Goal: Task Accomplishment & Management: Manage account settings

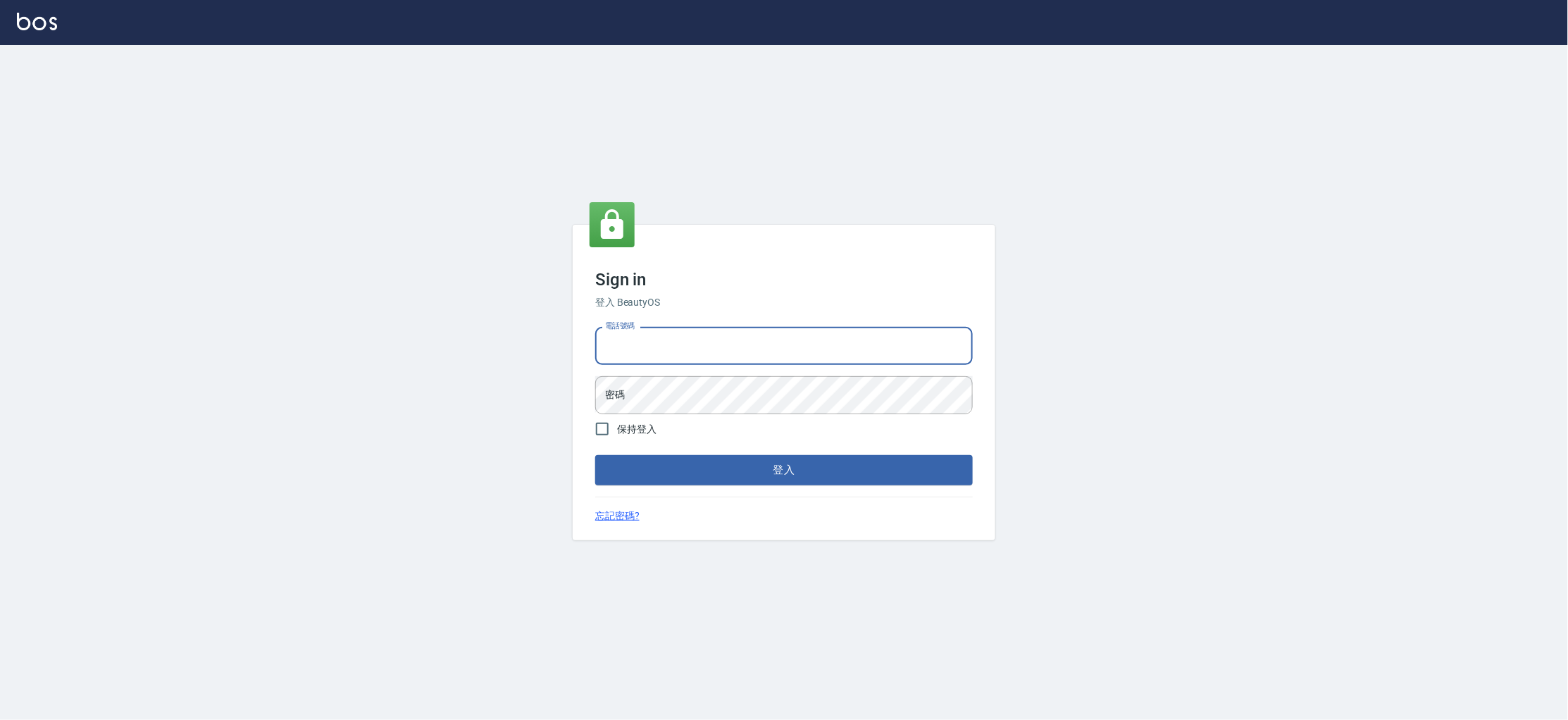
click at [661, 354] on input "電話號碼" at bounding box center [784, 346] width 378 height 38
type input "0223682278"
click at [595, 455] on button "登入" at bounding box center [784, 470] width 378 height 30
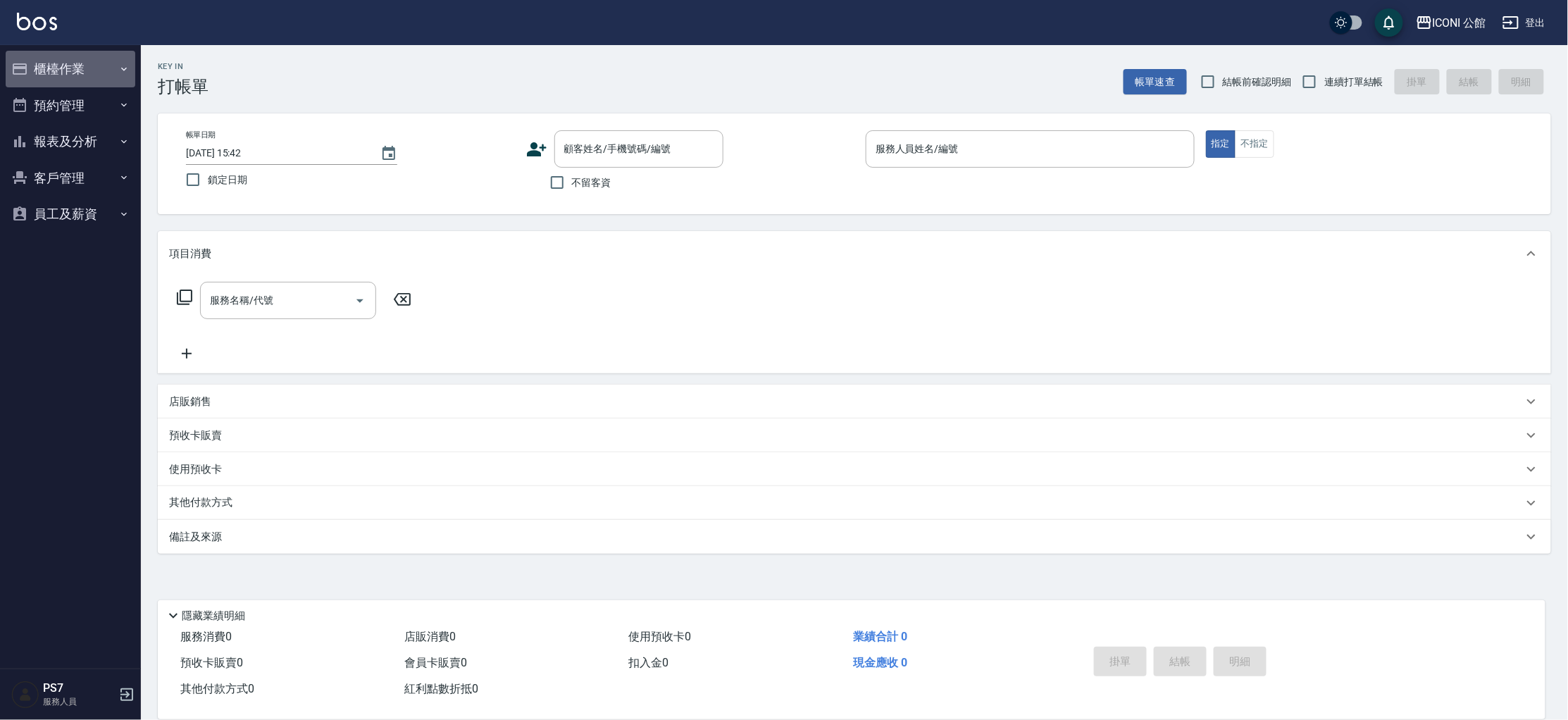
click at [89, 69] on button "櫃檯作業" at bounding box center [70, 69] width 129 height 36
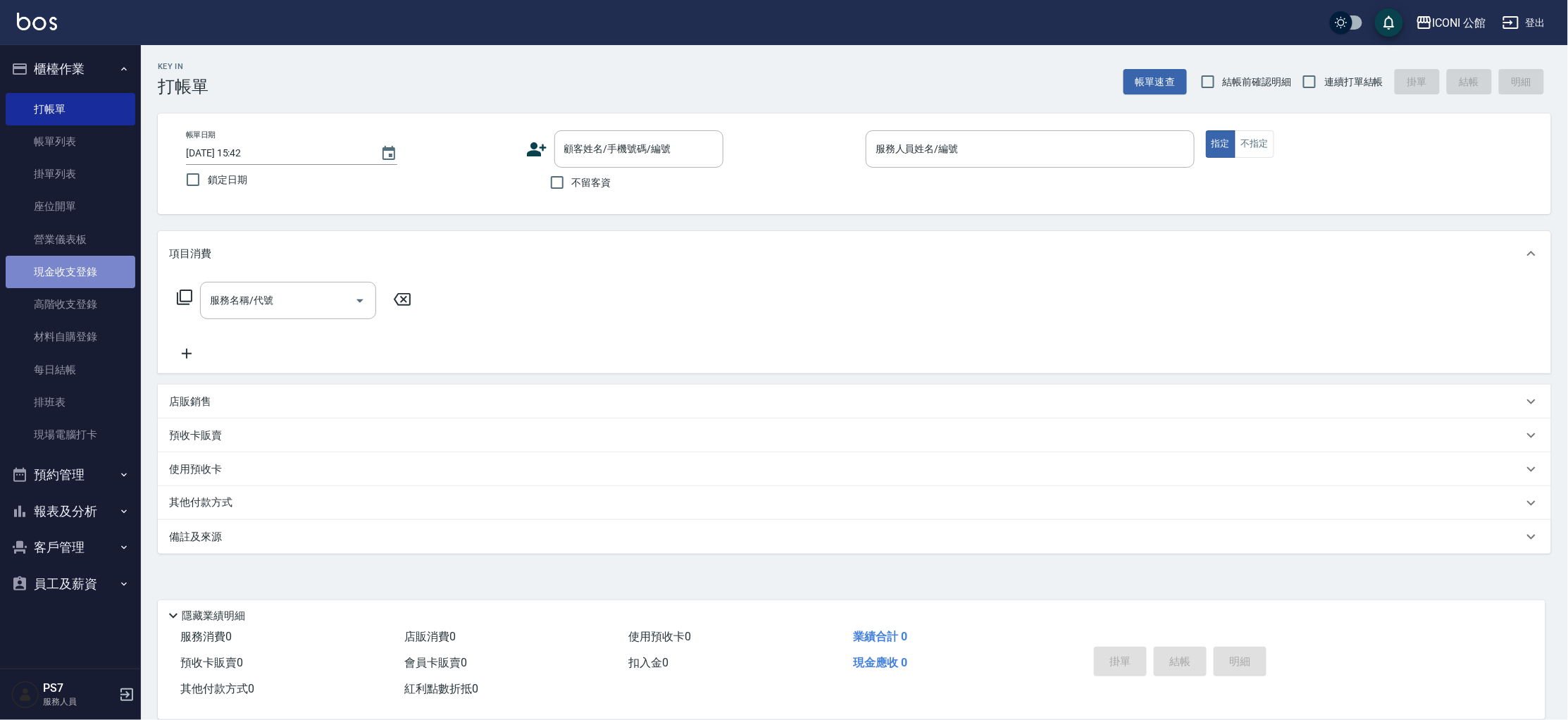
click at [83, 270] on link "現金收支登錄" at bounding box center [70, 271] width 129 height 32
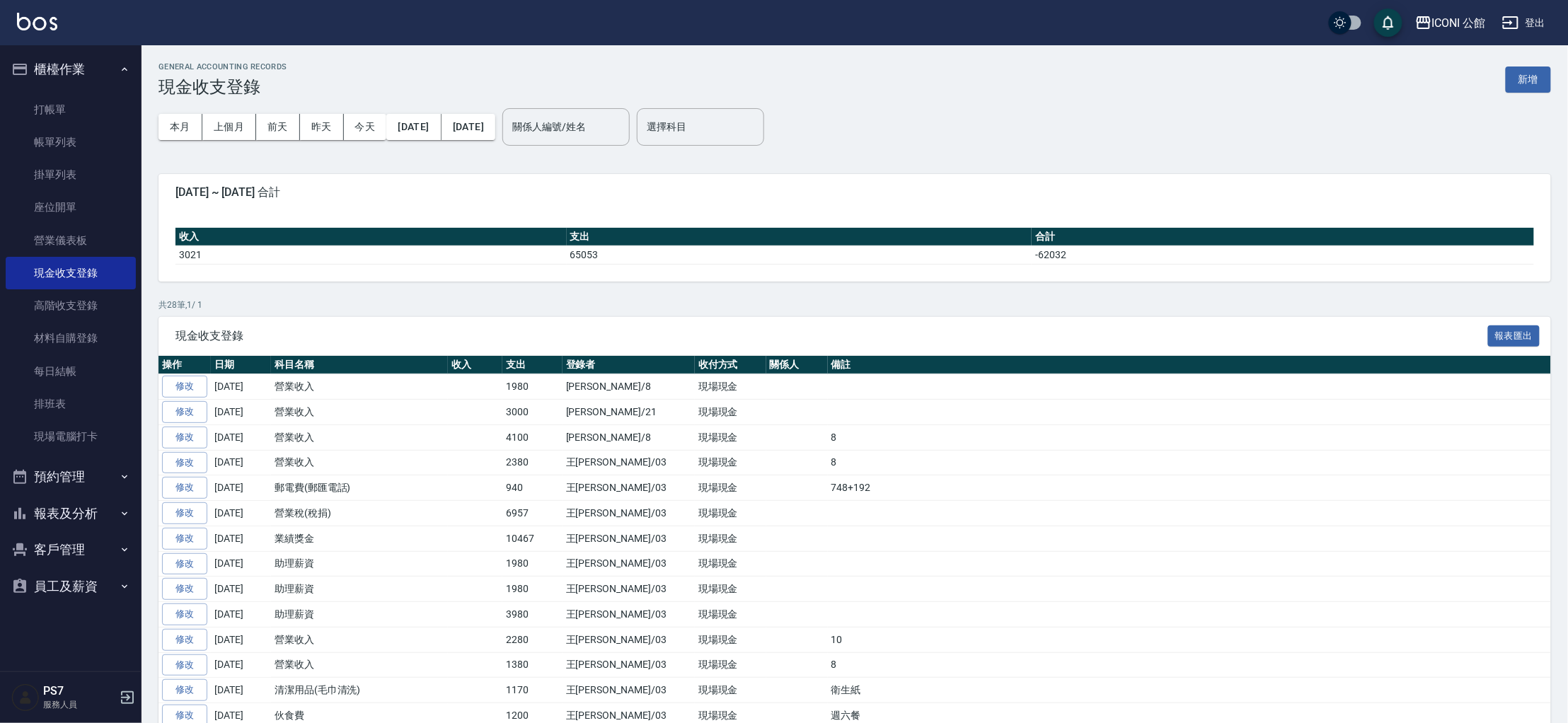
click at [79, 515] on button "報表及分析" at bounding box center [70, 513] width 130 height 36
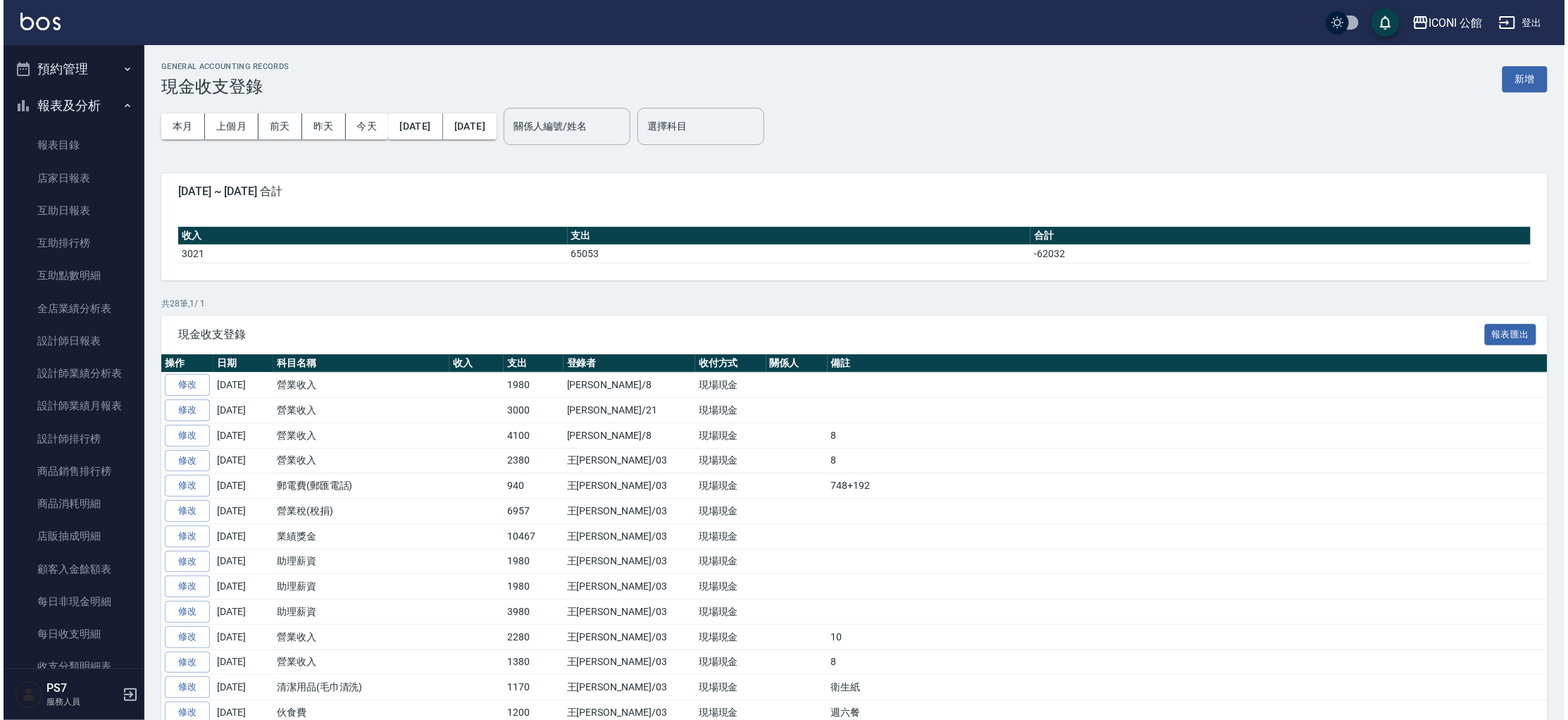
scroll to position [423, 0]
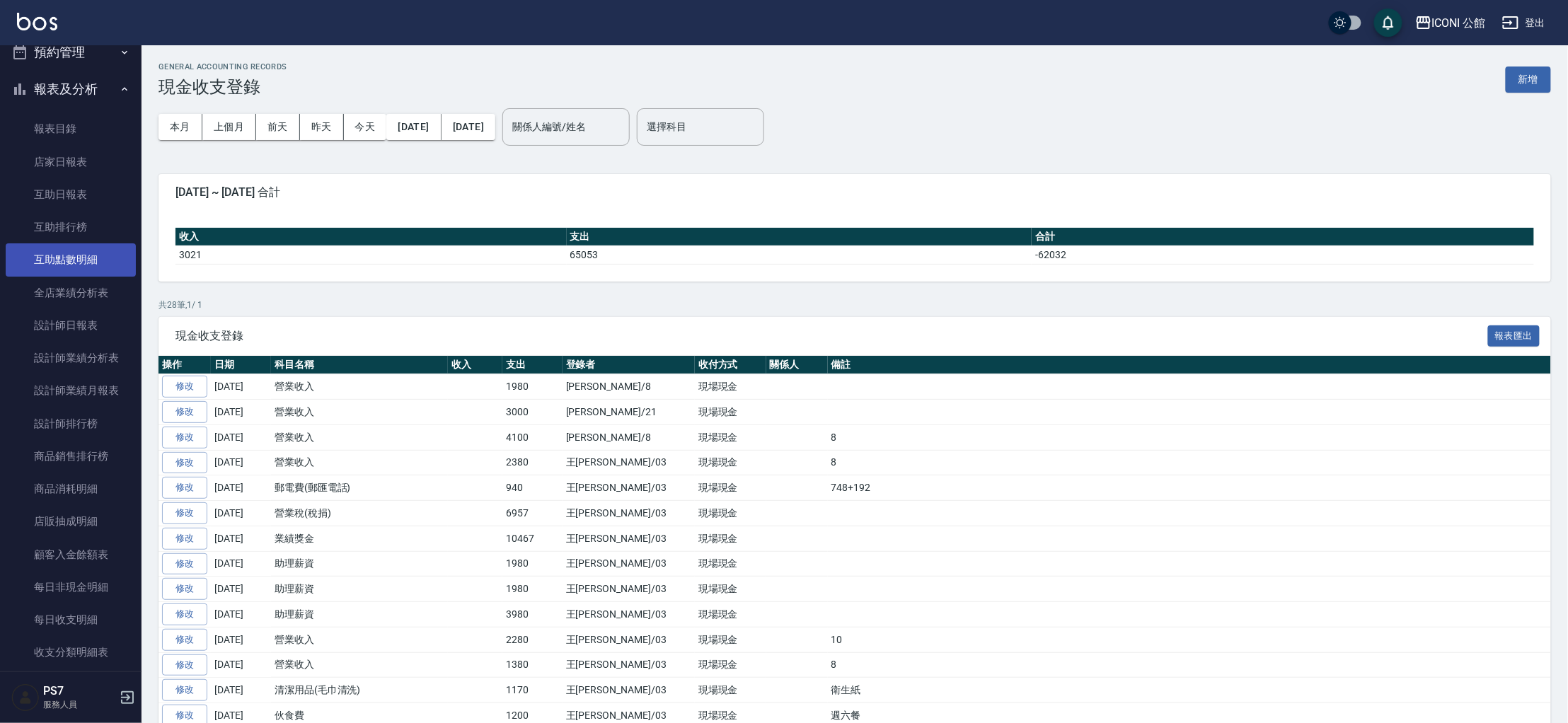
click at [98, 260] on link "互助點數明細" at bounding box center [70, 259] width 130 height 32
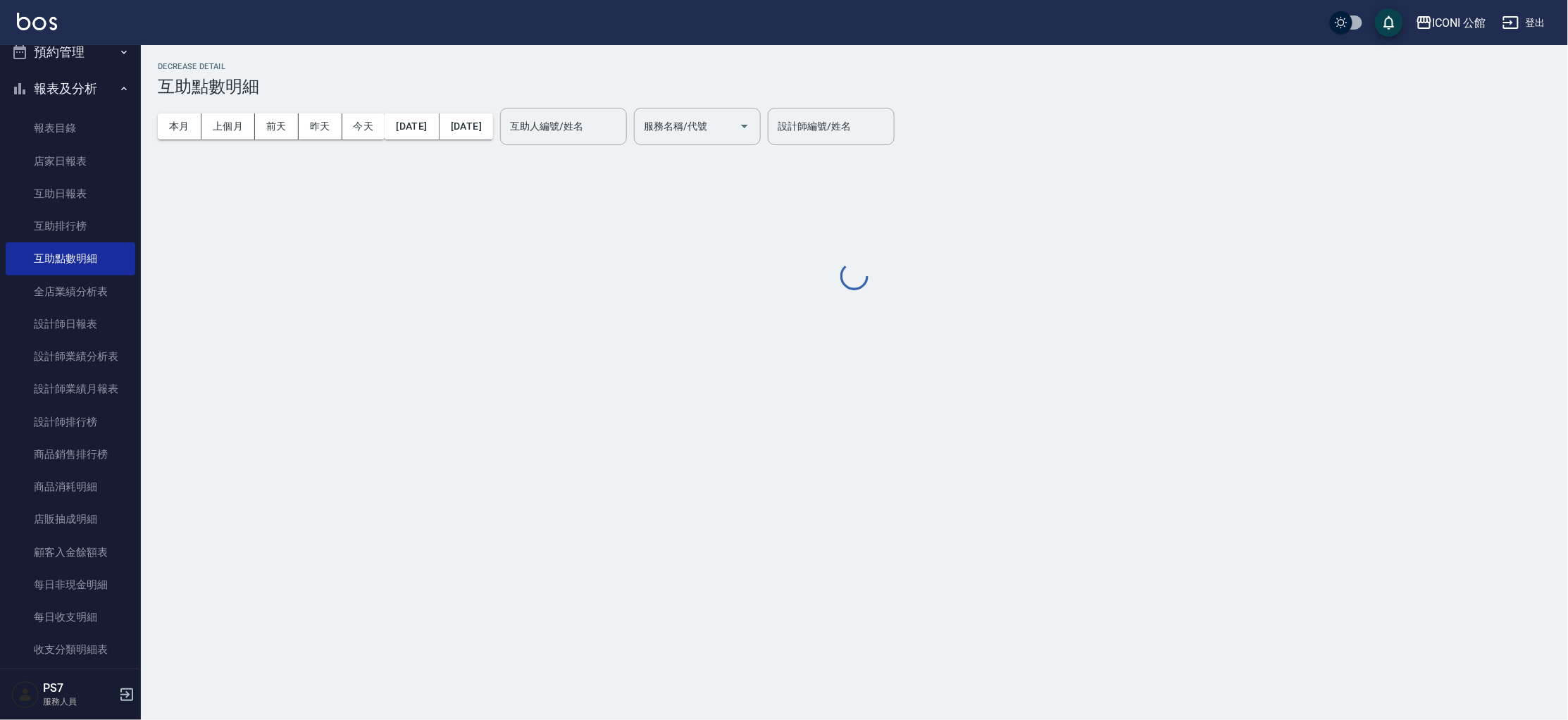
click at [311, 121] on button "昨天" at bounding box center [320, 126] width 43 height 26
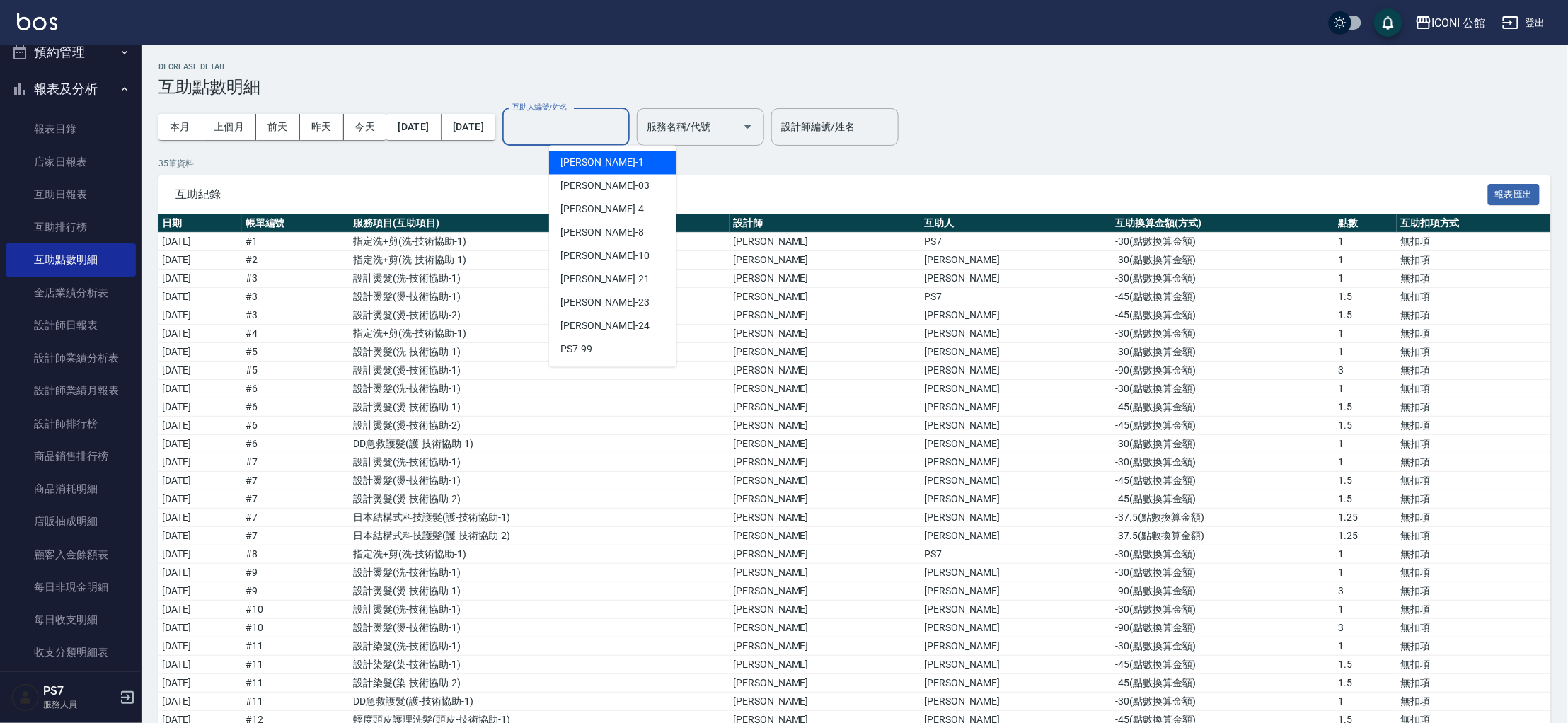
click at [598, 127] on input "互助人編號/姓名" at bounding box center [565, 127] width 115 height 25
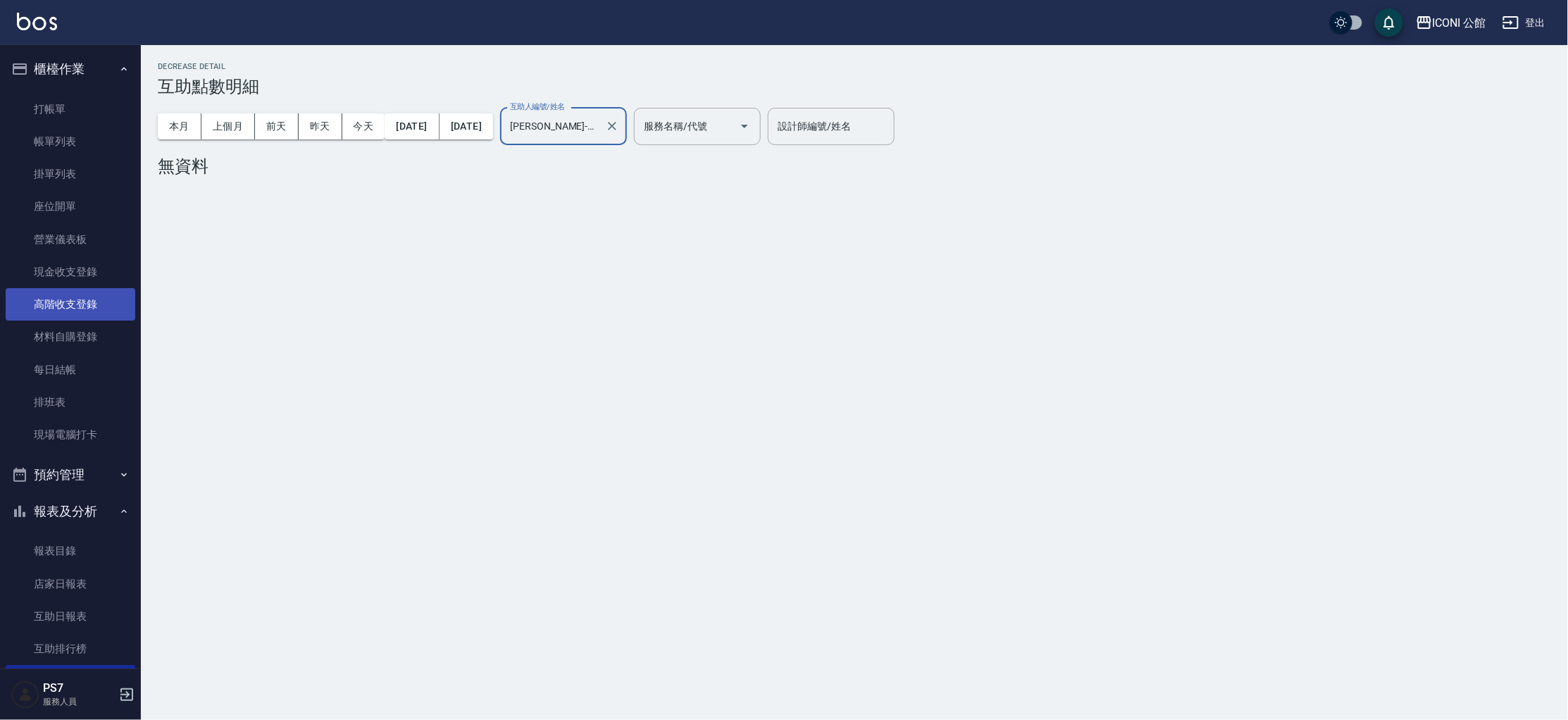
type input "[PERSON_NAME]-24"
click at [72, 308] on link "高階收支登錄" at bounding box center [70, 304] width 129 height 32
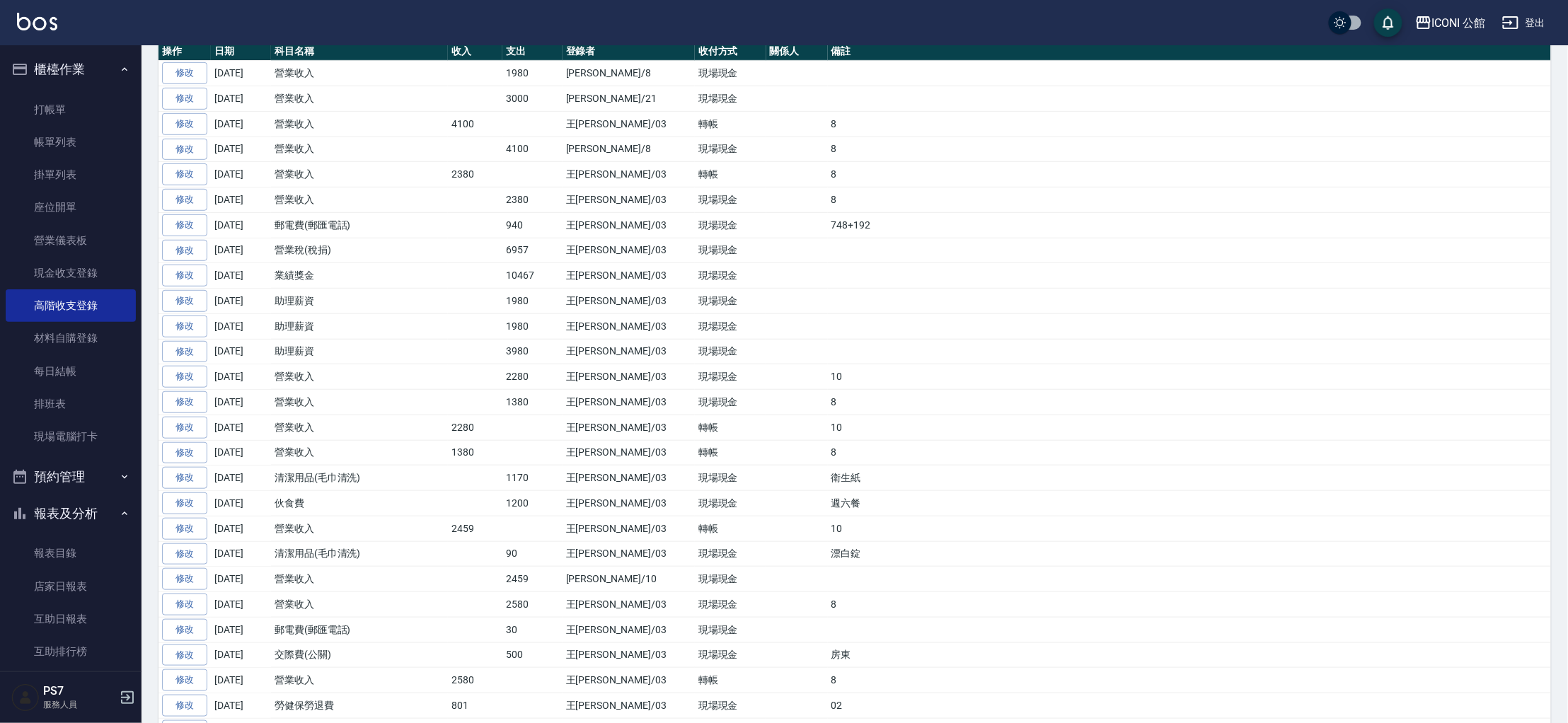
scroll to position [323, 0]
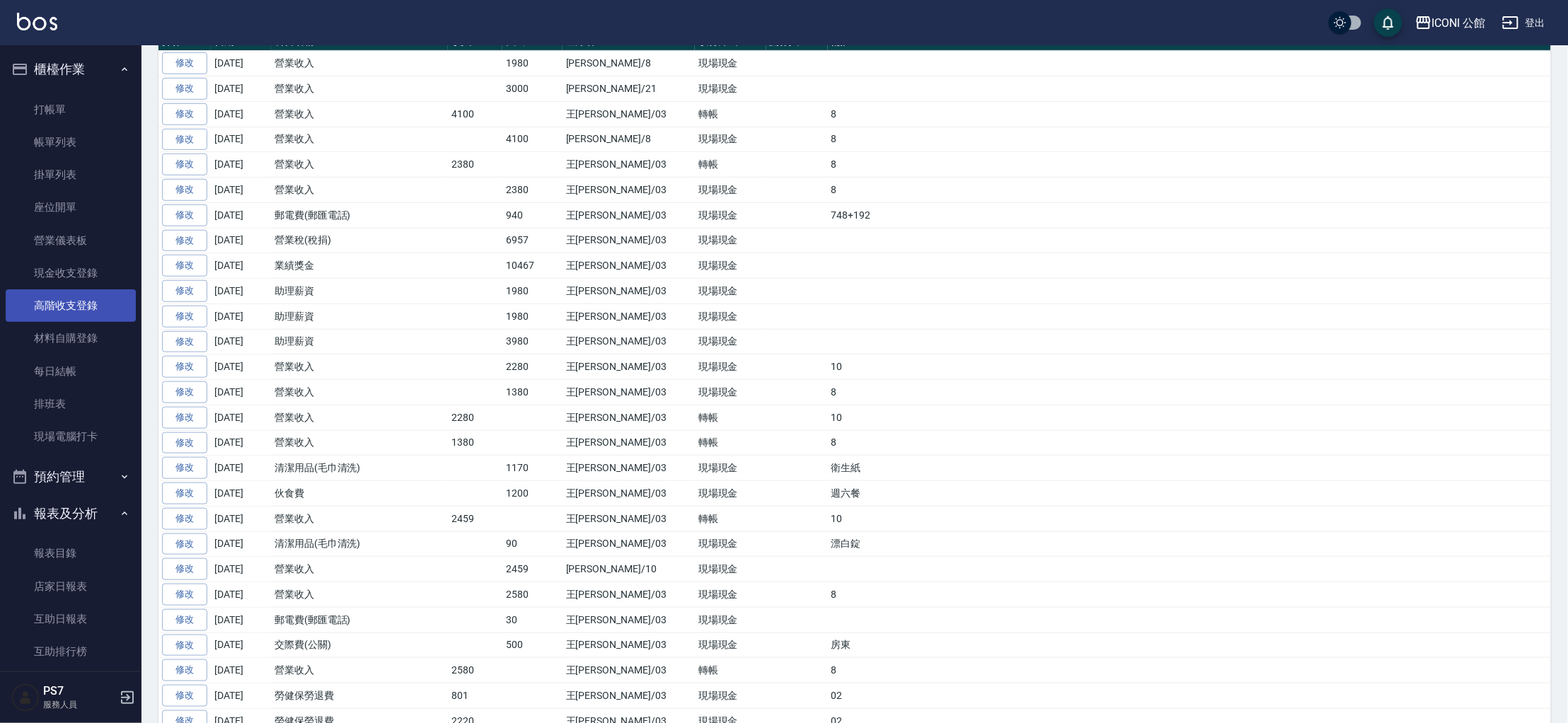
click at [73, 310] on link "高階收支登錄" at bounding box center [70, 305] width 130 height 32
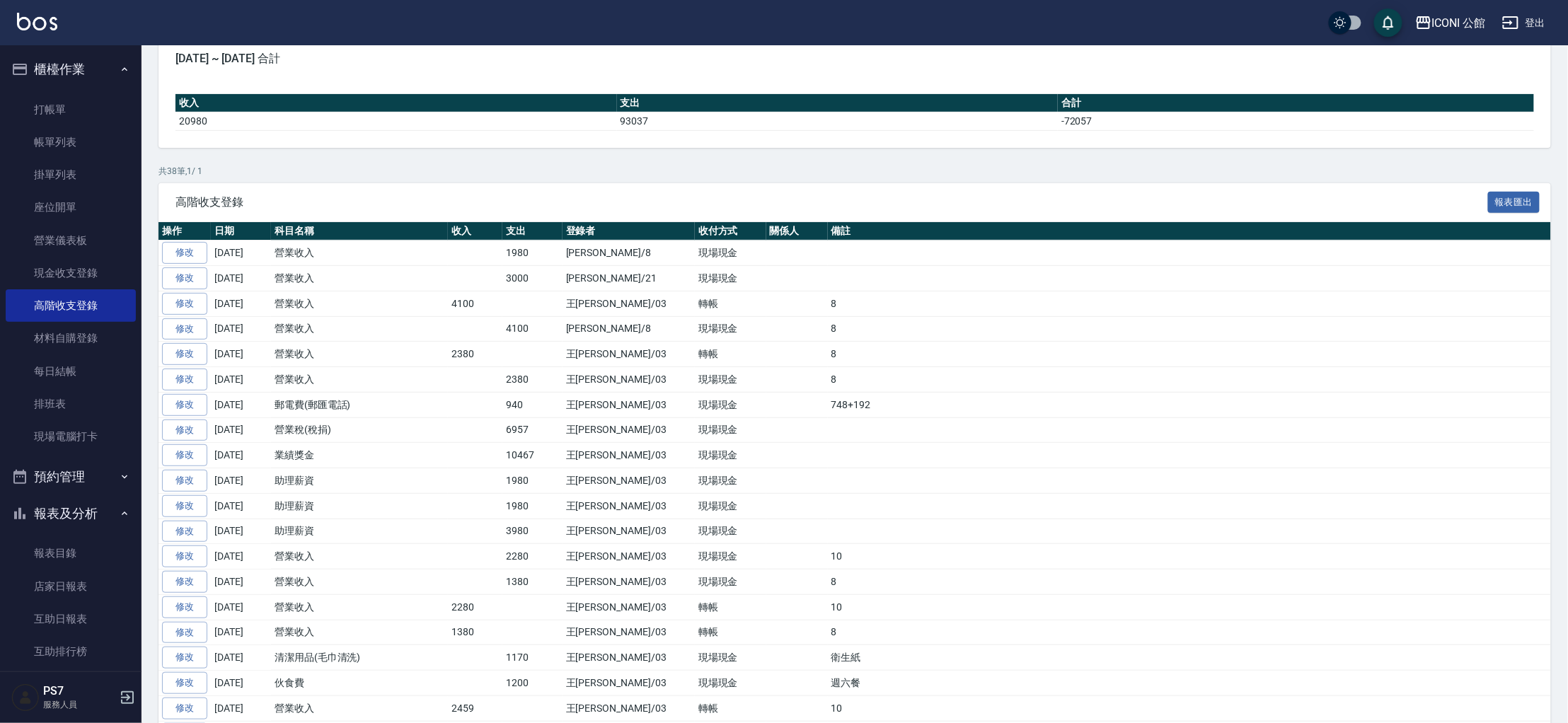
scroll to position [125, 0]
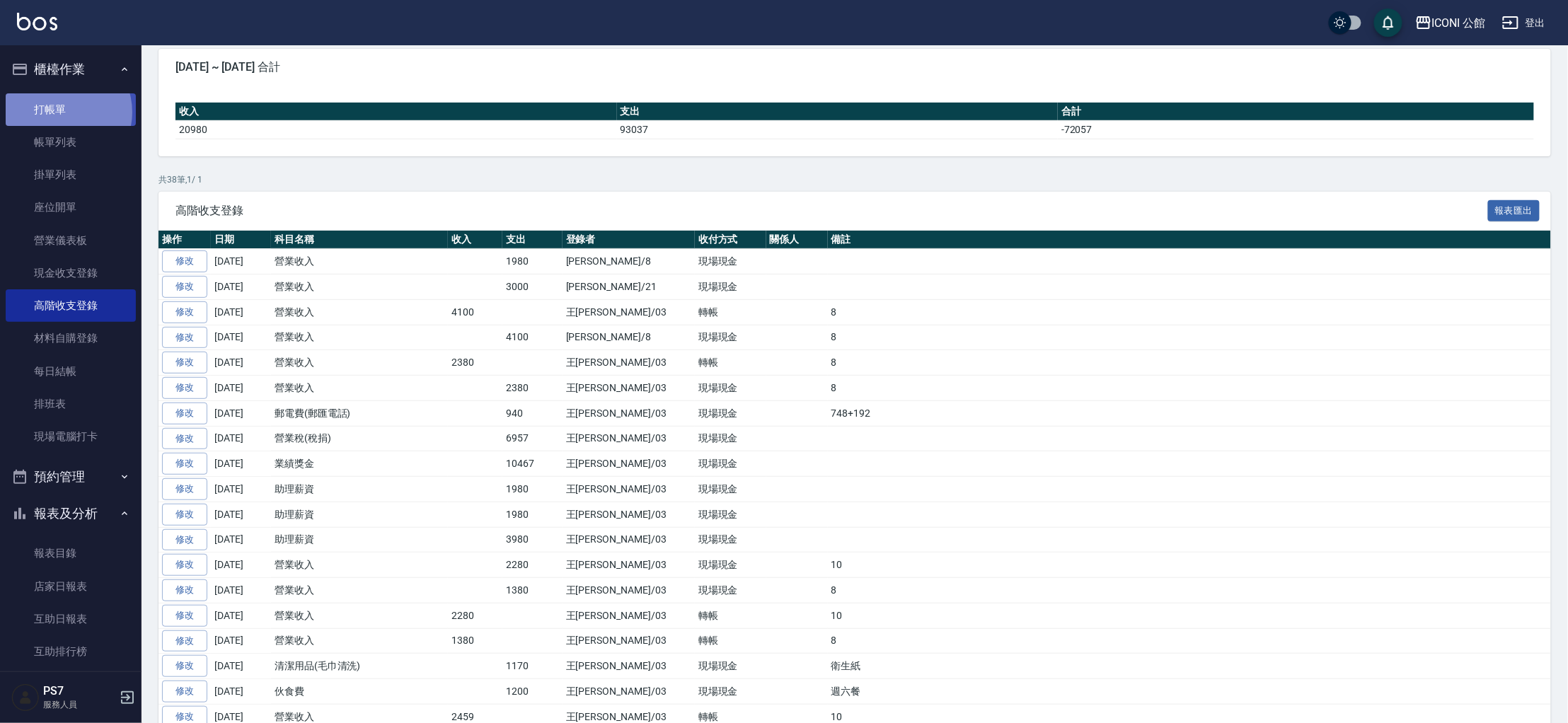
click at [59, 112] on link "打帳單" at bounding box center [70, 109] width 130 height 32
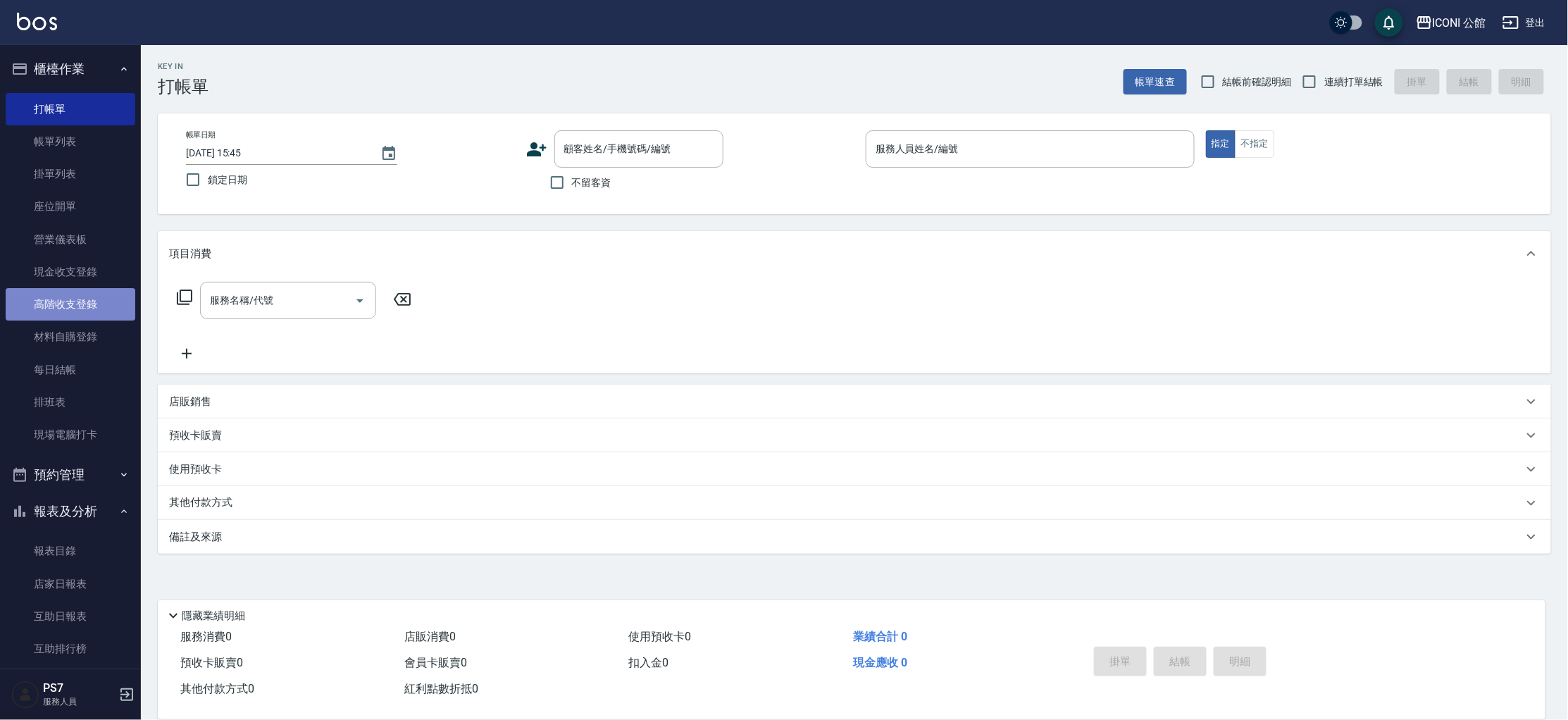
click at [84, 305] on link "高階收支登錄" at bounding box center [70, 304] width 129 height 32
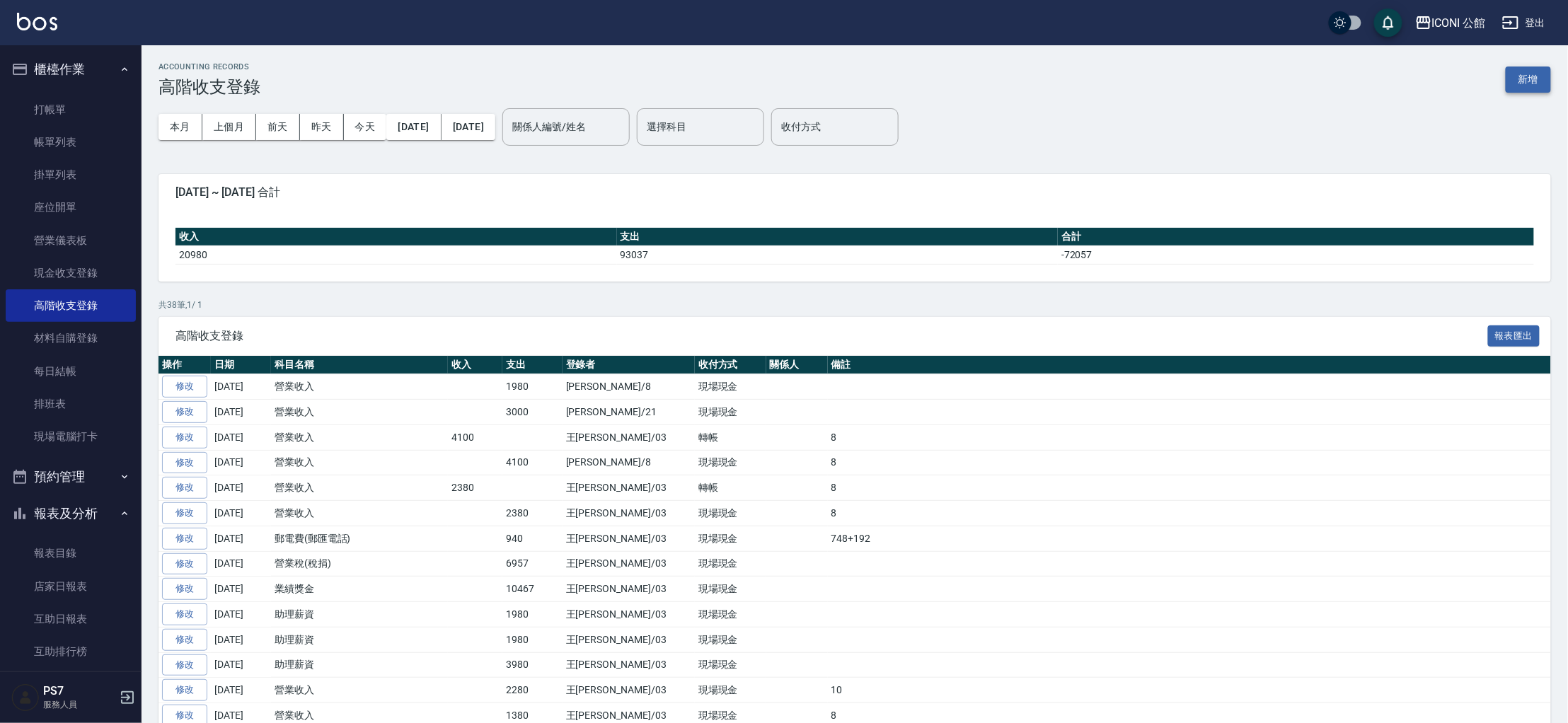
click at [1520, 80] on button "新增" at bounding box center [1528, 79] width 45 height 26
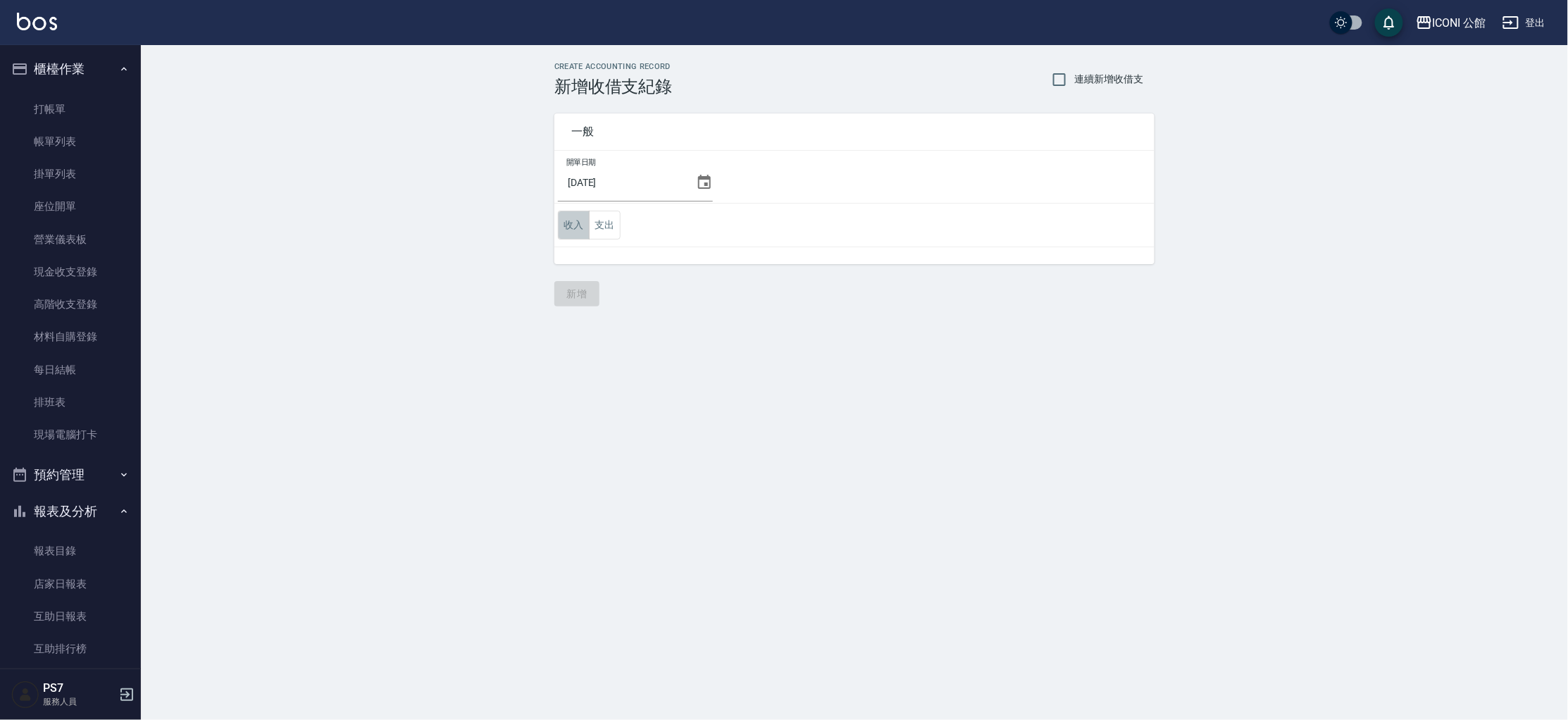
click at [579, 230] on button "收入" at bounding box center [574, 225] width 32 height 29
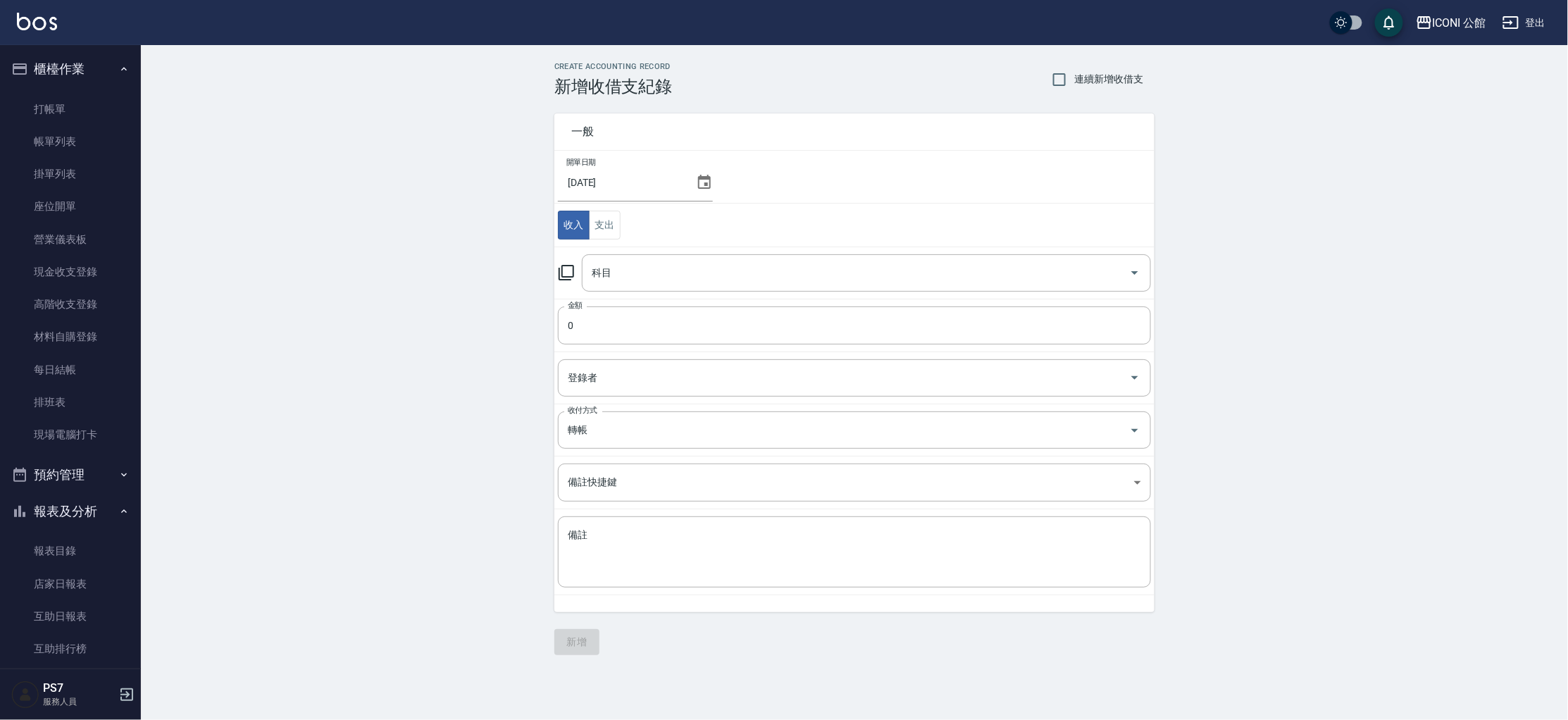
click at [1359, 179] on div "CREATE ACCOUNTING RECORD 新增收借支紀錄 連續新增收借支 一般 開單日期 [DATE] 收入 支出 科目 科目 金額 0 金額 登錄者…" at bounding box center [855, 358] width 1427 height 627
click at [54, 374] on link "每日結帳" at bounding box center [70, 370] width 129 height 32
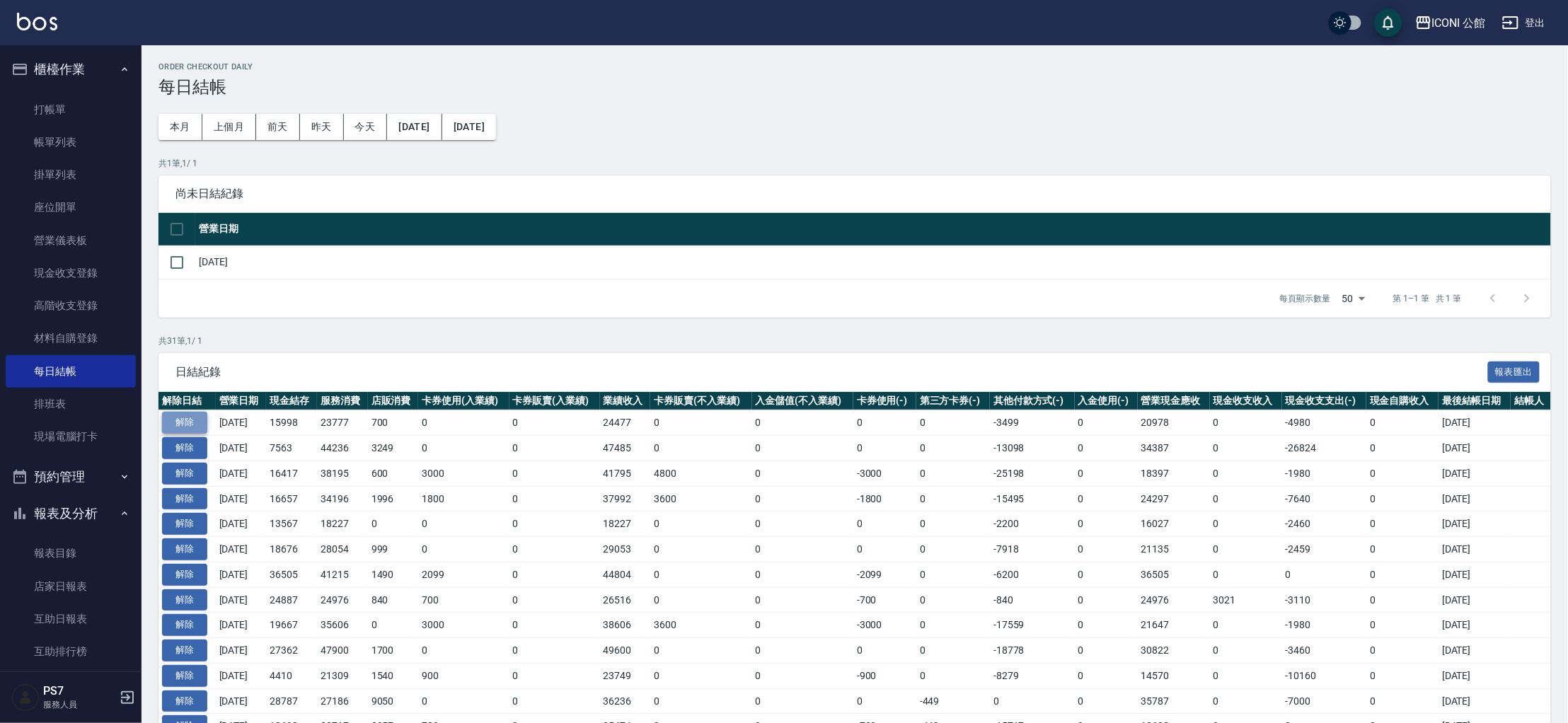
click at [201, 419] on button "解除" at bounding box center [185, 423] width 45 height 22
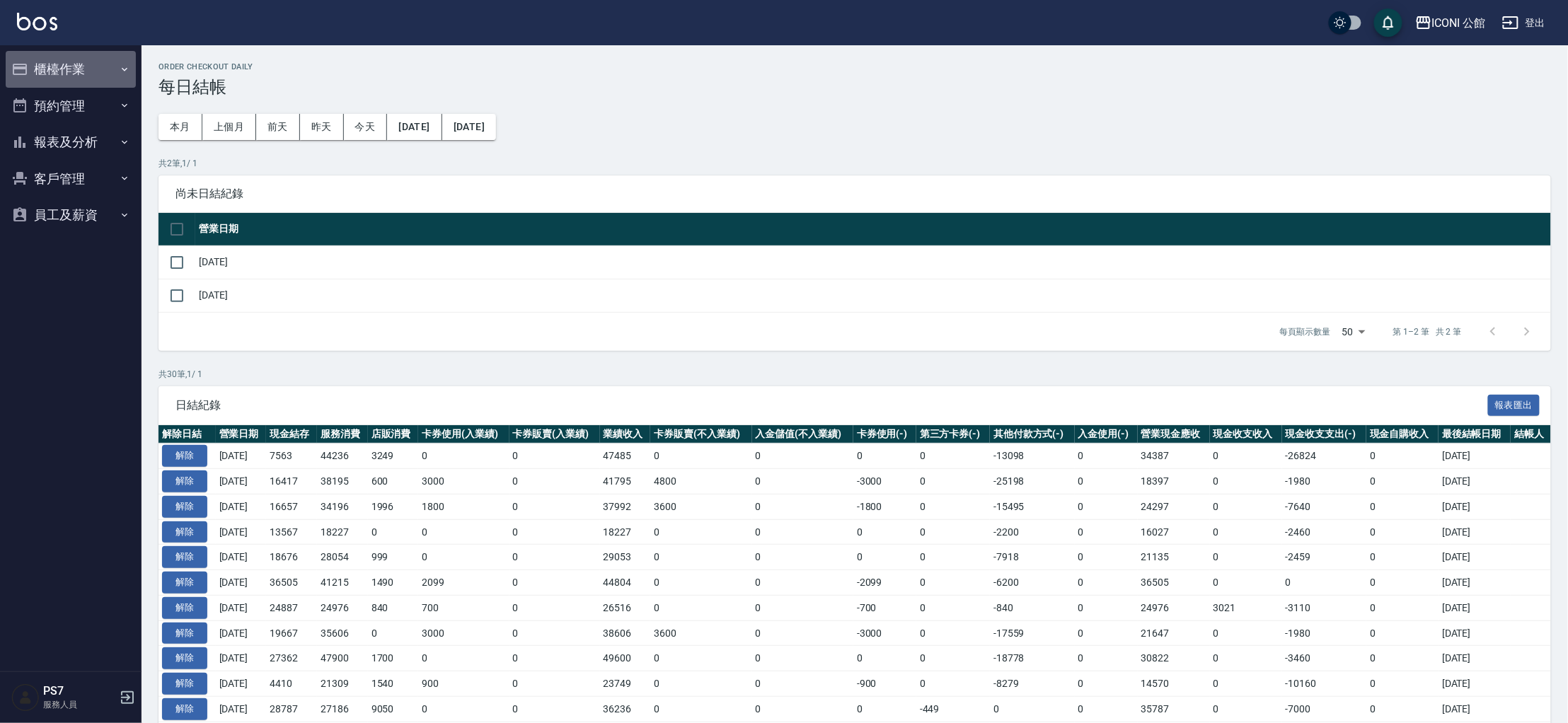
click at [78, 68] on button "櫃檯作業" at bounding box center [70, 69] width 130 height 36
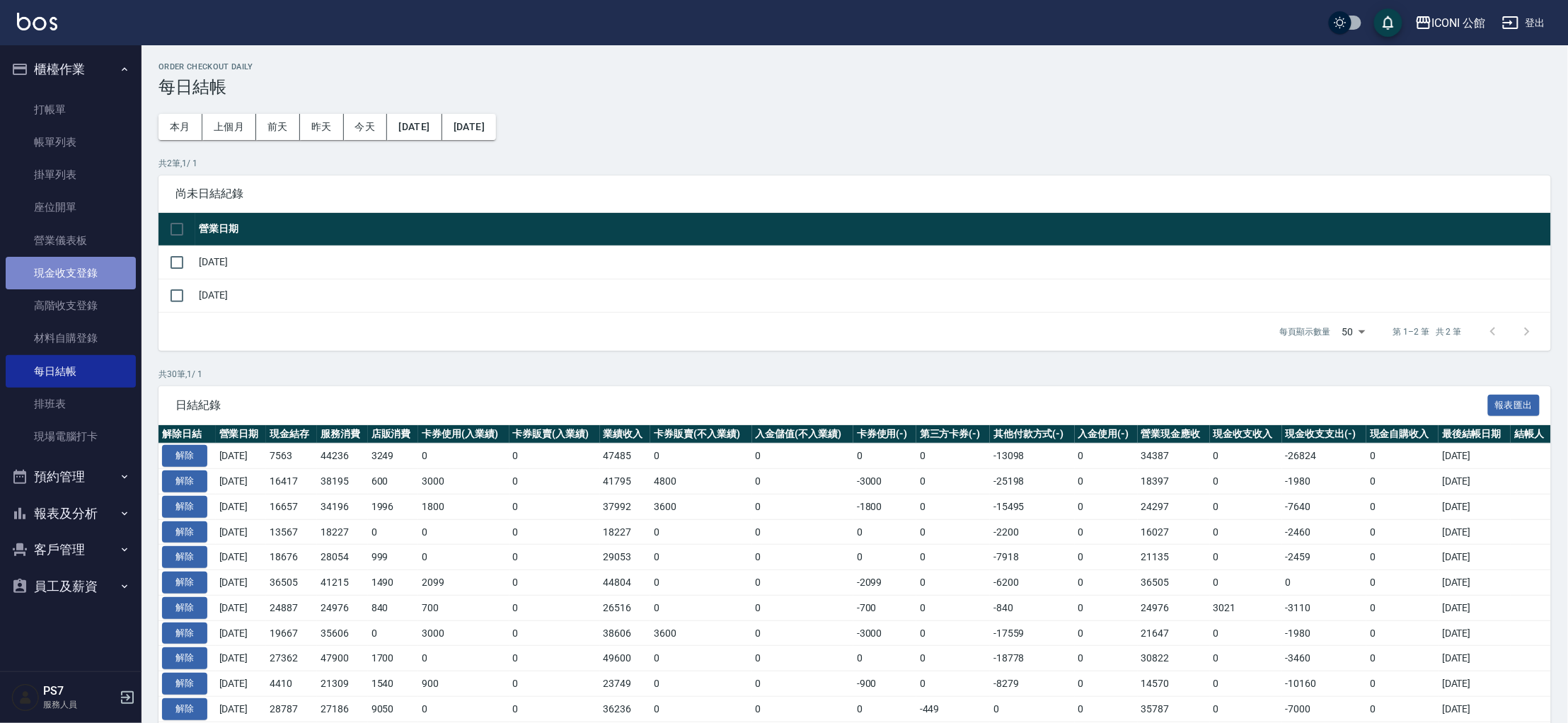
click at [102, 278] on link "現金收支登錄" at bounding box center [70, 272] width 130 height 32
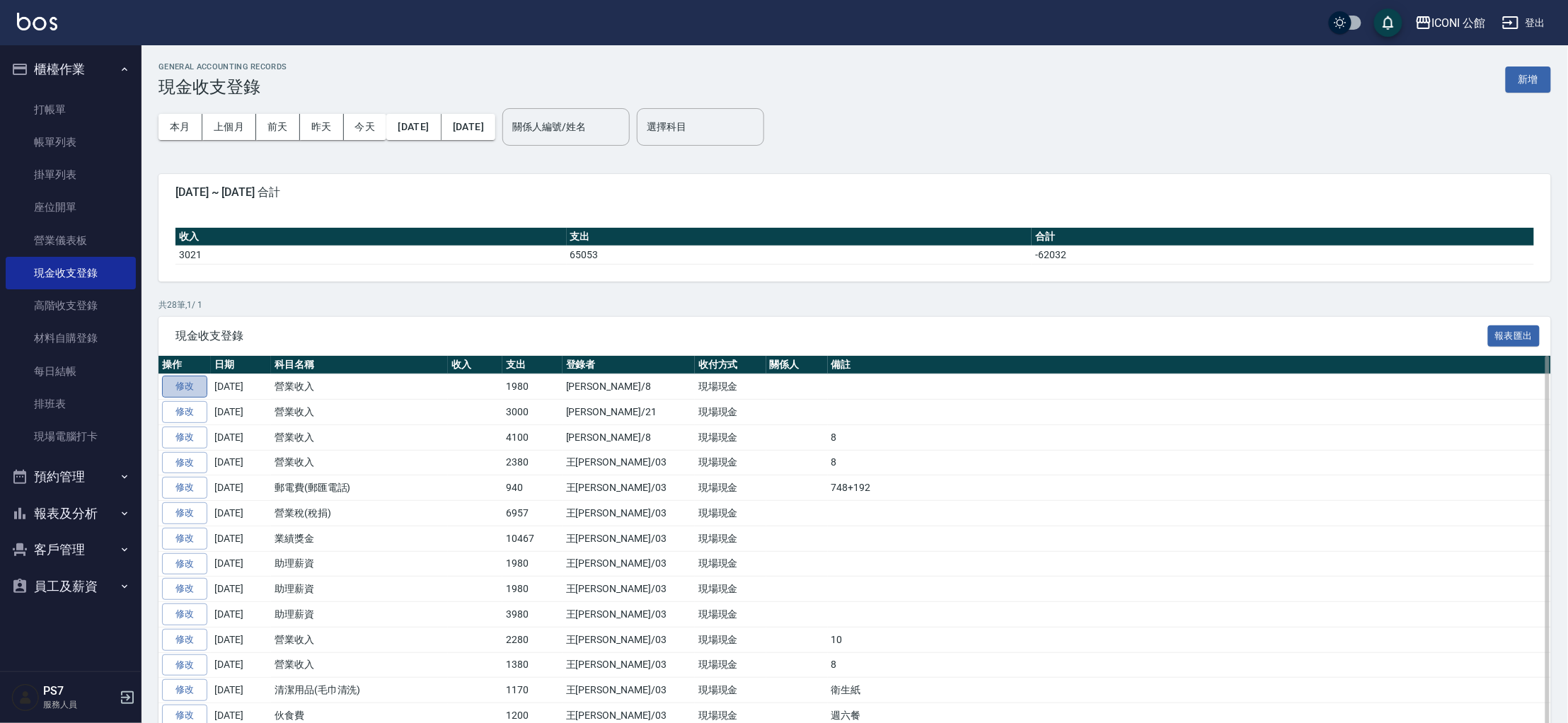
click at [187, 386] on link "修改" at bounding box center [185, 386] width 45 height 22
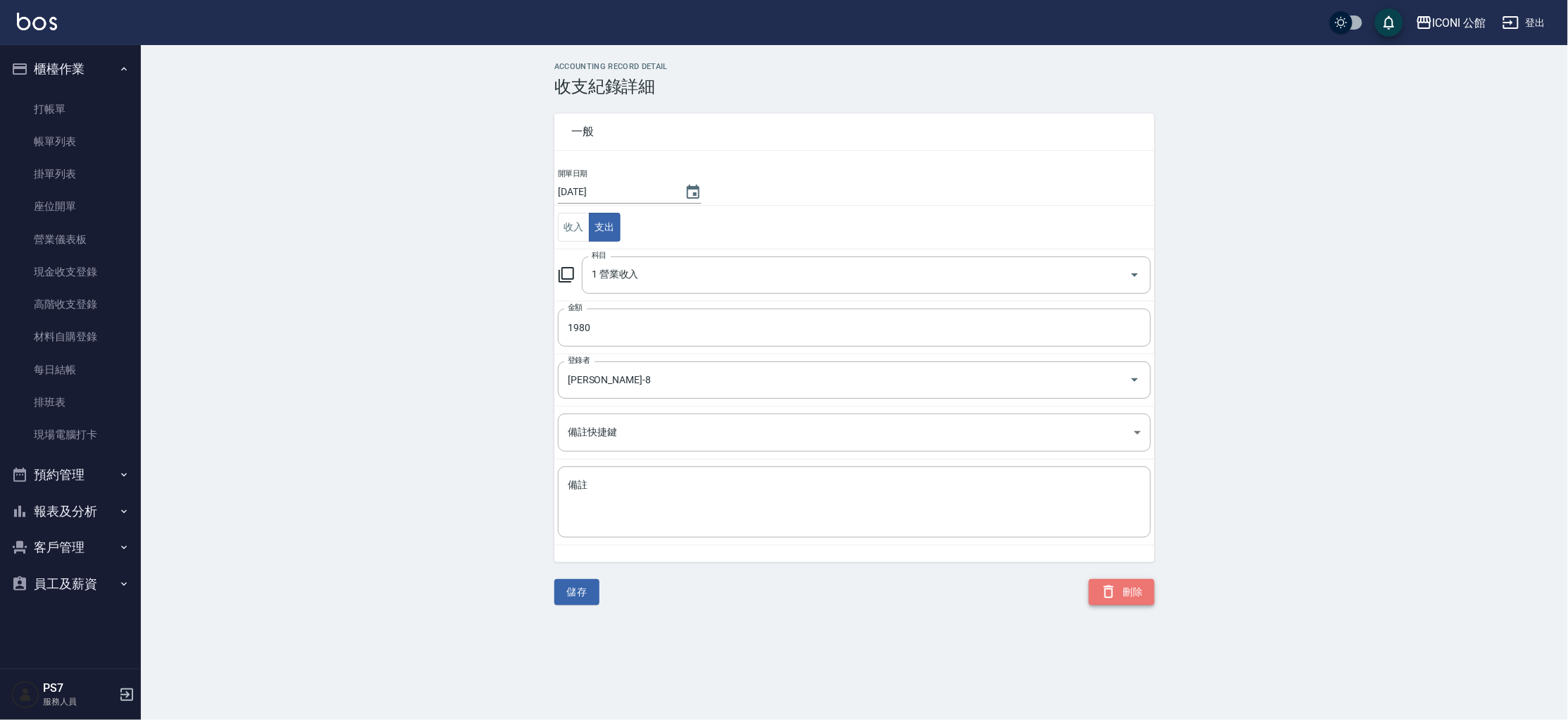
click at [1126, 591] on button "刪除" at bounding box center [1121, 591] width 65 height 26
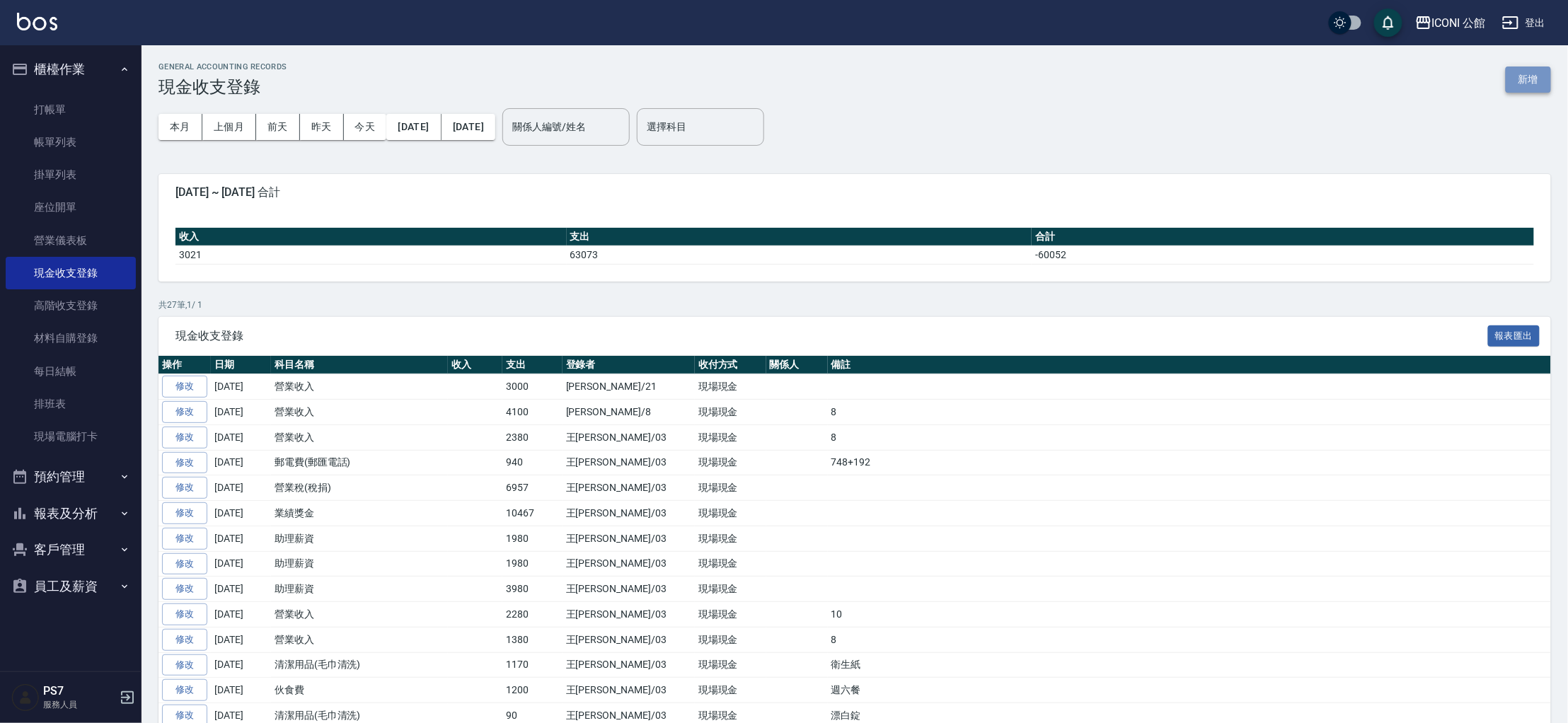
click at [1516, 81] on button "新增" at bounding box center [1528, 79] width 45 height 26
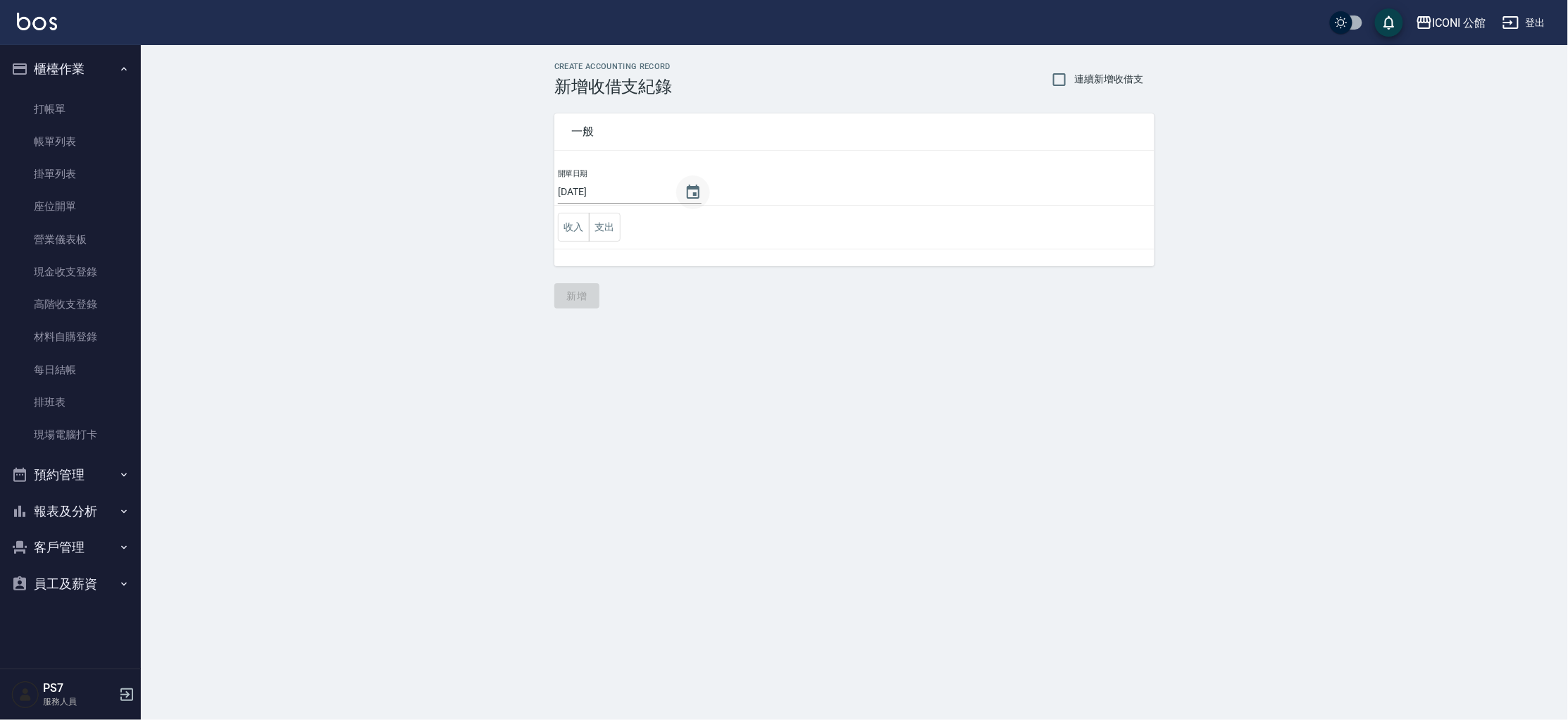
click at [685, 192] on icon "Choose date, selected date is 2025-08-12" at bounding box center [693, 192] width 17 height 17
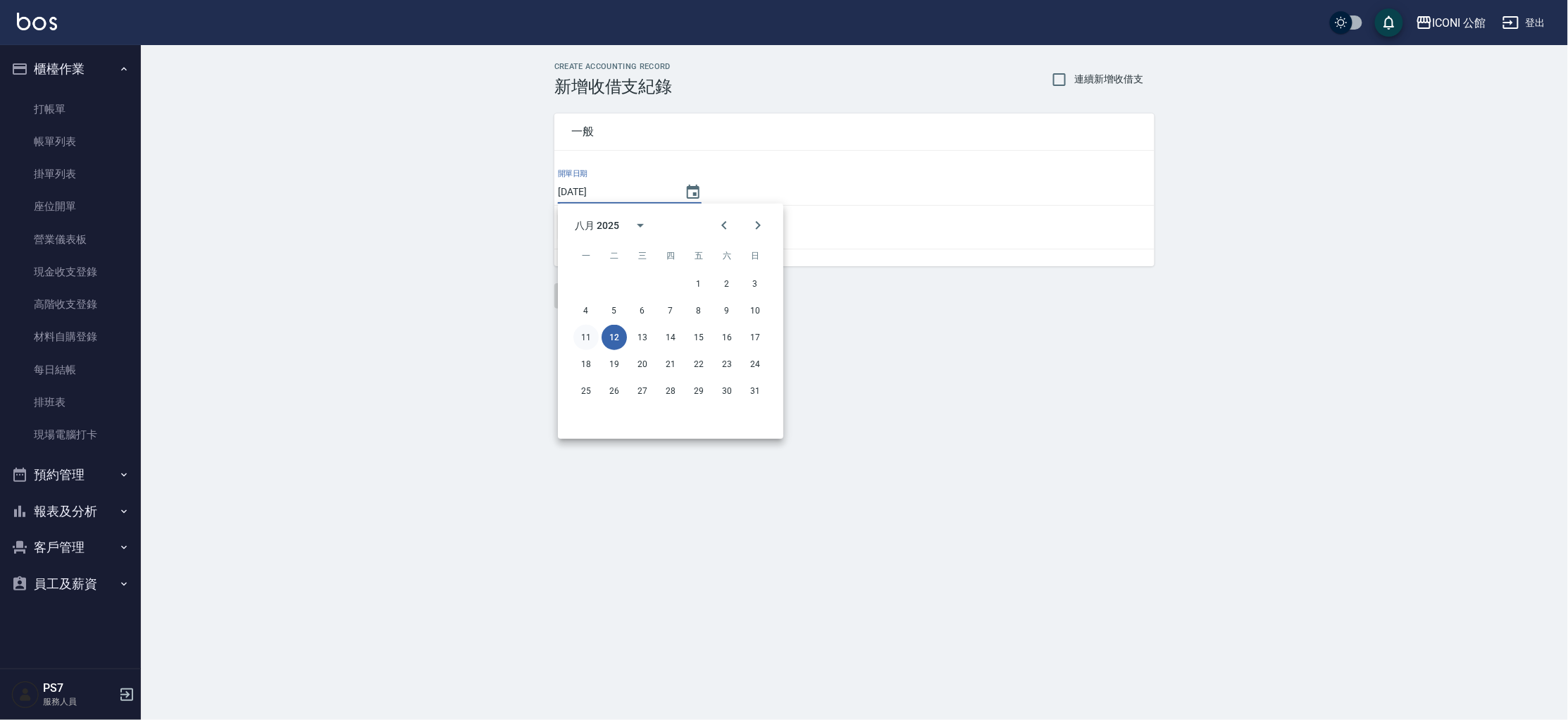
click at [589, 334] on button "11" at bounding box center [586, 338] width 25 height 25
type input "[DATE]"
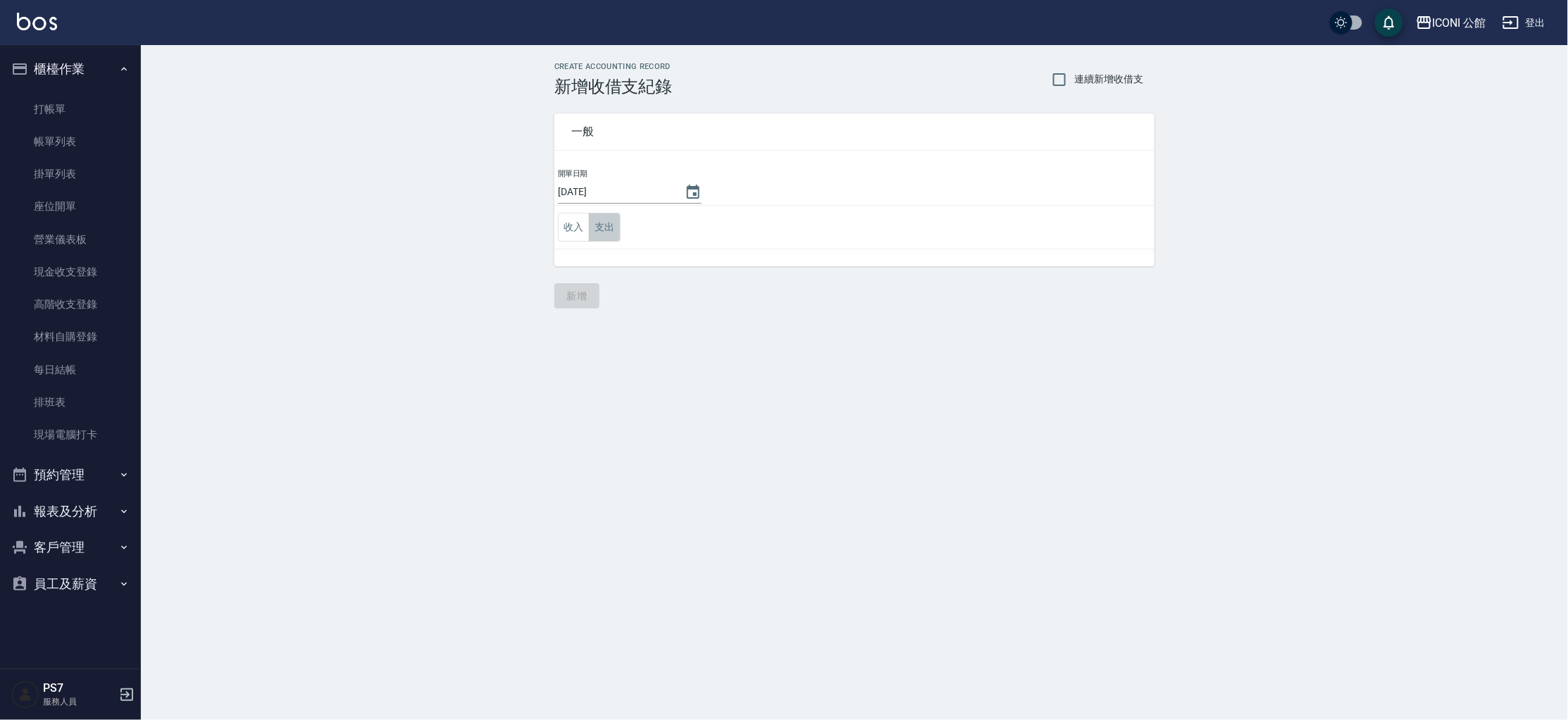
click at [601, 233] on button "支出" at bounding box center [605, 227] width 32 height 29
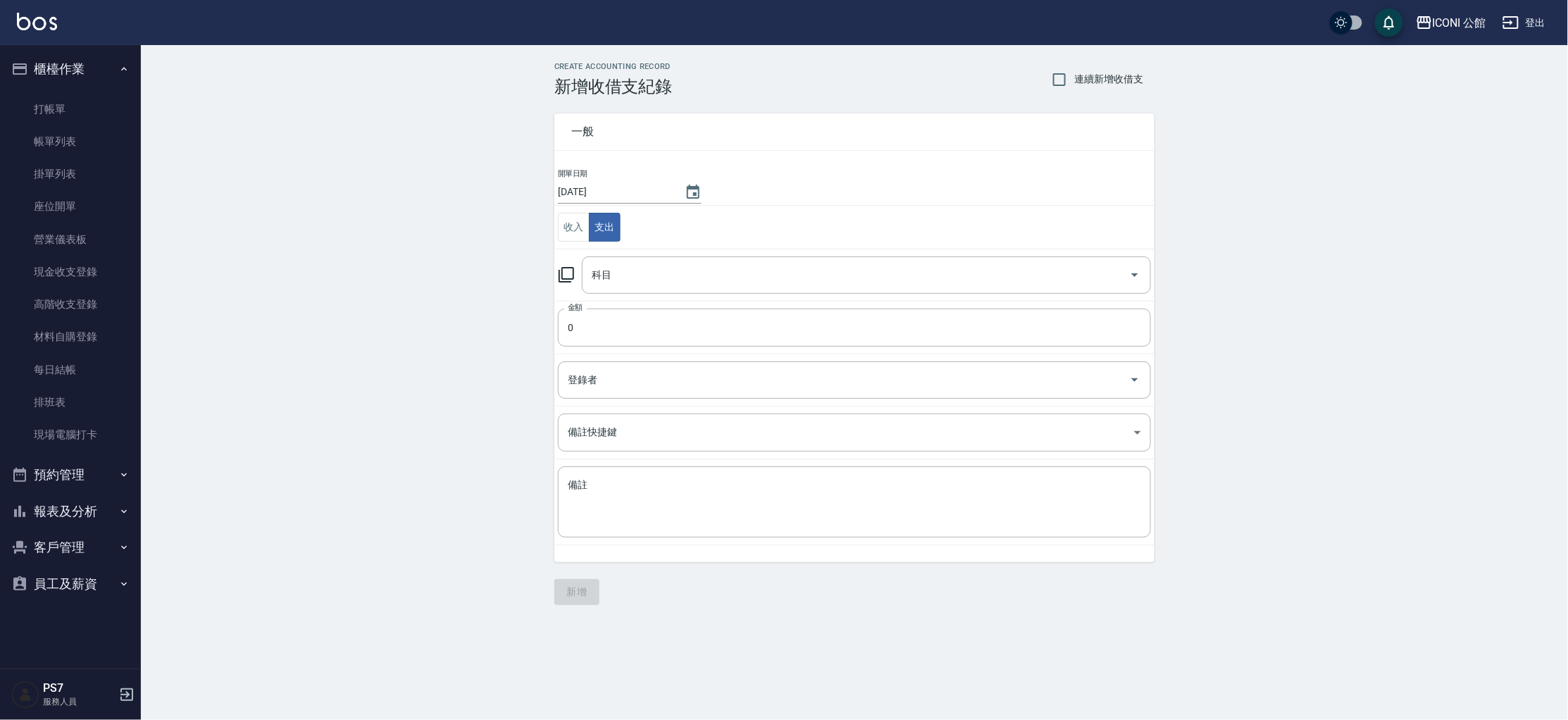
click at [572, 270] on icon at bounding box center [566, 274] width 17 height 17
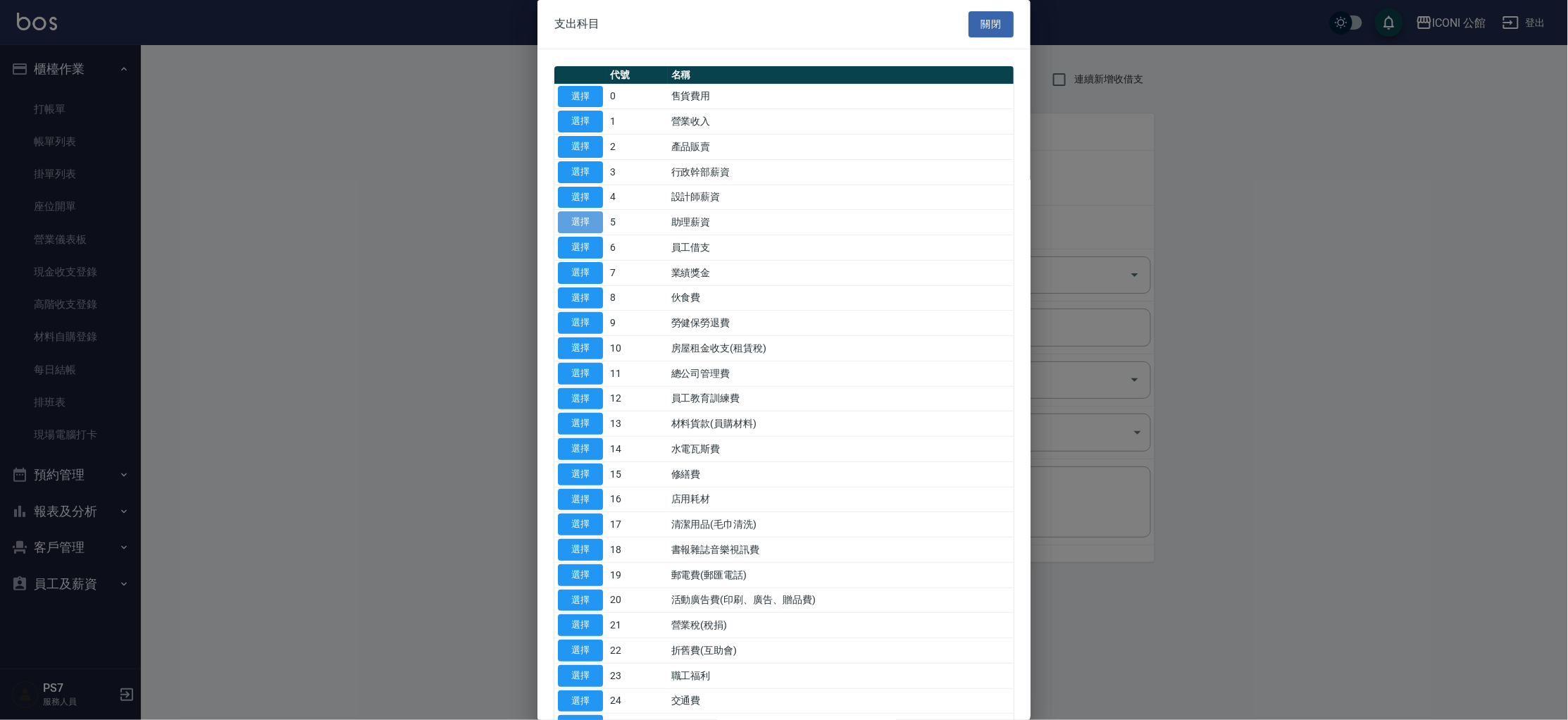
click at [571, 222] on button "選擇" at bounding box center [580, 222] width 45 height 22
type input "5 助理薪資"
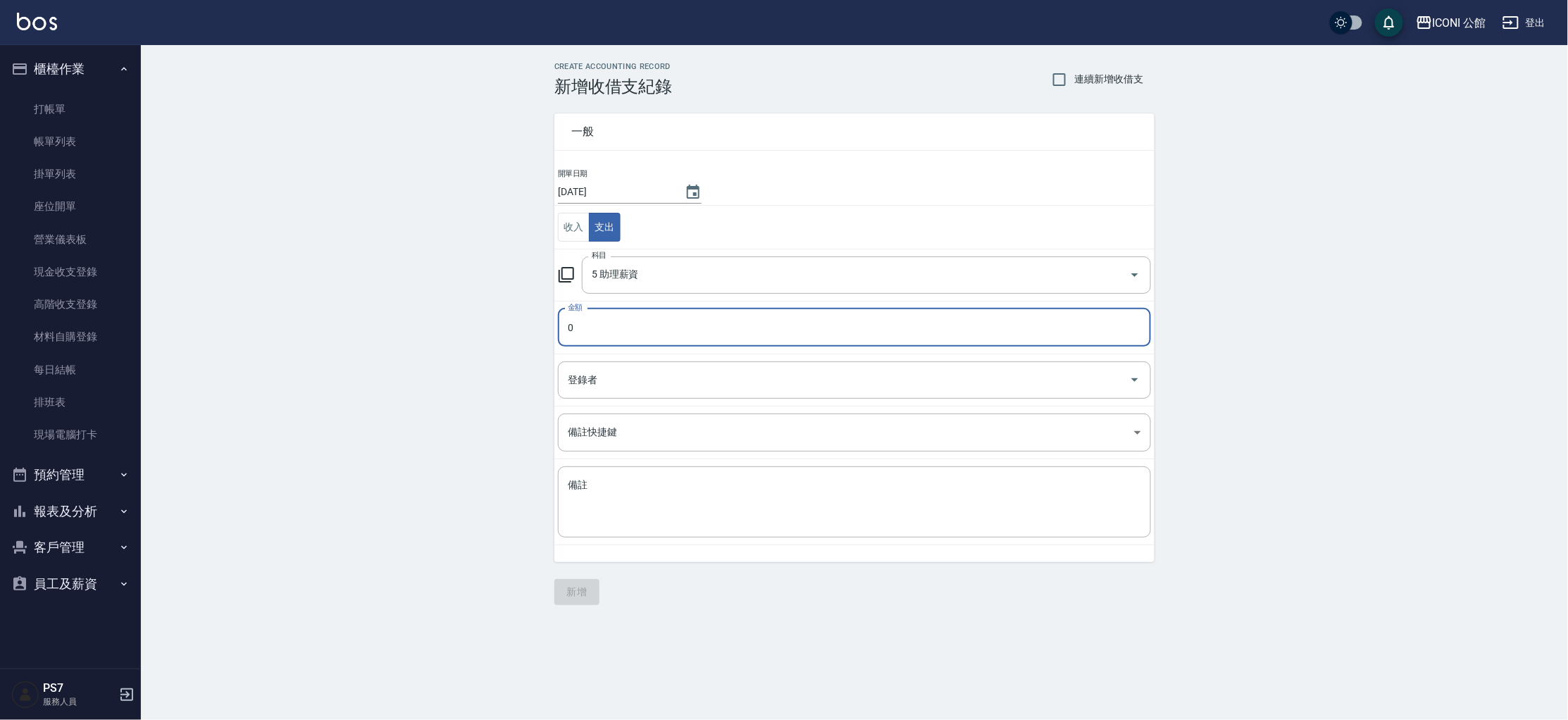
click at [613, 330] on input "0" at bounding box center [855, 327] width 593 height 38
type input "1980"
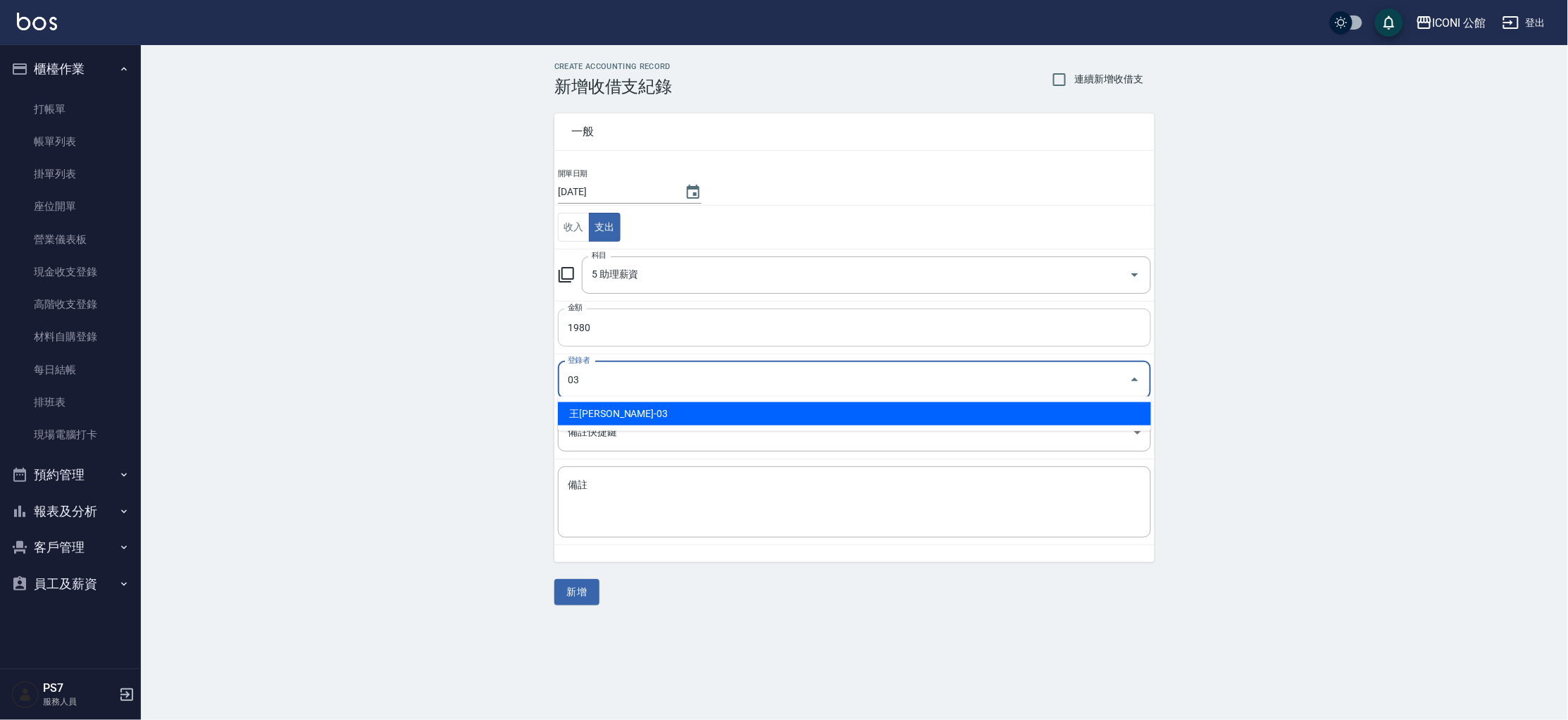
type input "王Lisa-03"
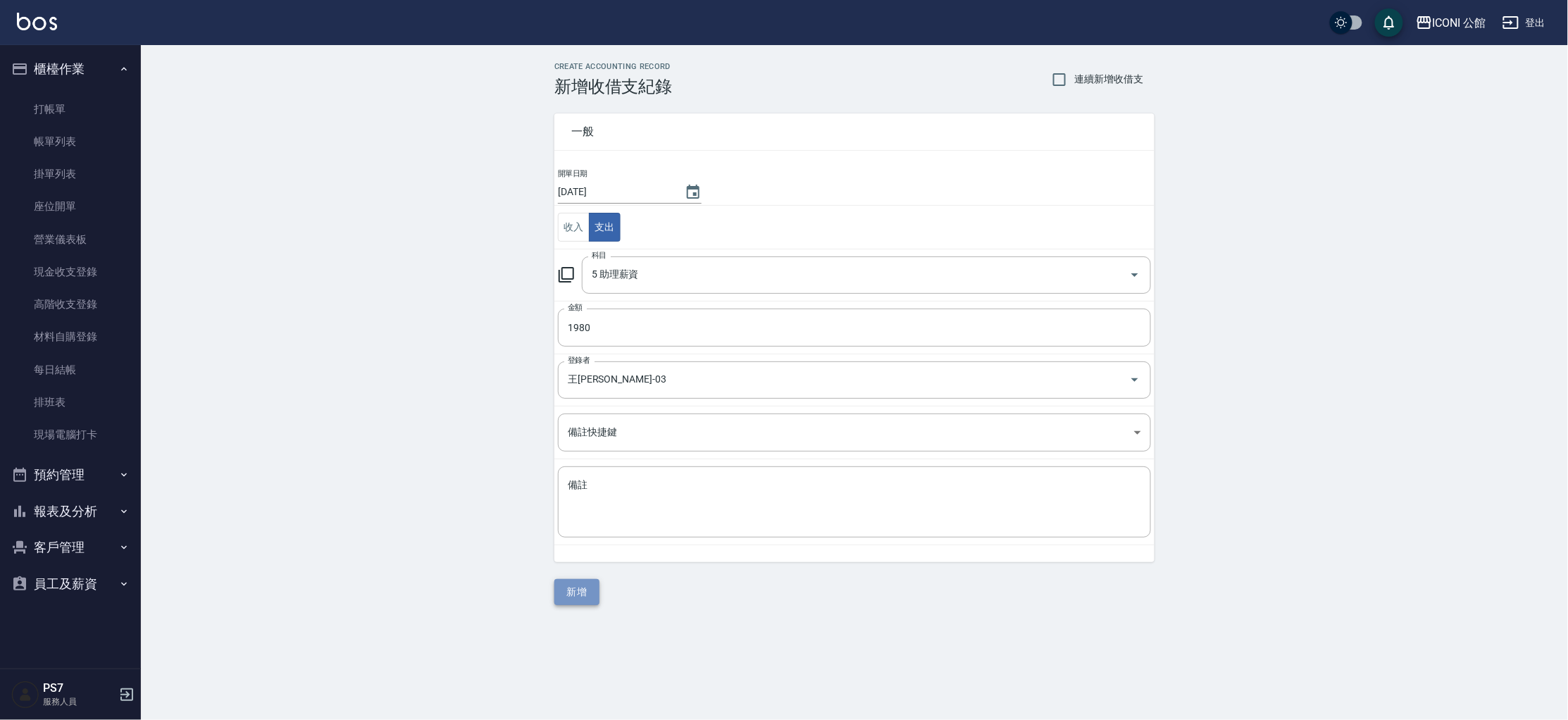
click at [574, 584] on button "新增" at bounding box center [576, 591] width 45 height 26
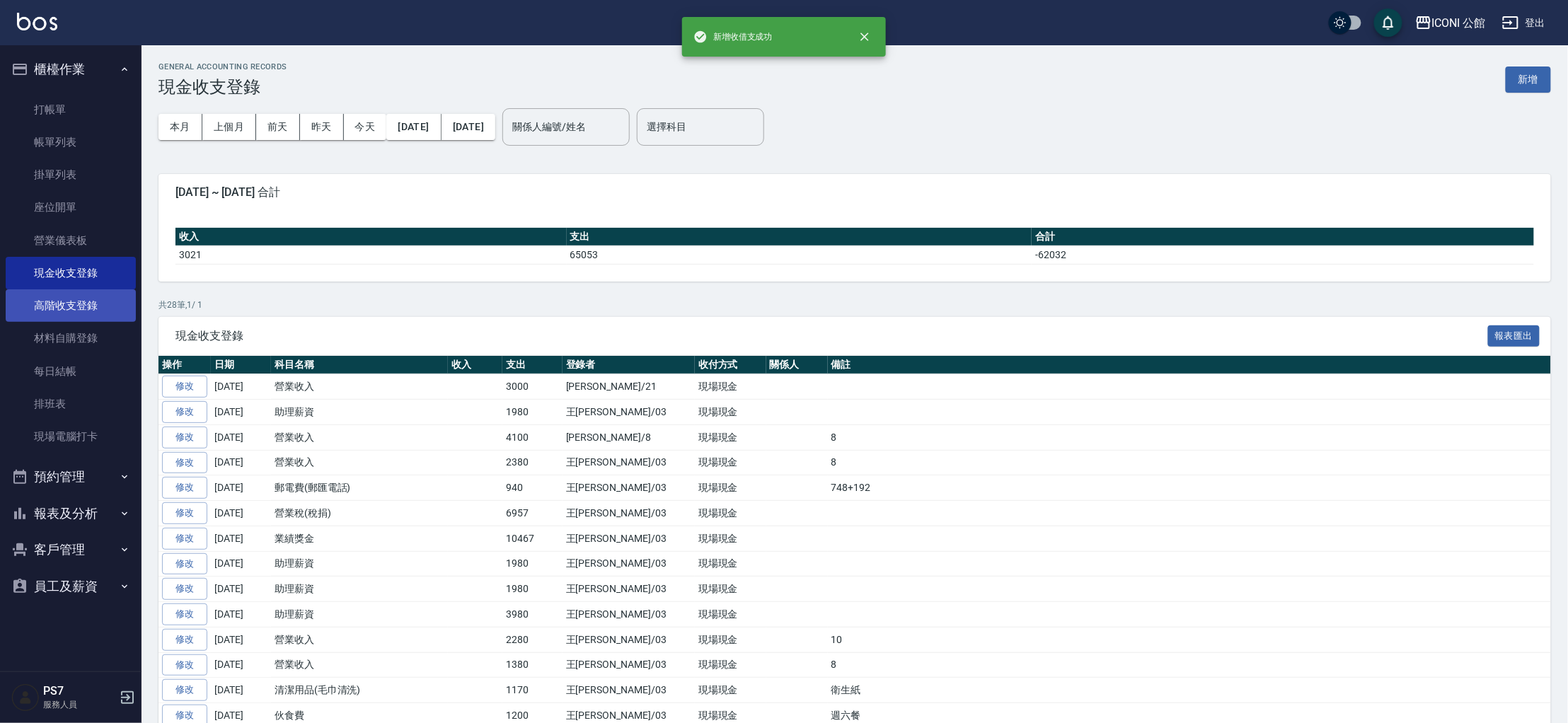
click at [87, 310] on link "高階收支登錄" at bounding box center [70, 305] width 130 height 32
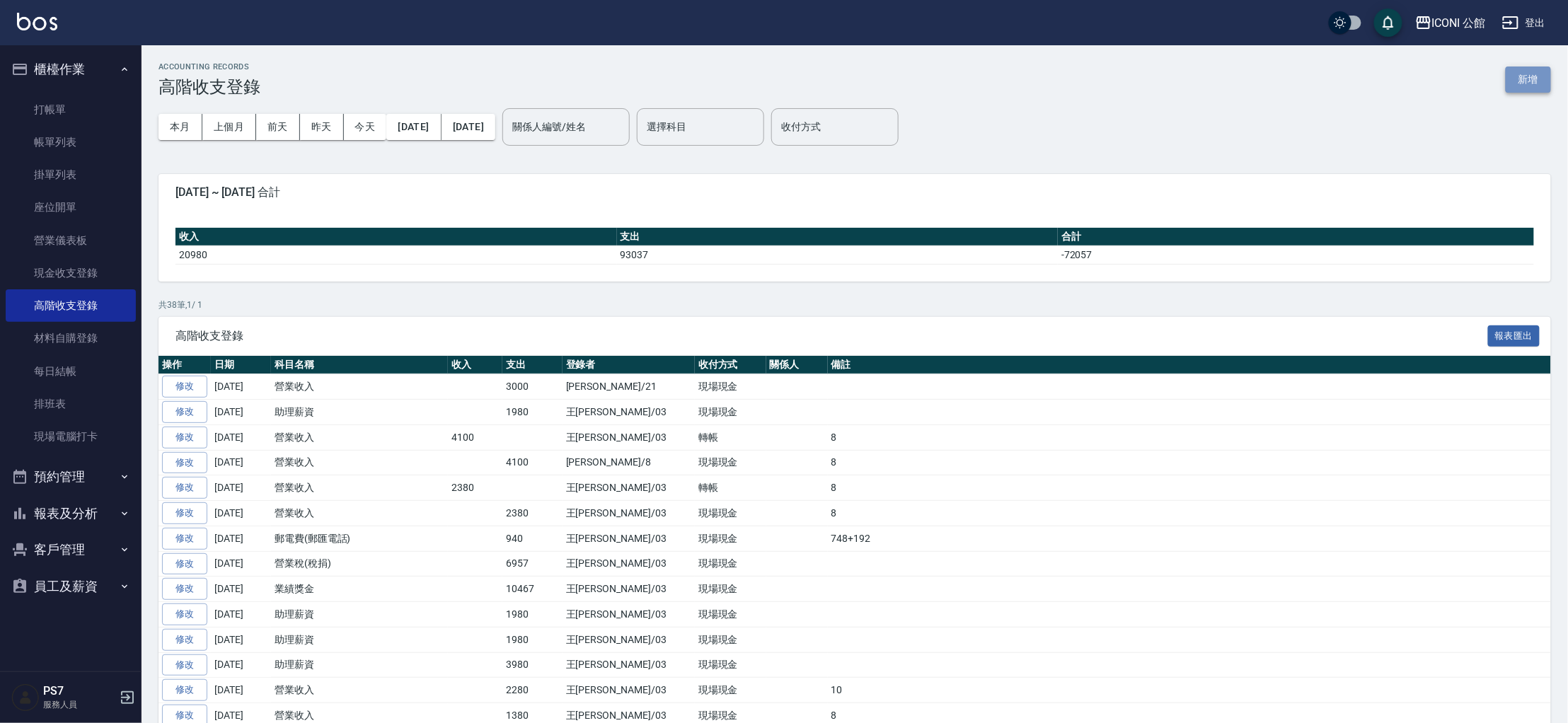
click at [1524, 83] on button "新增" at bounding box center [1528, 79] width 45 height 26
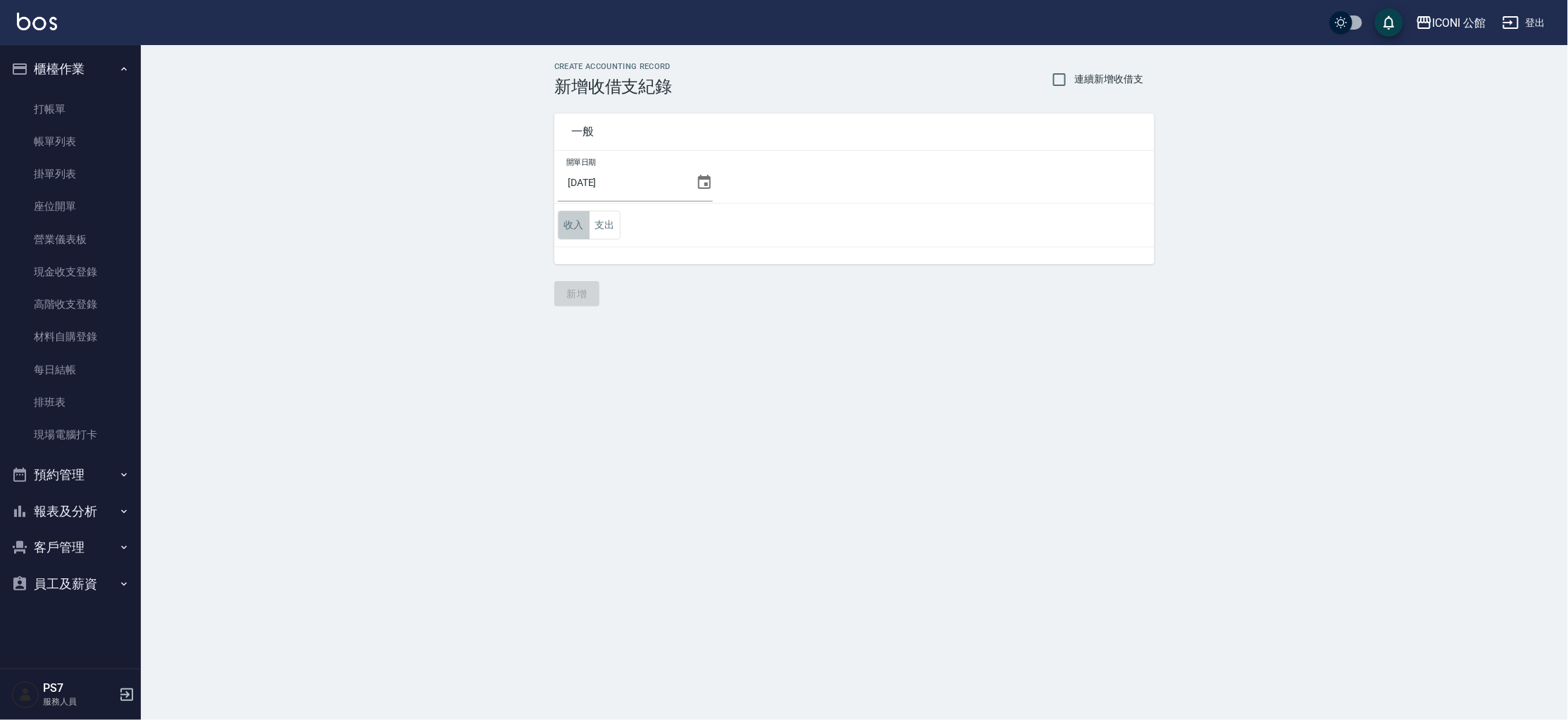
click at [573, 231] on button "收入" at bounding box center [574, 225] width 32 height 29
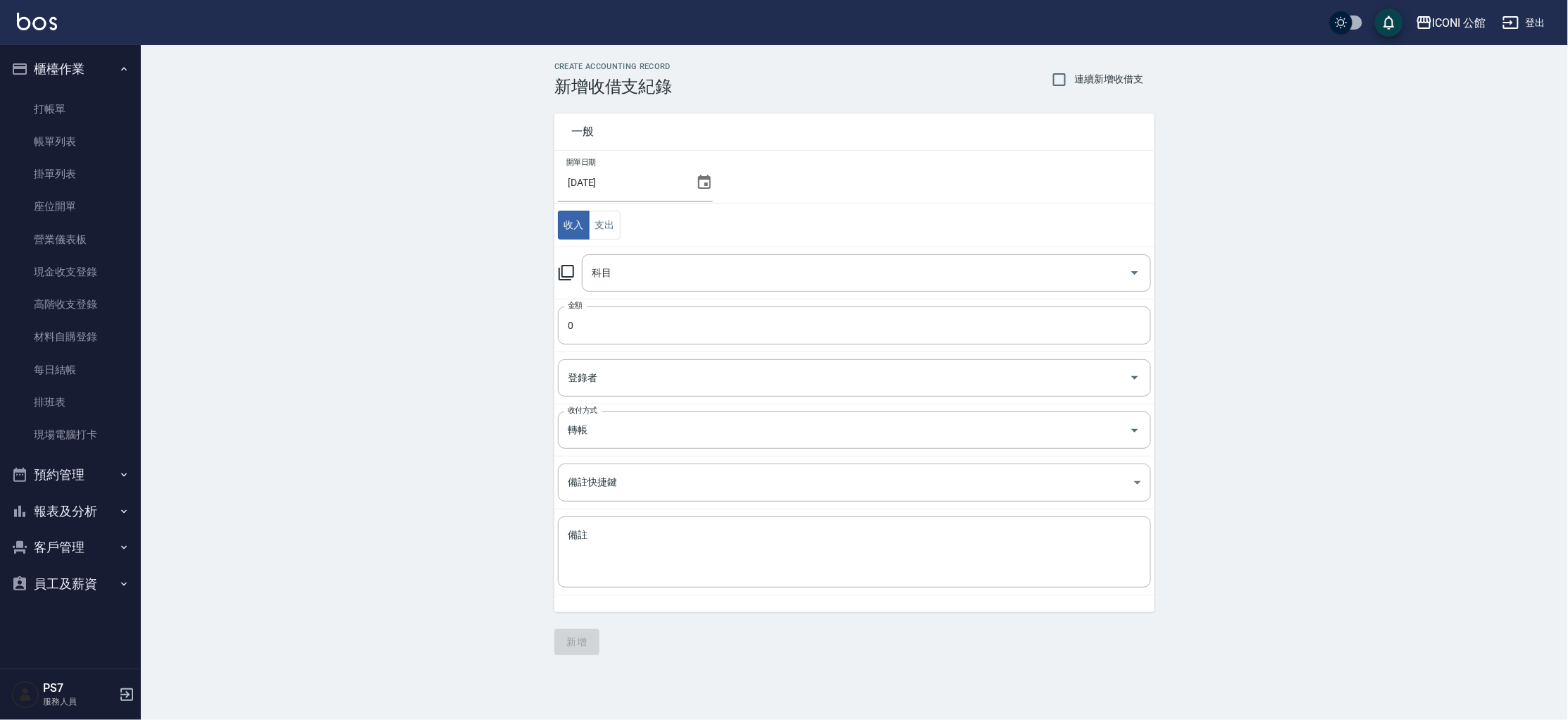
click at [567, 267] on icon at bounding box center [566, 272] width 17 height 17
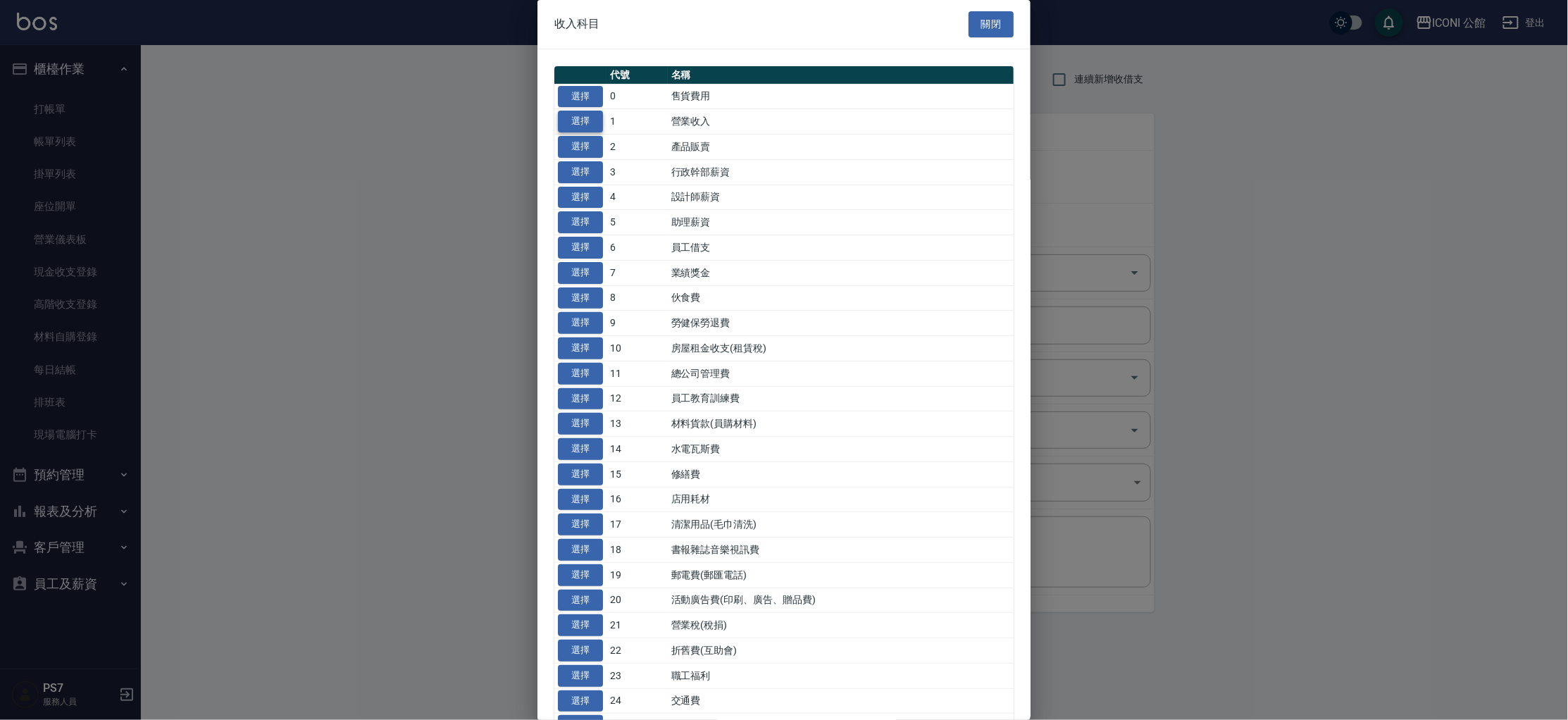
click at [572, 122] on button "選擇" at bounding box center [580, 121] width 45 height 22
type input "1 營業收入"
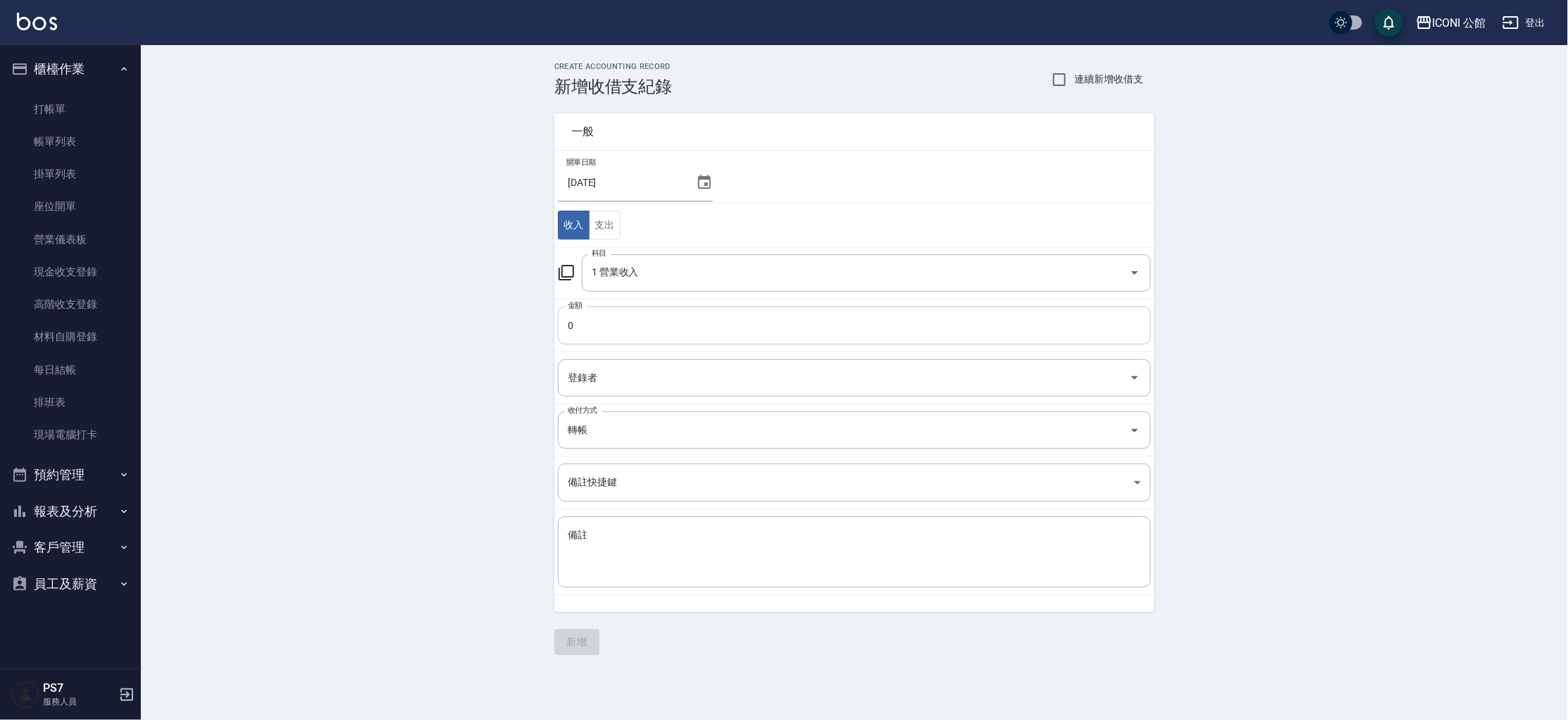
click at [612, 318] on input "0" at bounding box center [855, 326] width 593 height 38
type input "3000"
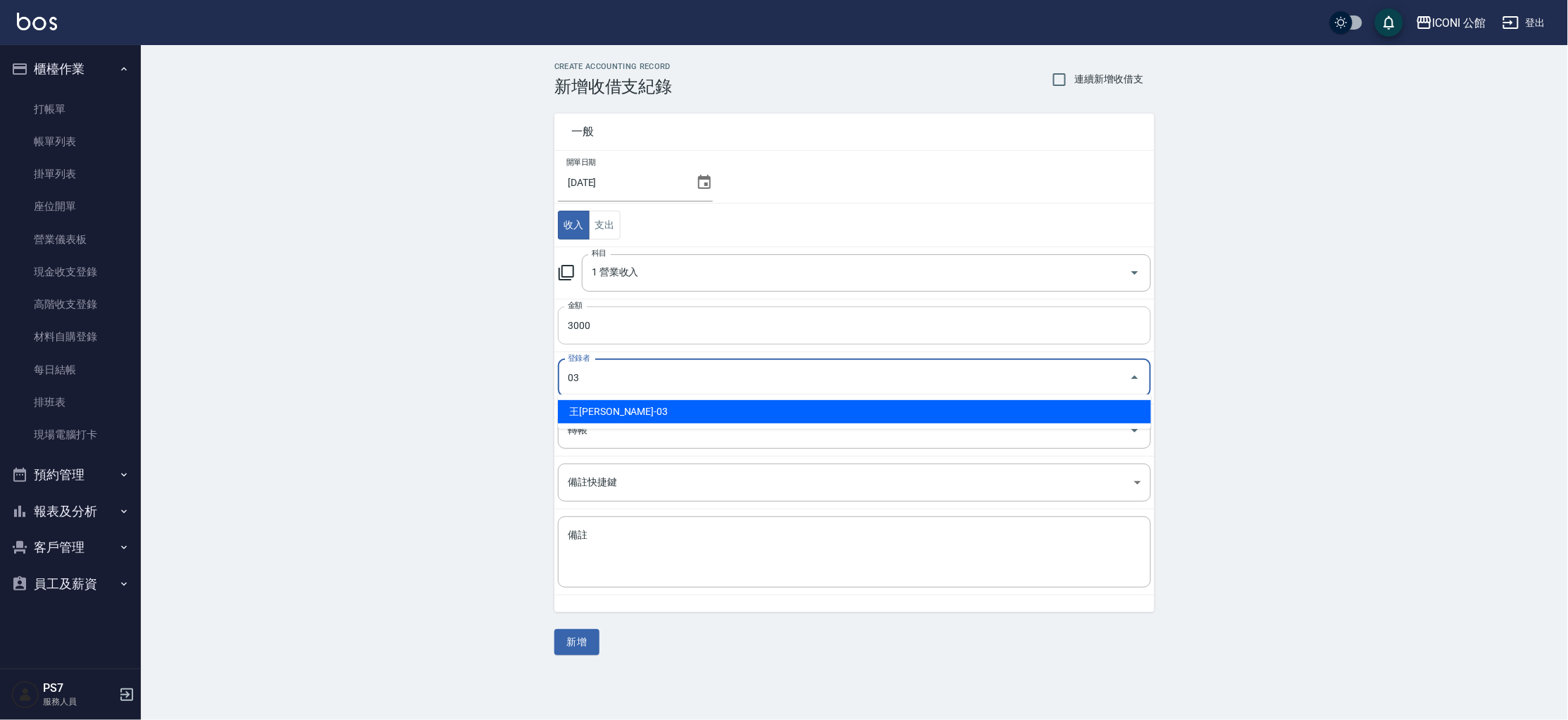
type input "王Lisa-03"
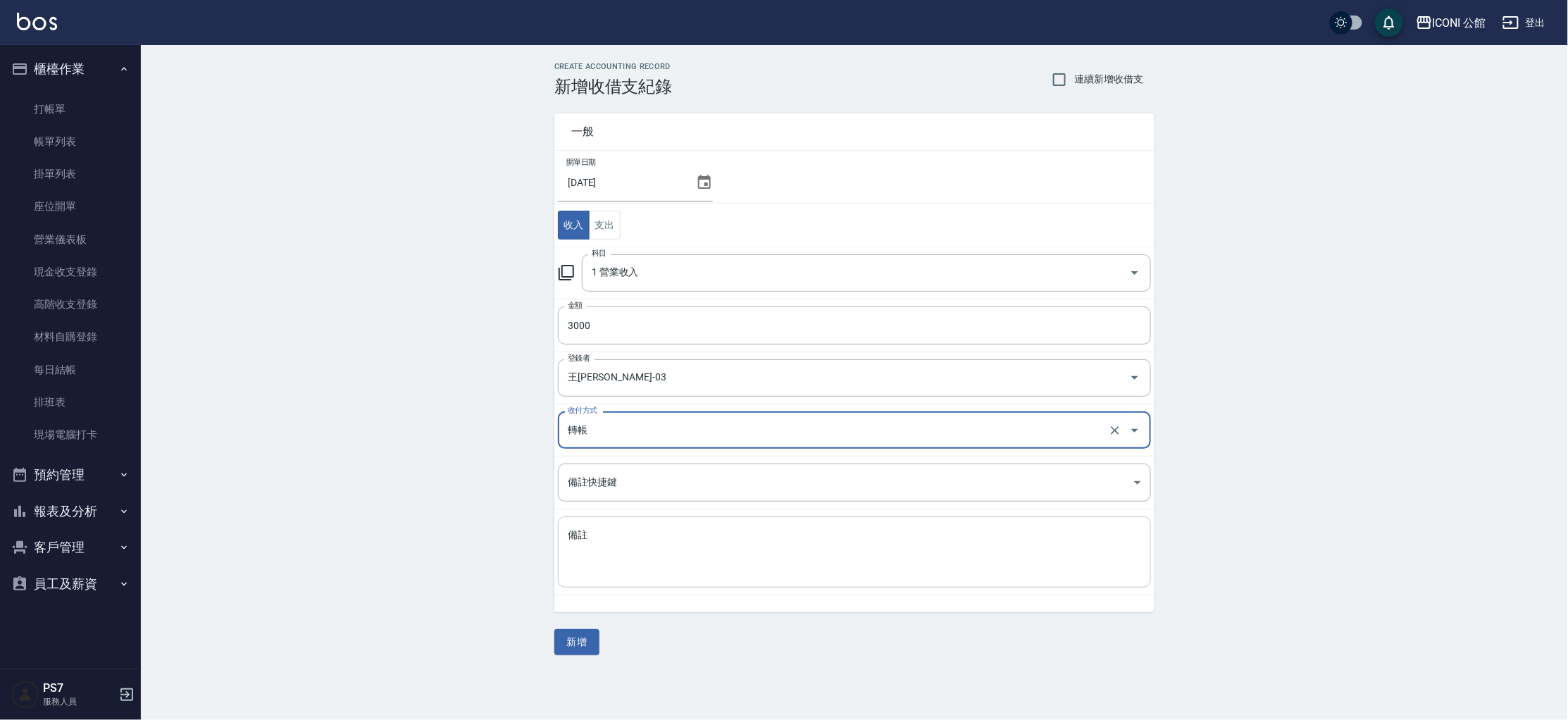
click at [592, 559] on textarea "備註" at bounding box center [854, 552] width 573 height 48
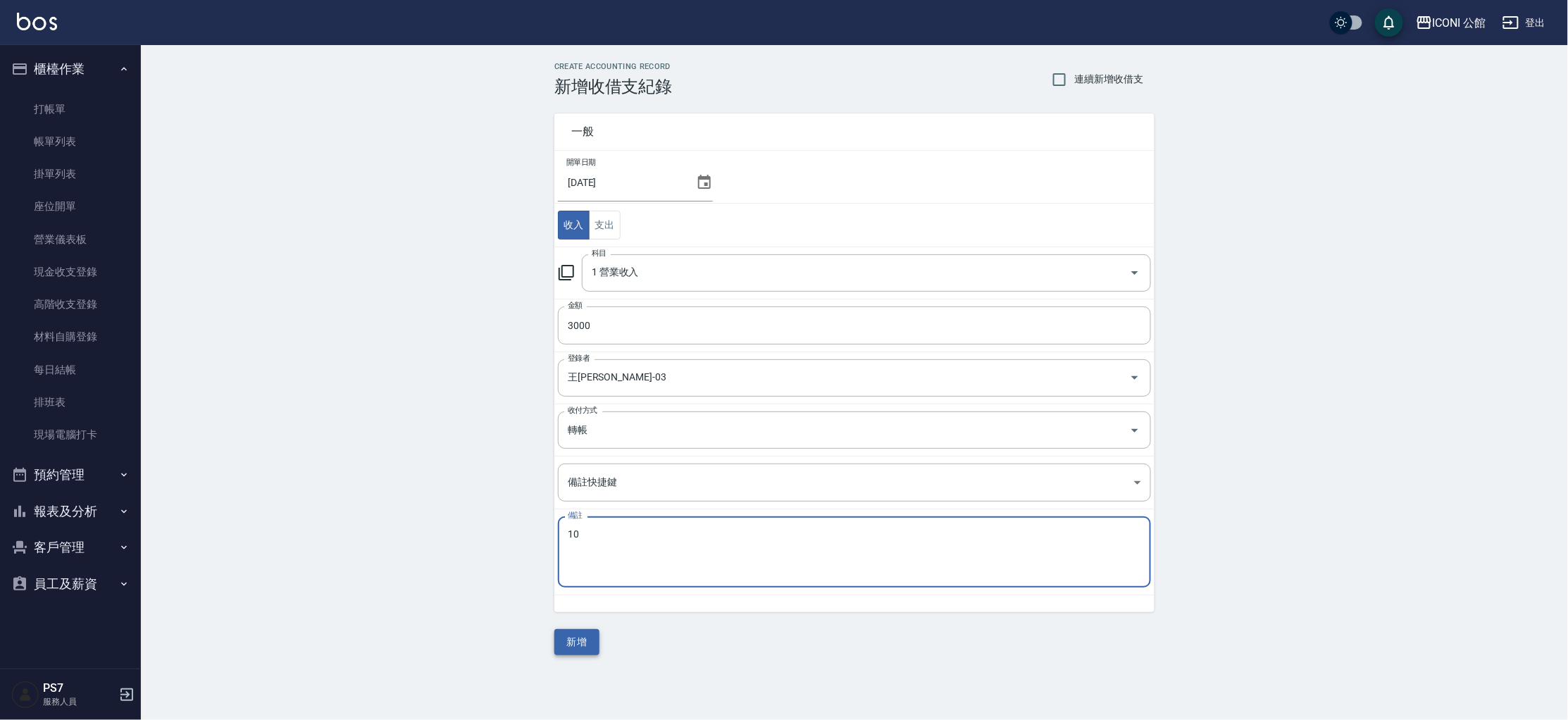
type textarea "10"
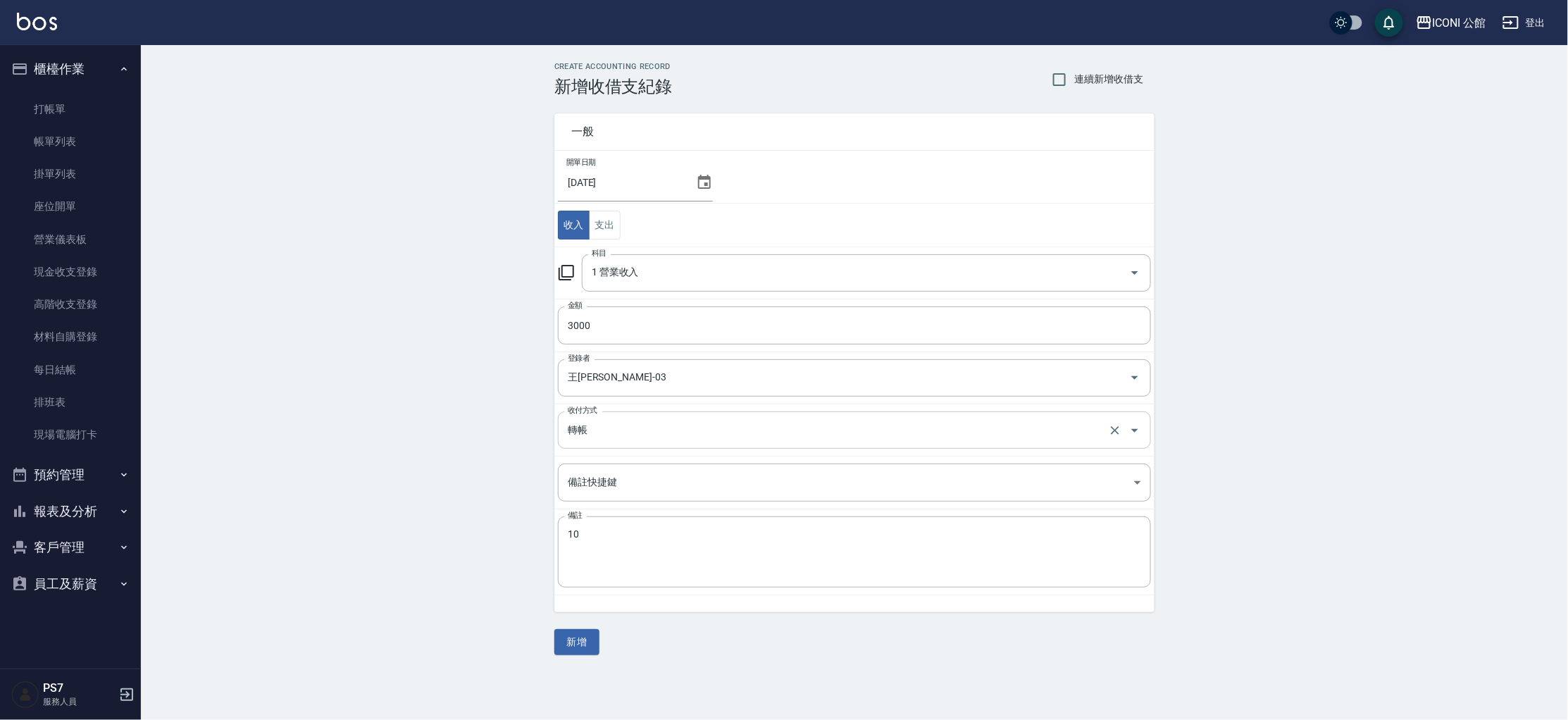
drag, startPoint x: 587, startPoint y: 645, endPoint x: 848, endPoint y: 430, distance: 338.2
click at [849, 431] on div "一般 開單日期 2025/08/12 收入 支出 科目 1 營業收入 科目 金額 3000 金額 登錄者 王Lisa-03 登錄者 收付方式 轉帳 收付方式 …" at bounding box center [854, 375] width 600 height 559
click at [697, 187] on icon at bounding box center [704, 182] width 17 height 17
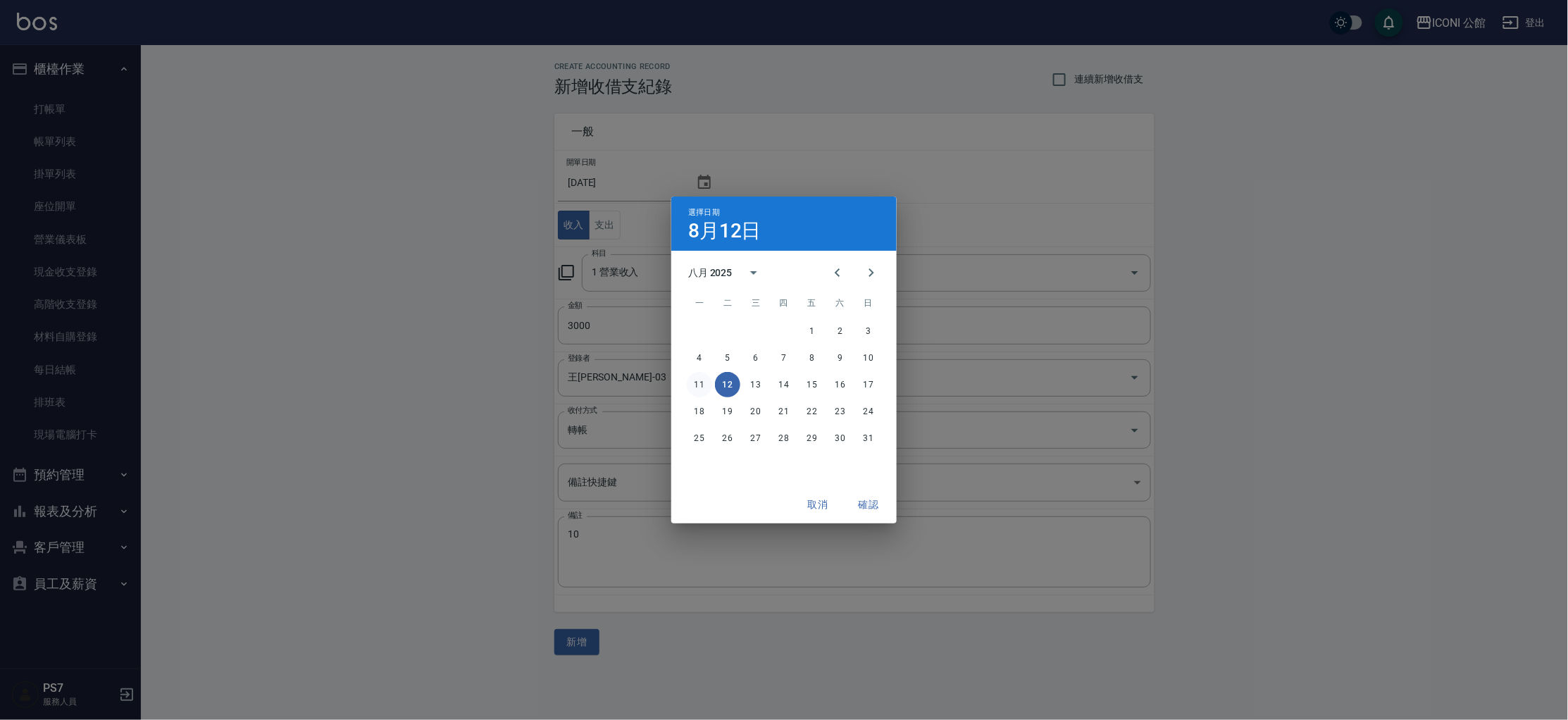
click at [699, 382] on button "11" at bounding box center [699, 385] width 25 height 25
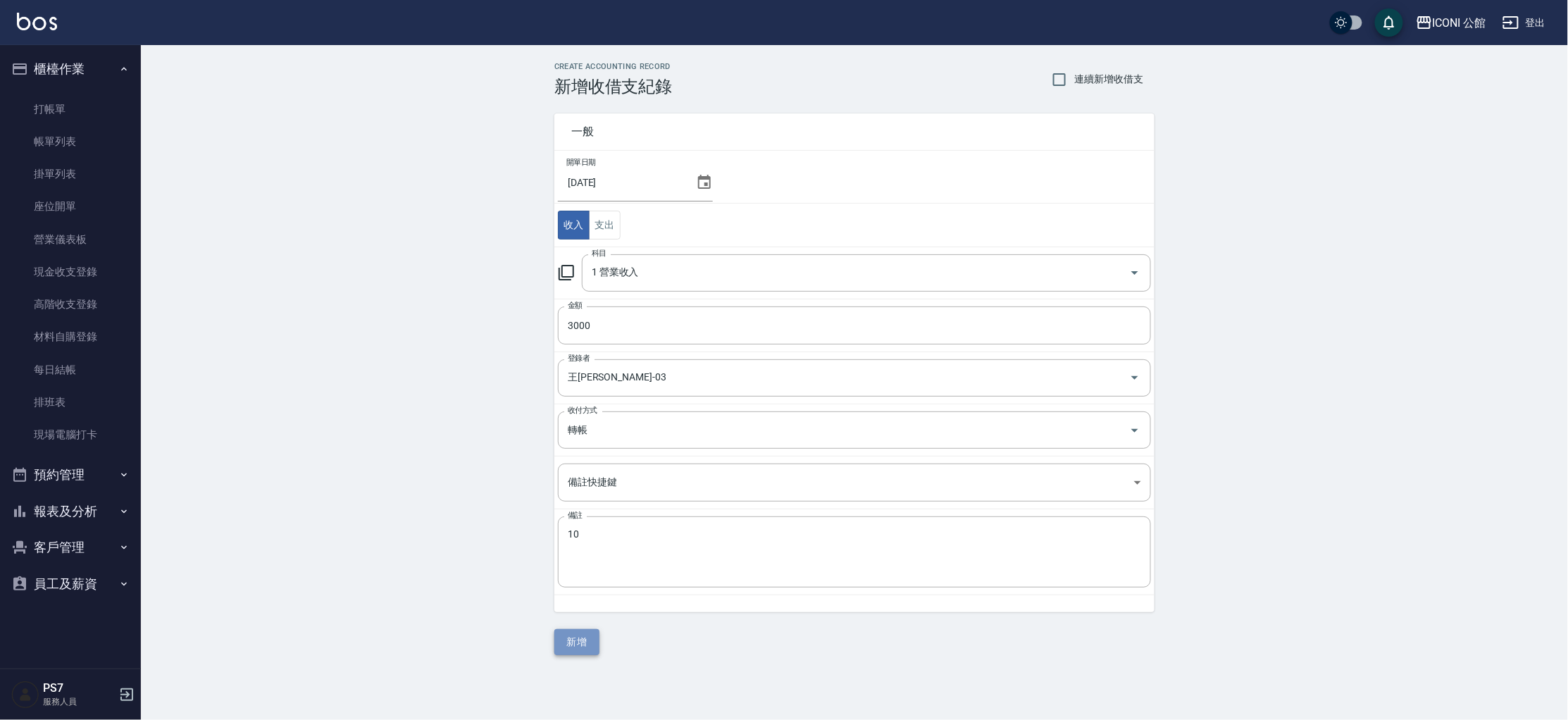
click at [577, 642] on button "新增" at bounding box center [576, 642] width 45 height 26
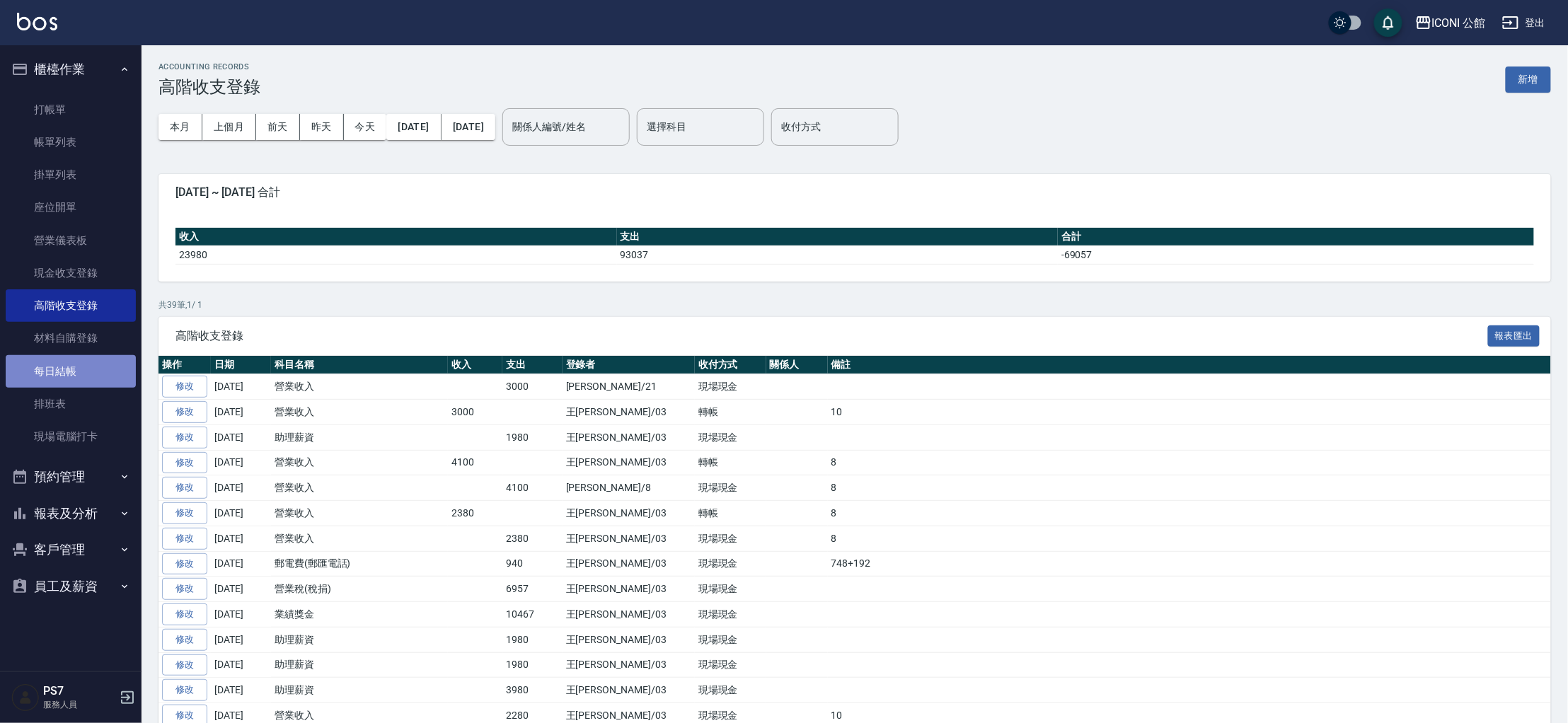
click at [93, 374] on link "每日結帳" at bounding box center [70, 371] width 130 height 32
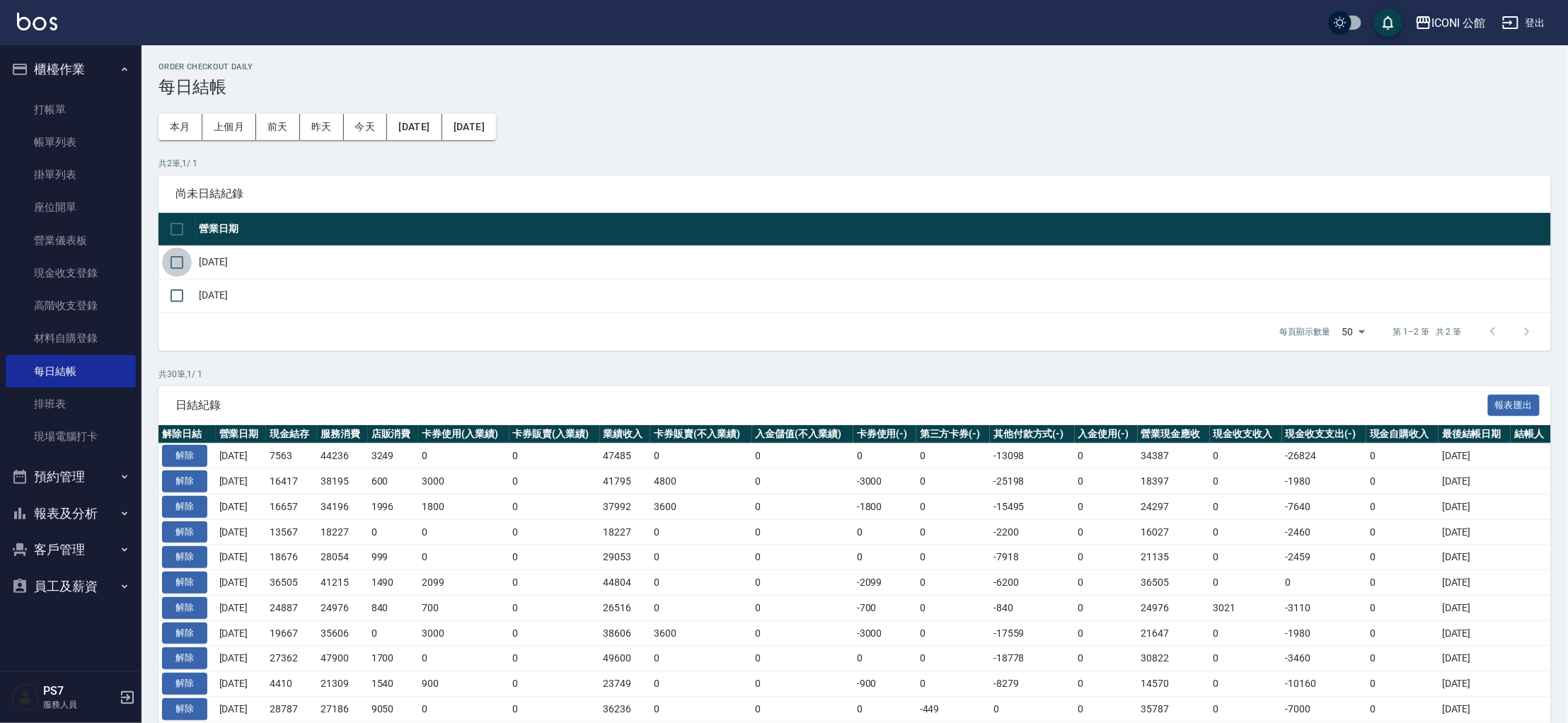
click at [183, 266] on input "checkbox" at bounding box center [177, 263] width 30 height 30
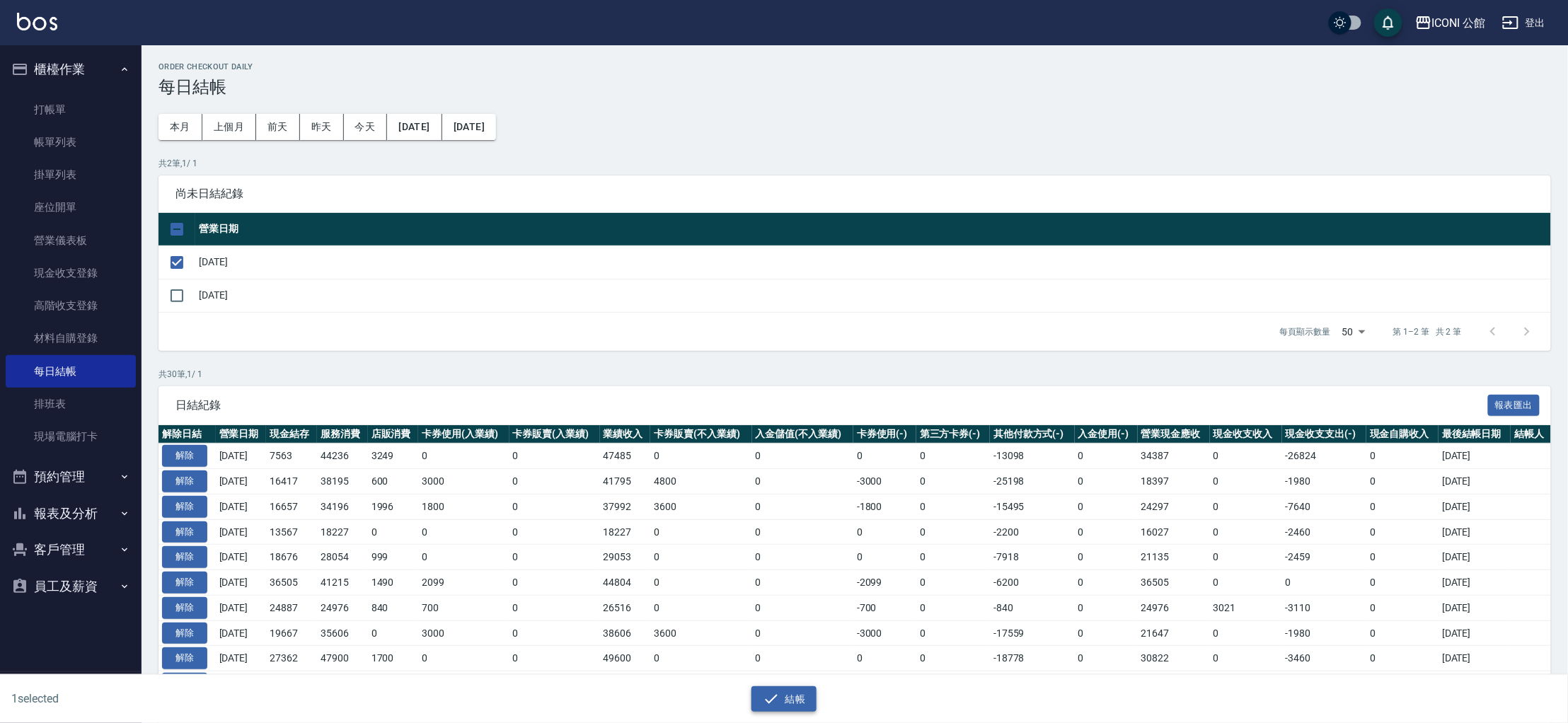
click at [798, 696] on button "結帳" at bounding box center [784, 699] width 66 height 26
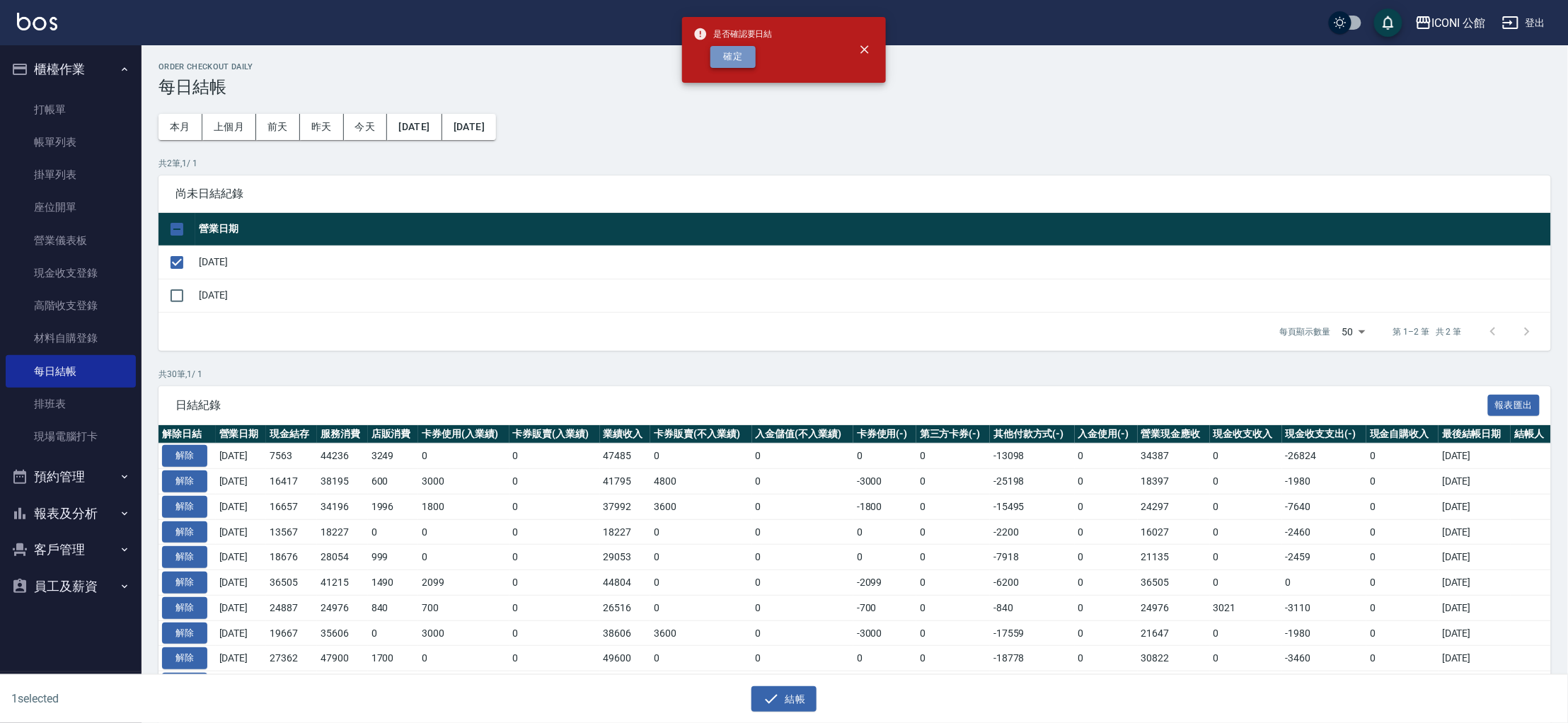
click at [741, 62] on button "確定" at bounding box center [733, 57] width 45 height 22
checkbox input "false"
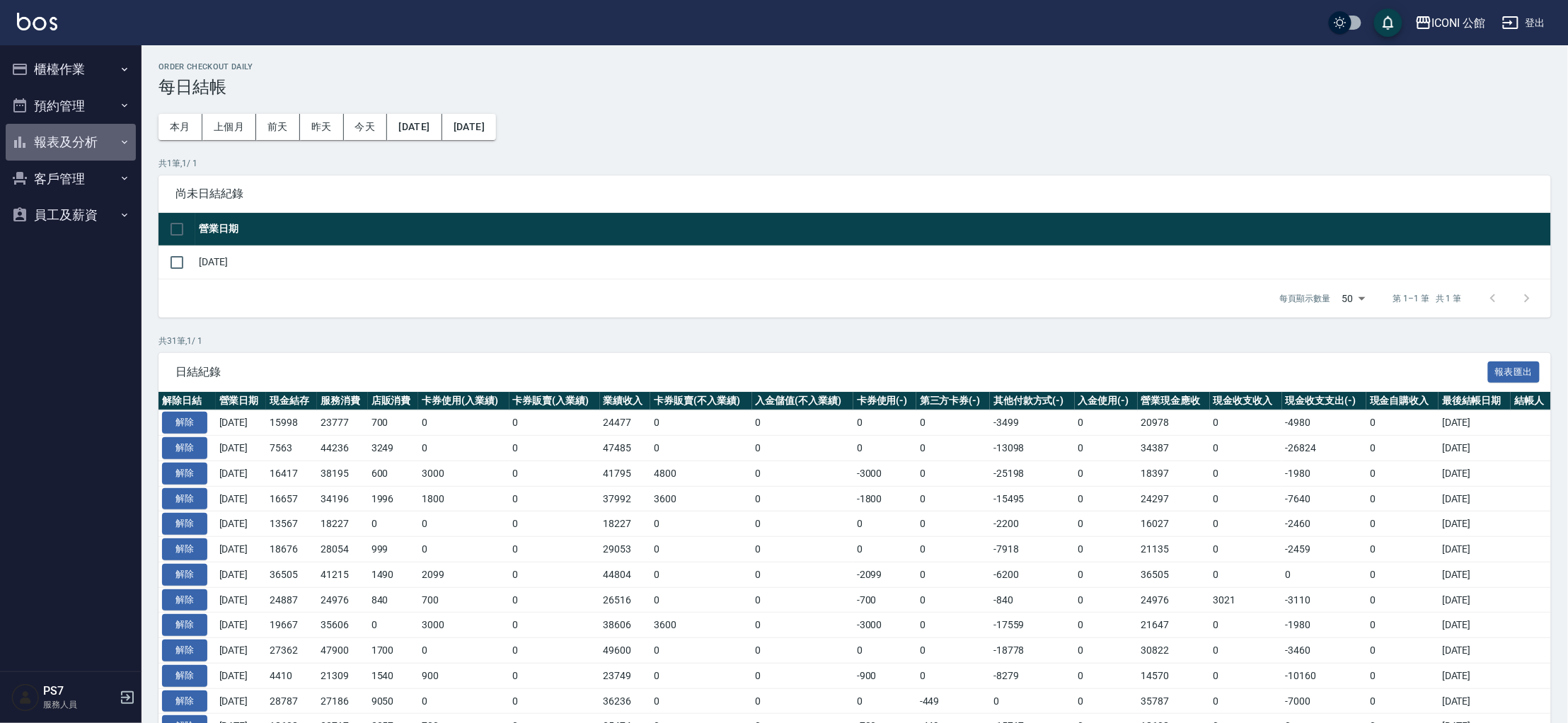
click at [44, 133] on button "報表及分析" at bounding box center [70, 142] width 130 height 36
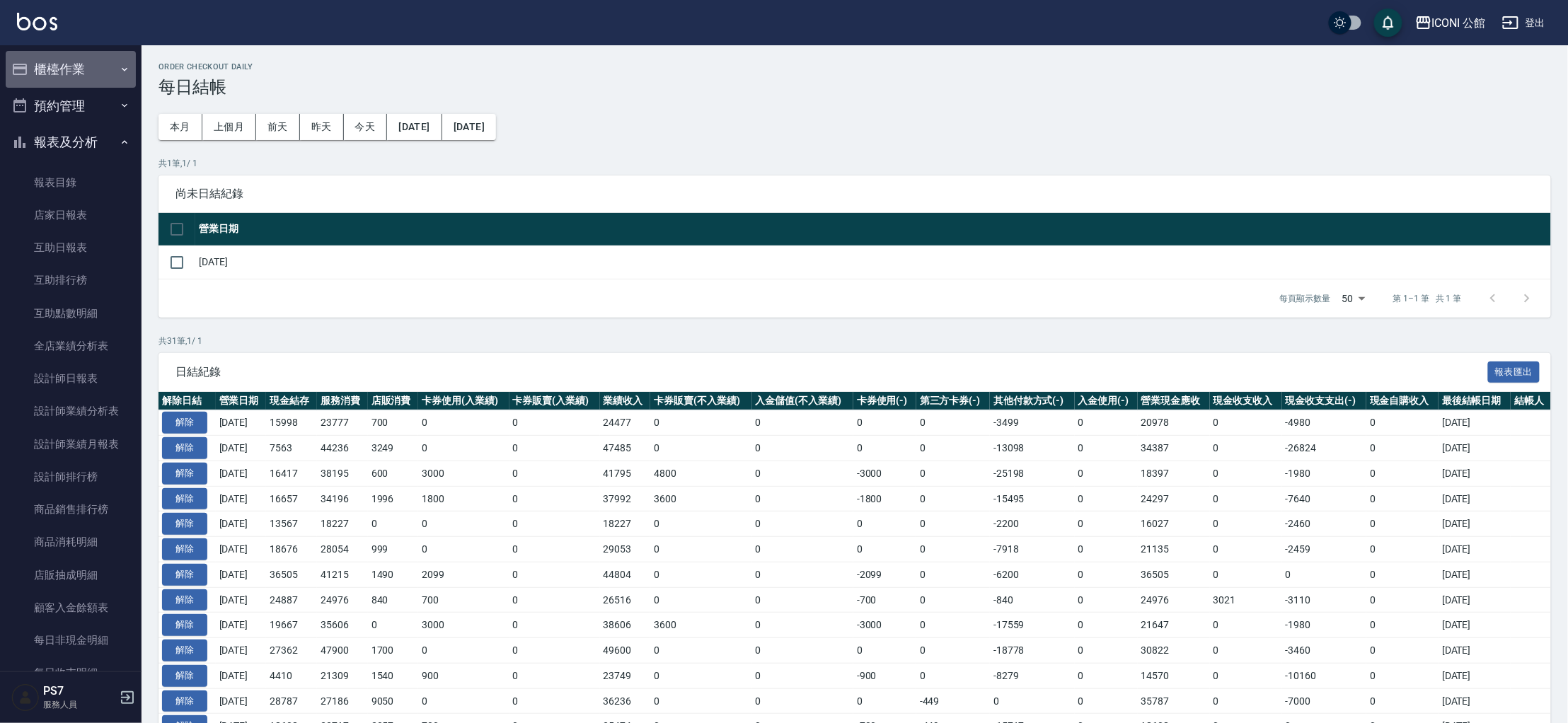
click at [89, 67] on button "櫃檯作業" at bounding box center [70, 69] width 130 height 36
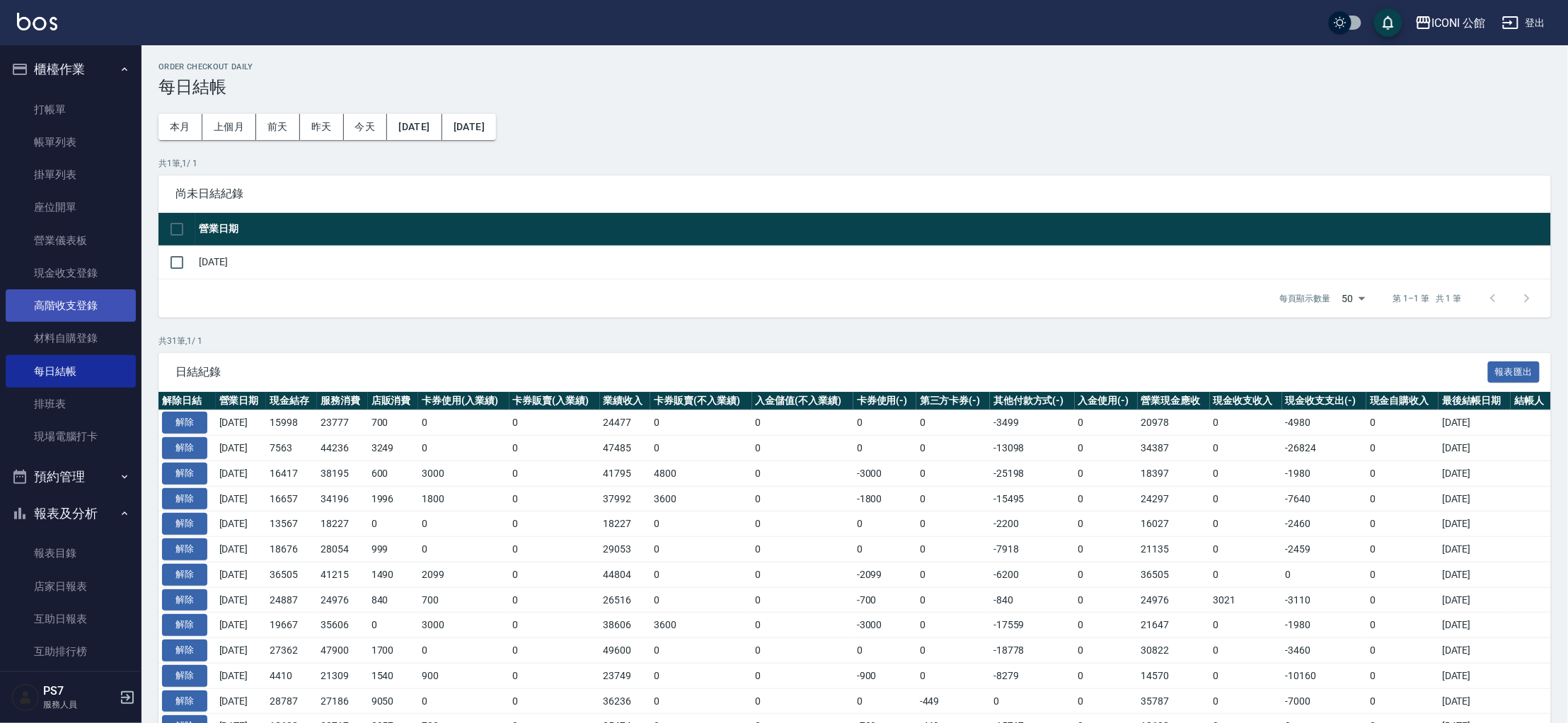
click at [89, 309] on link "高階收支登錄" at bounding box center [70, 305] width 130 height 32
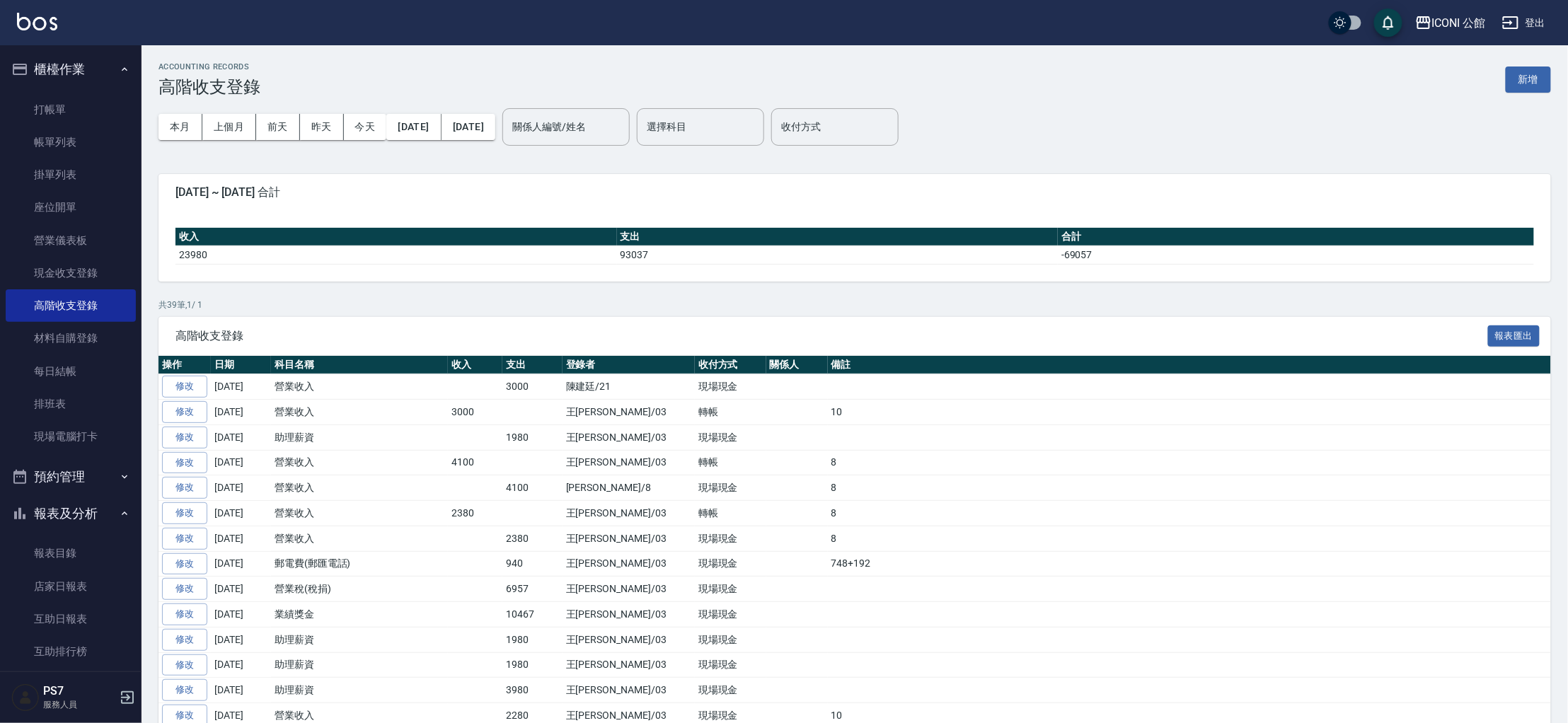
click at [93, 515] on button "報表及分析" at bounding box center [70, 513] width 130 height 36
click at [63, 588] on link "店家日報表" at bounding box center [70, 586] width 130 height 32
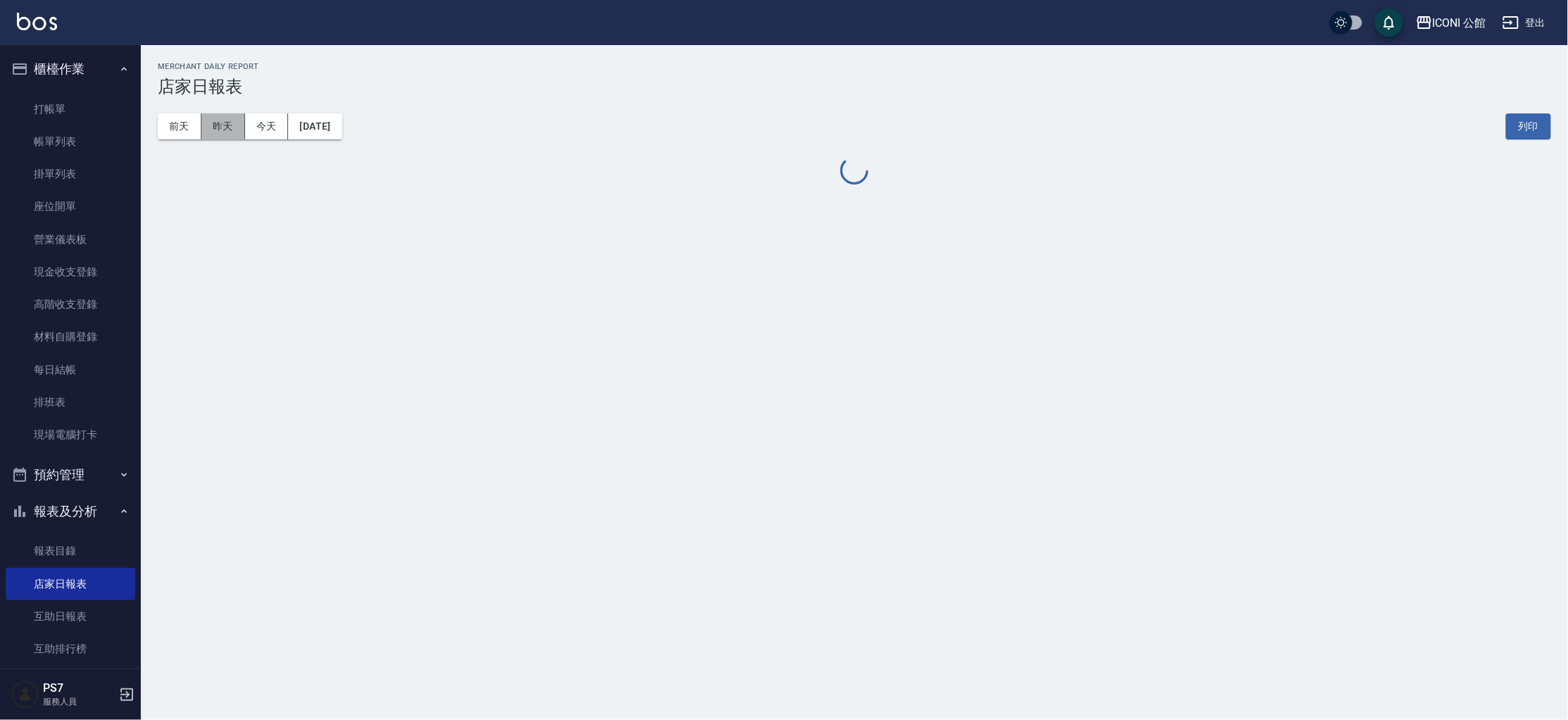
click at [223, 125] on button "昨天" at bounding box center [223, 126] width 43 height 26
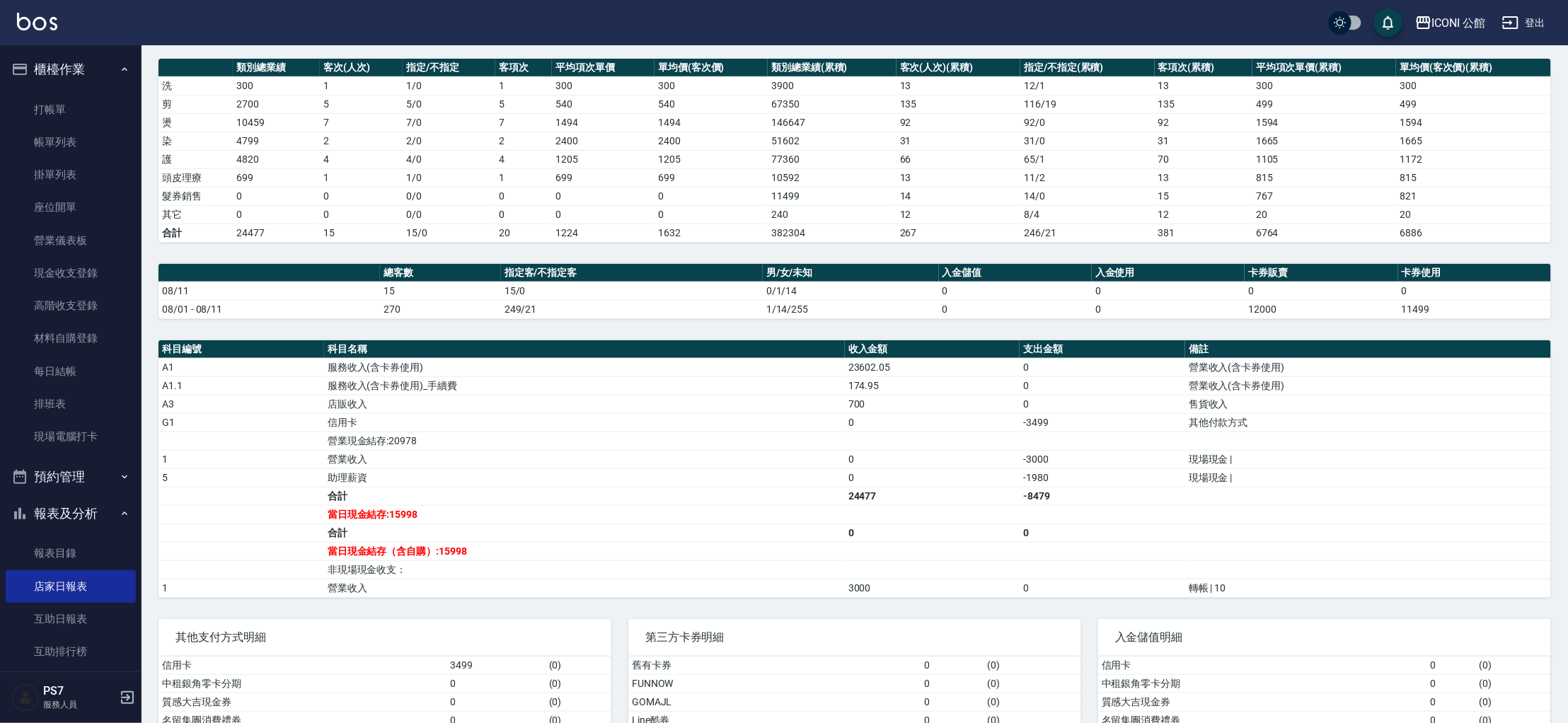
scroll to position [237, 0]
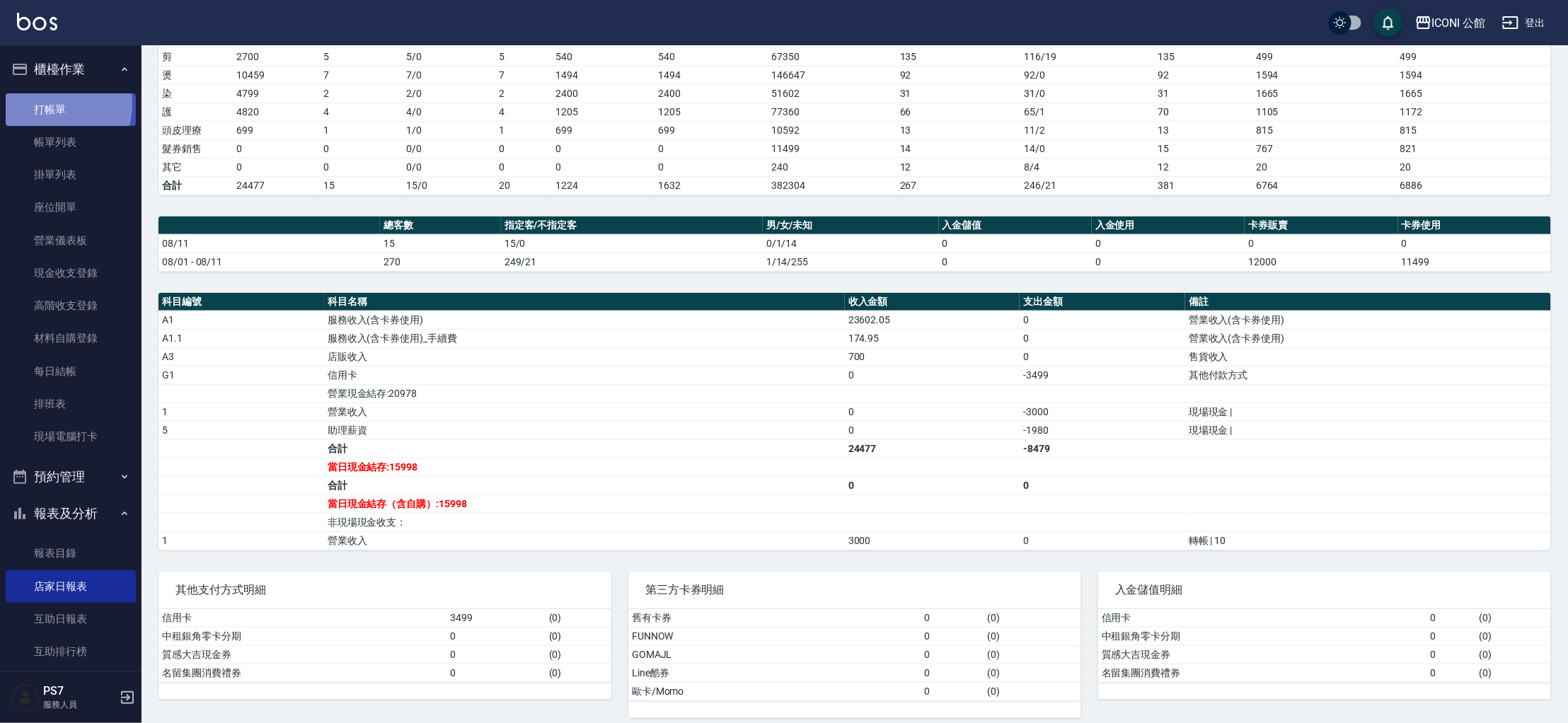
click at [42, 103] on link "打帳單" at bounding box center [70, 109] width 130 height 32
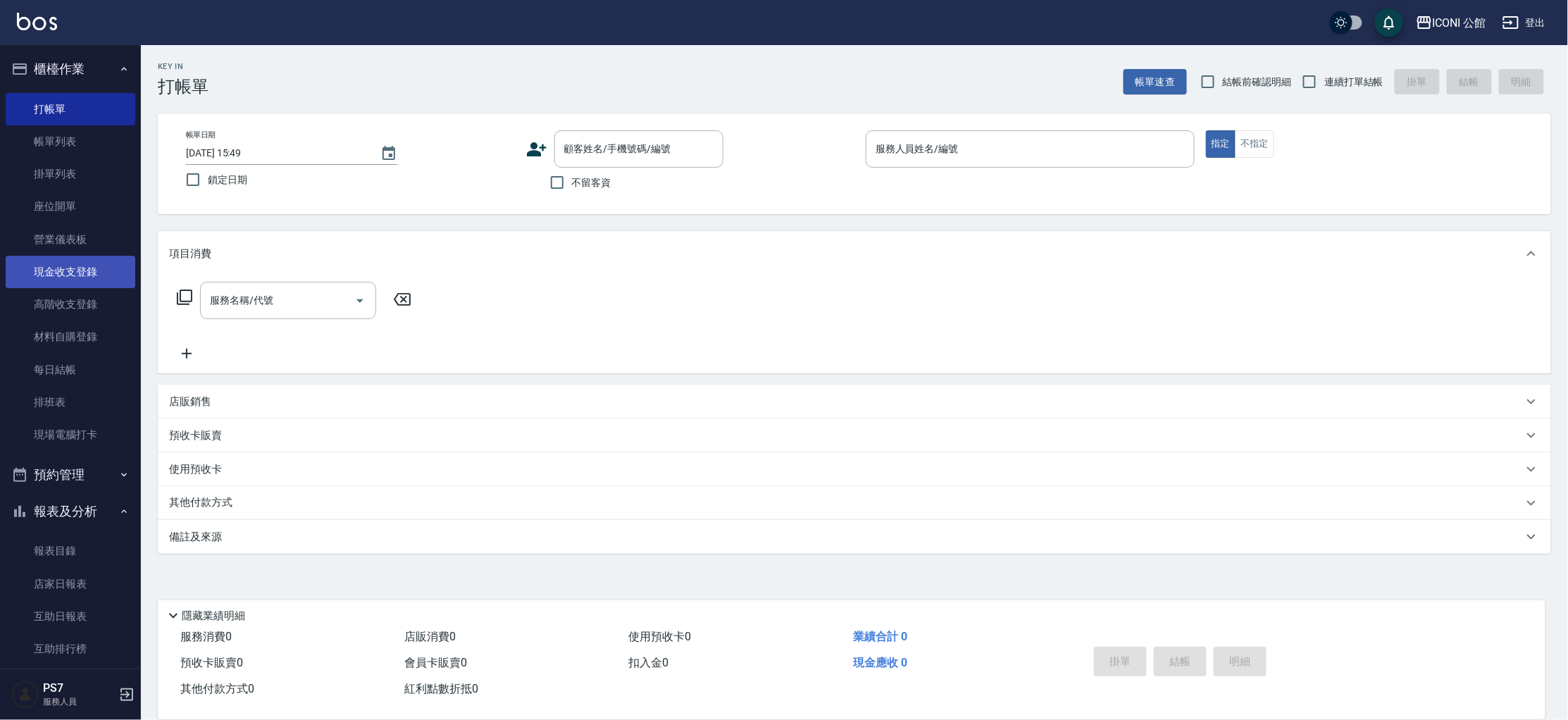
click at [94, 274] on link "現金收支登錄" at bounding box center [70, 271] width 129 height 32
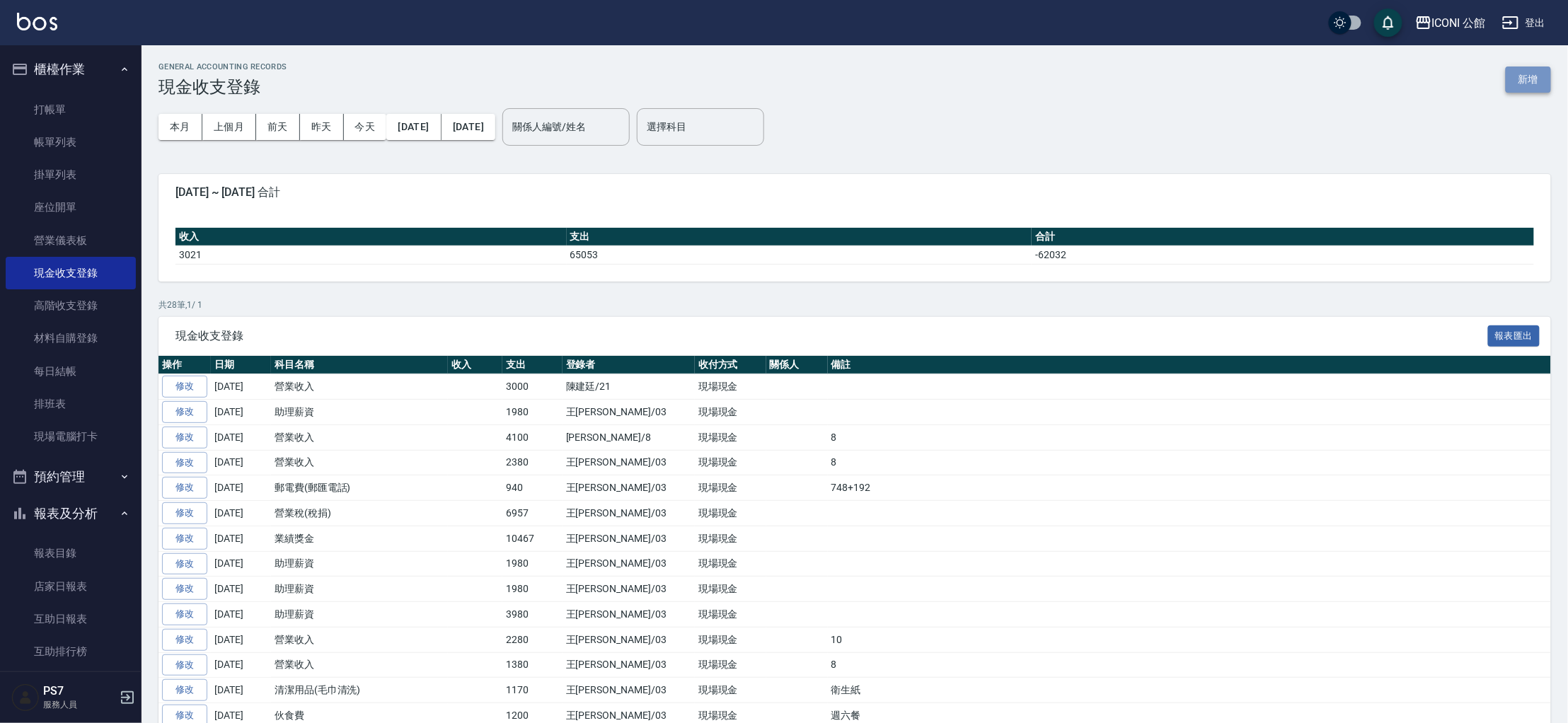
click at [1533, 84] on button "新增" at bounding box center [1528, 79] width 45 height 26
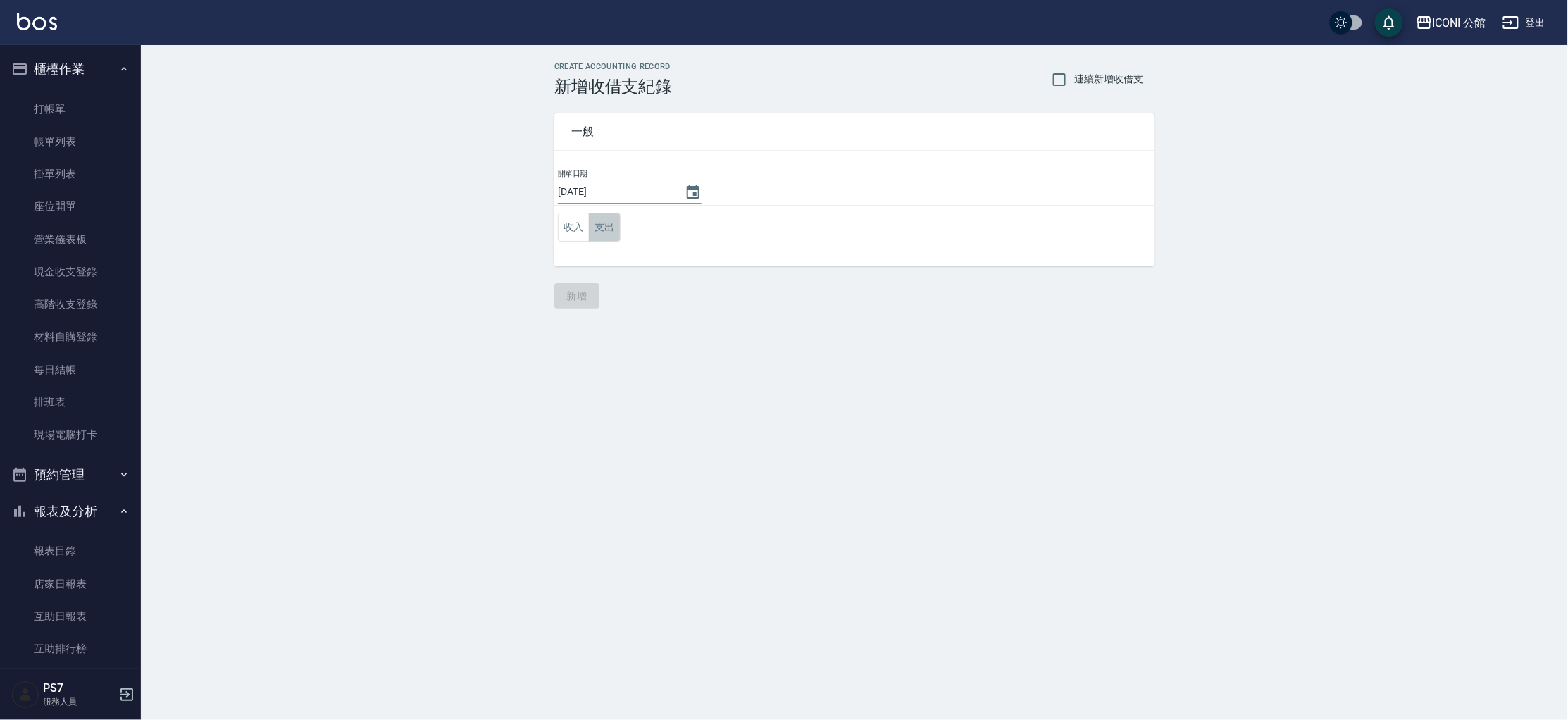
click at [607, 238] on button "支出" at bounding box center [605, 227] width 32 height 29
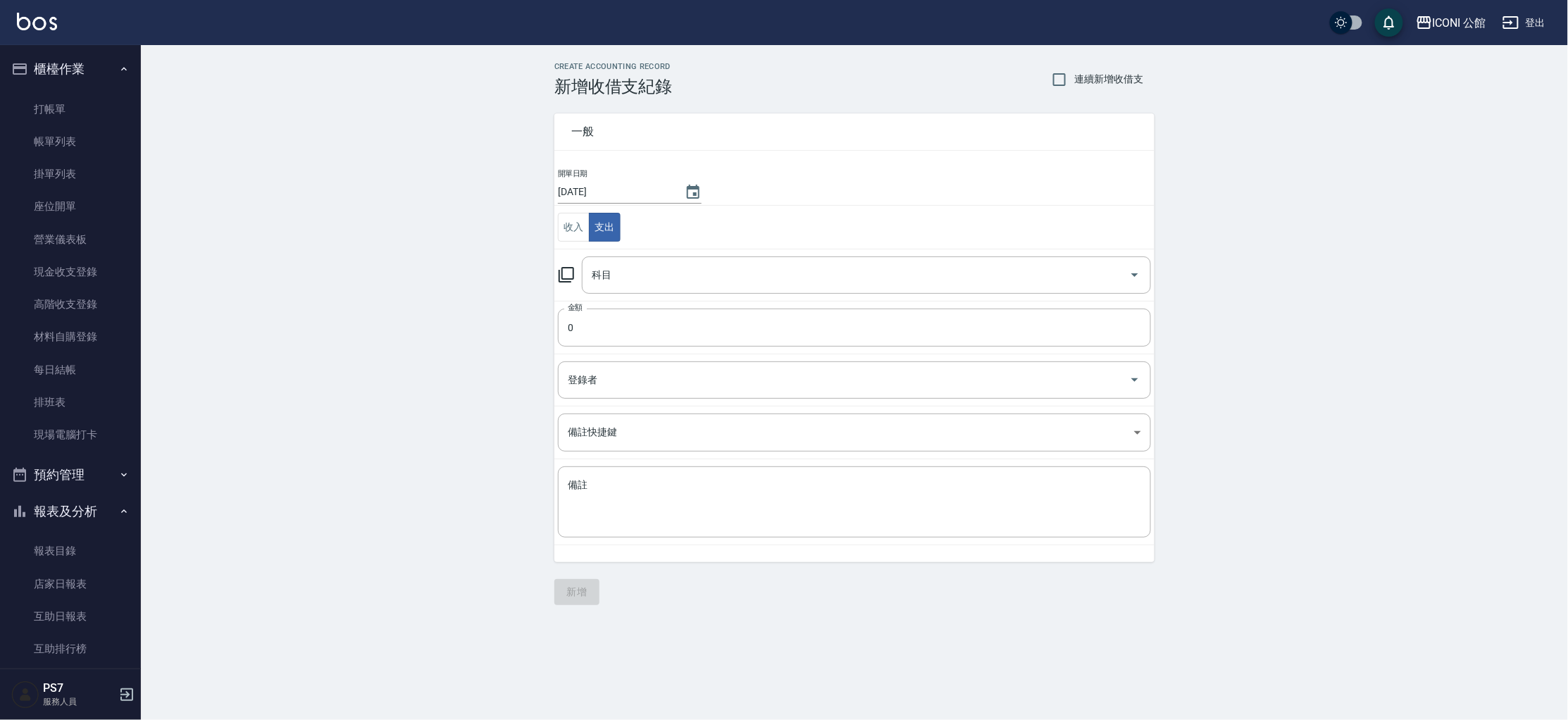
click at [568, 273] on icon at bounding box center [566, 274] width 17 height 17
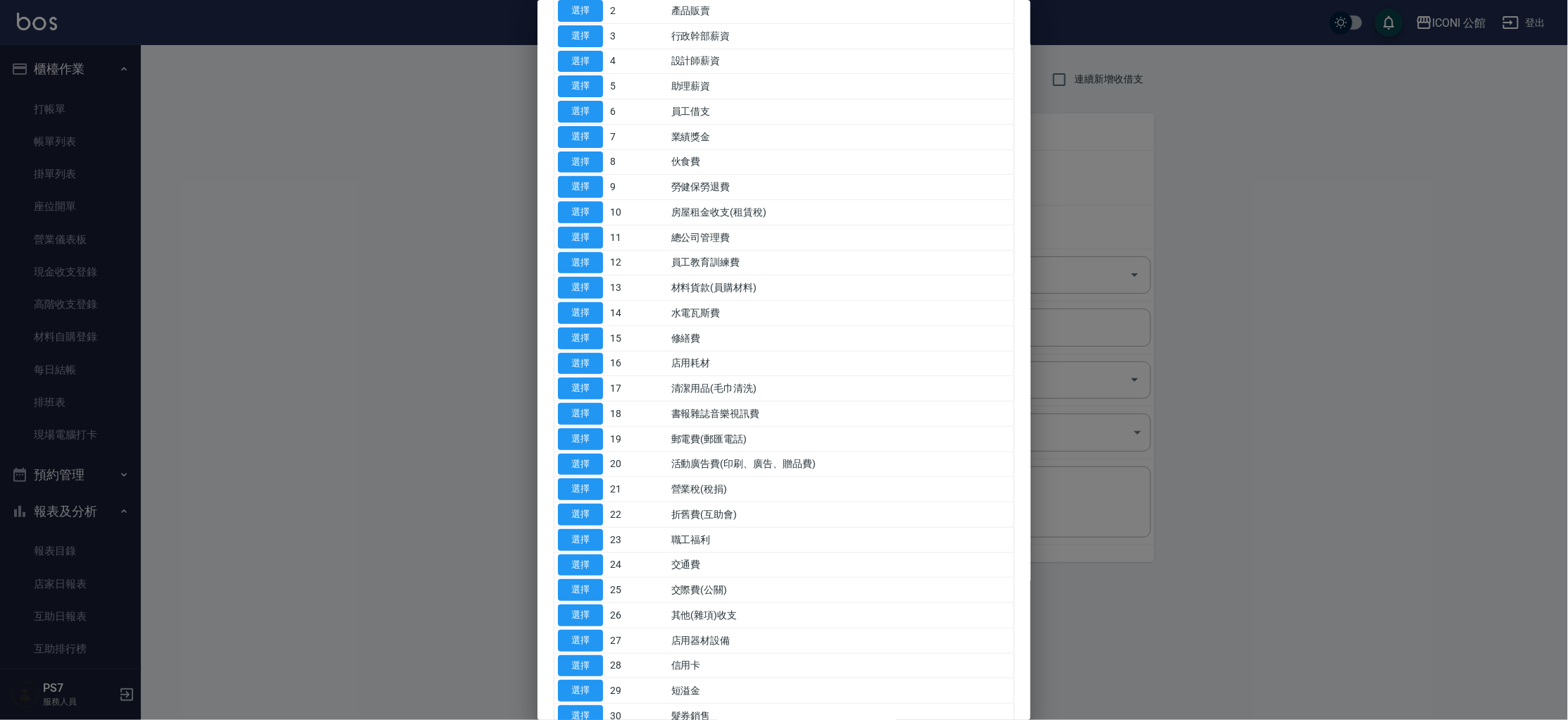
scroll to position [136, 0]
click at [581, 613] on button "選擇" at bounding box center [580, 617] width 45 height 22
type input "26 其他(雜項)收支"
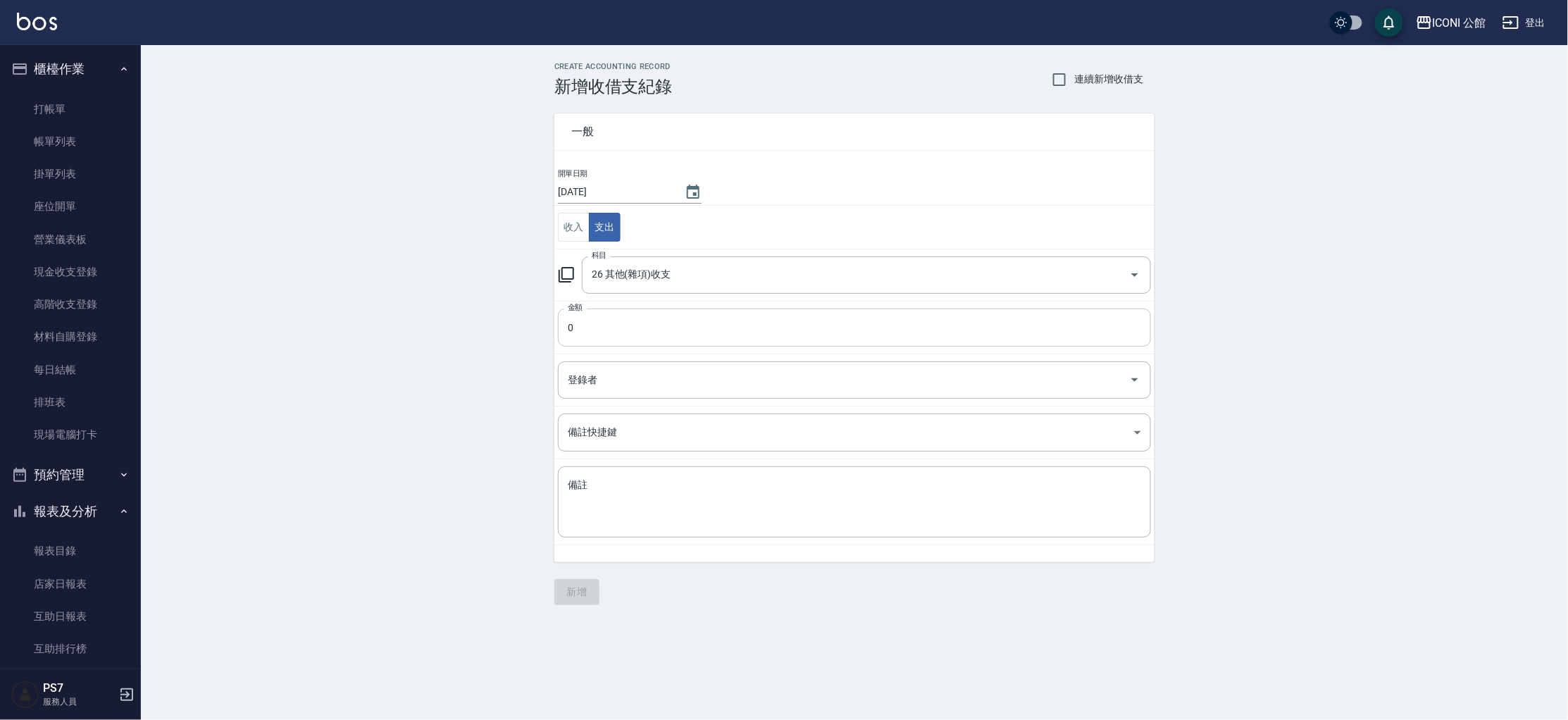
click at [631, 331] on input "0" at bounding box center [855, 327] width 593 height 38
type input "1020"
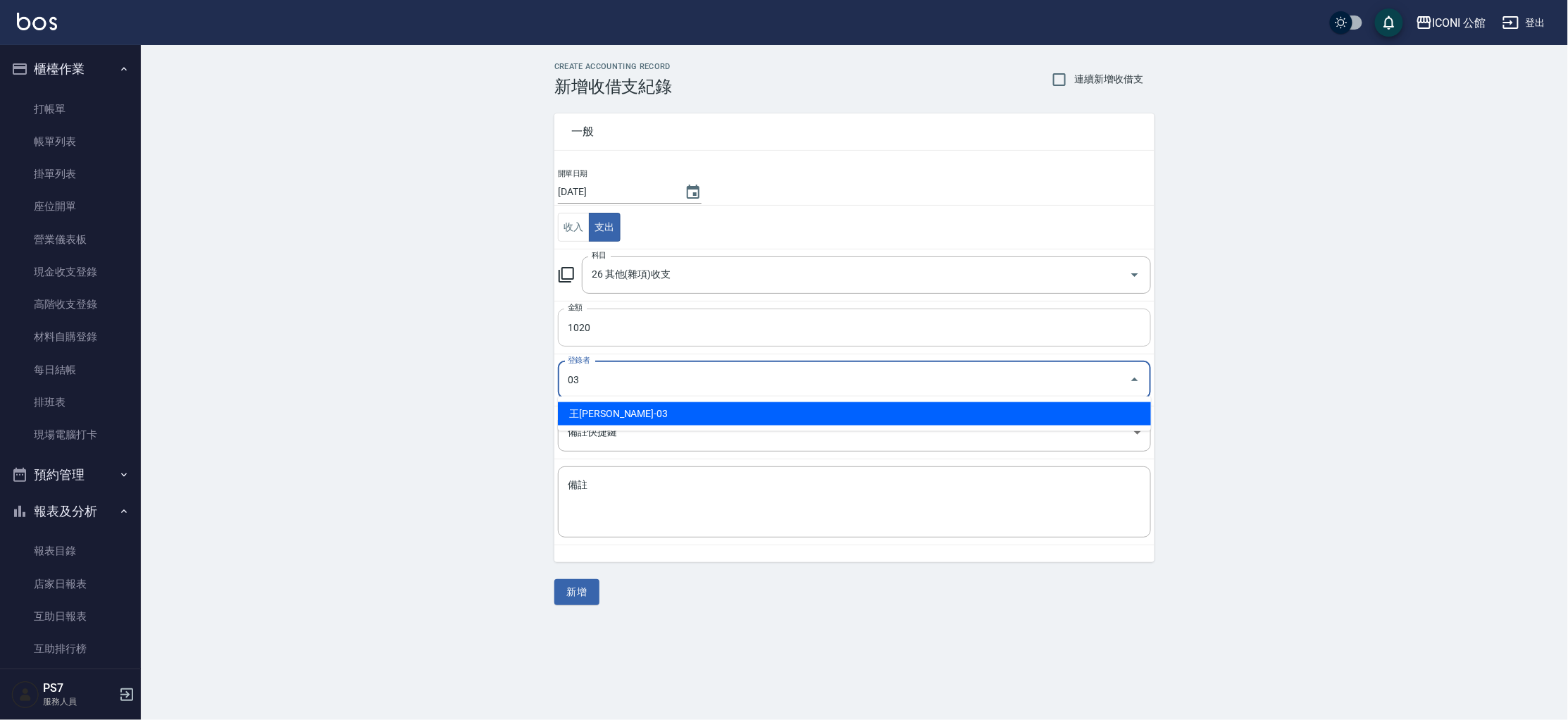
type input "王Lisa-03"
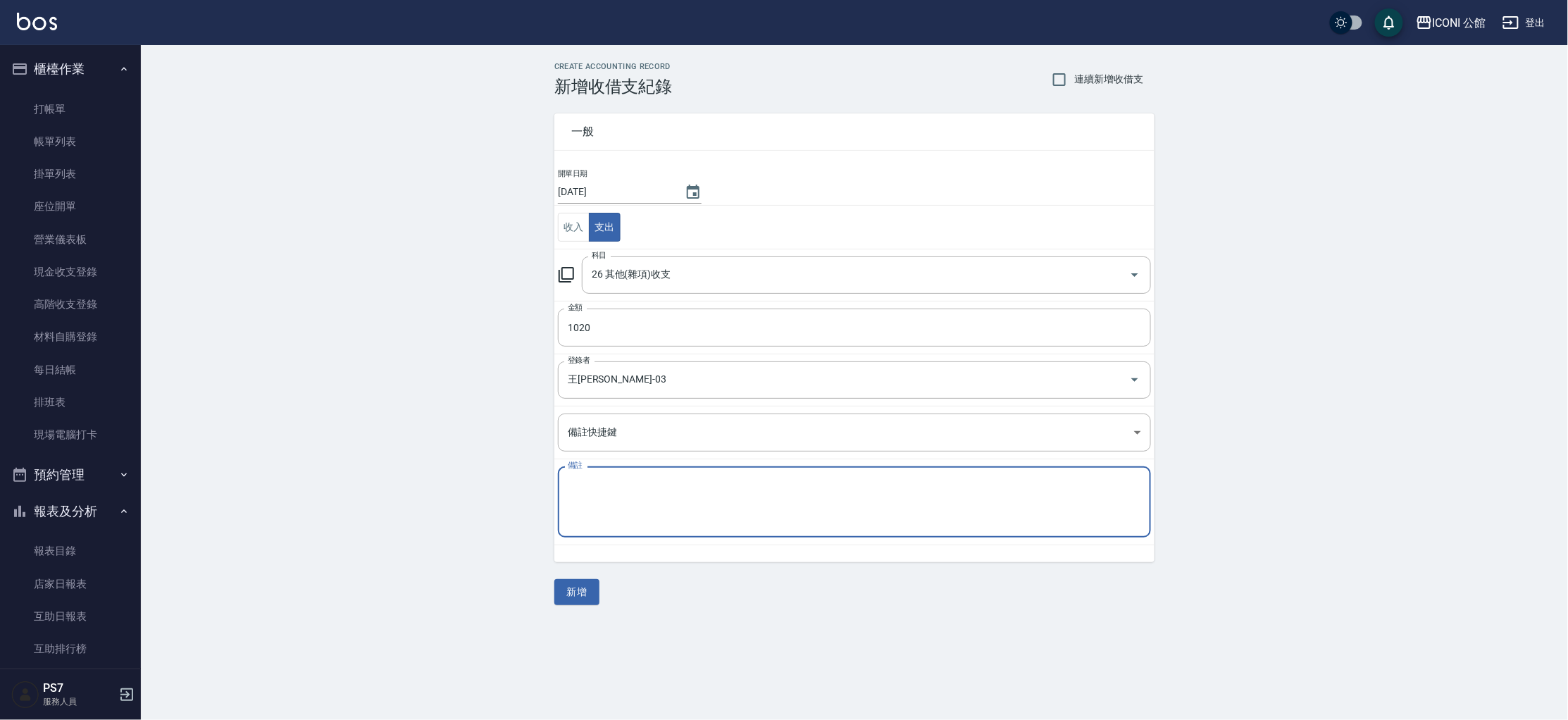
click at [630, 479] on textarea "備註" at bounding box center [854, 502] width 573 height 48
type textarea "紙杯"
click at [586, 584] on button "新增" at bounding box center [576, 591] width 45 height 26
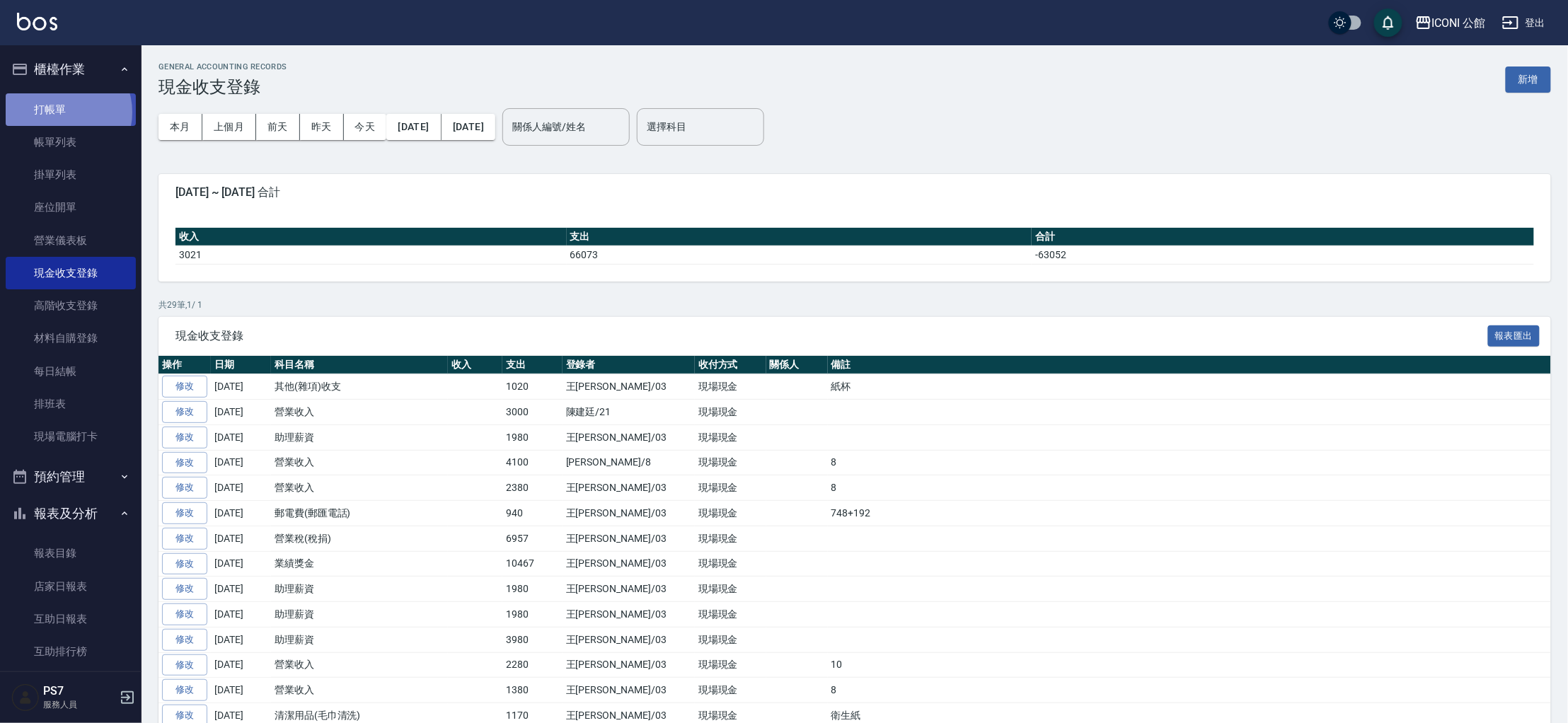
click at [63, 112] on link "打帳單" at bounding box center [70, 109] width 130 height 32
